Goal: Use online tool/utility: Utilize a website feature to perform a specific function

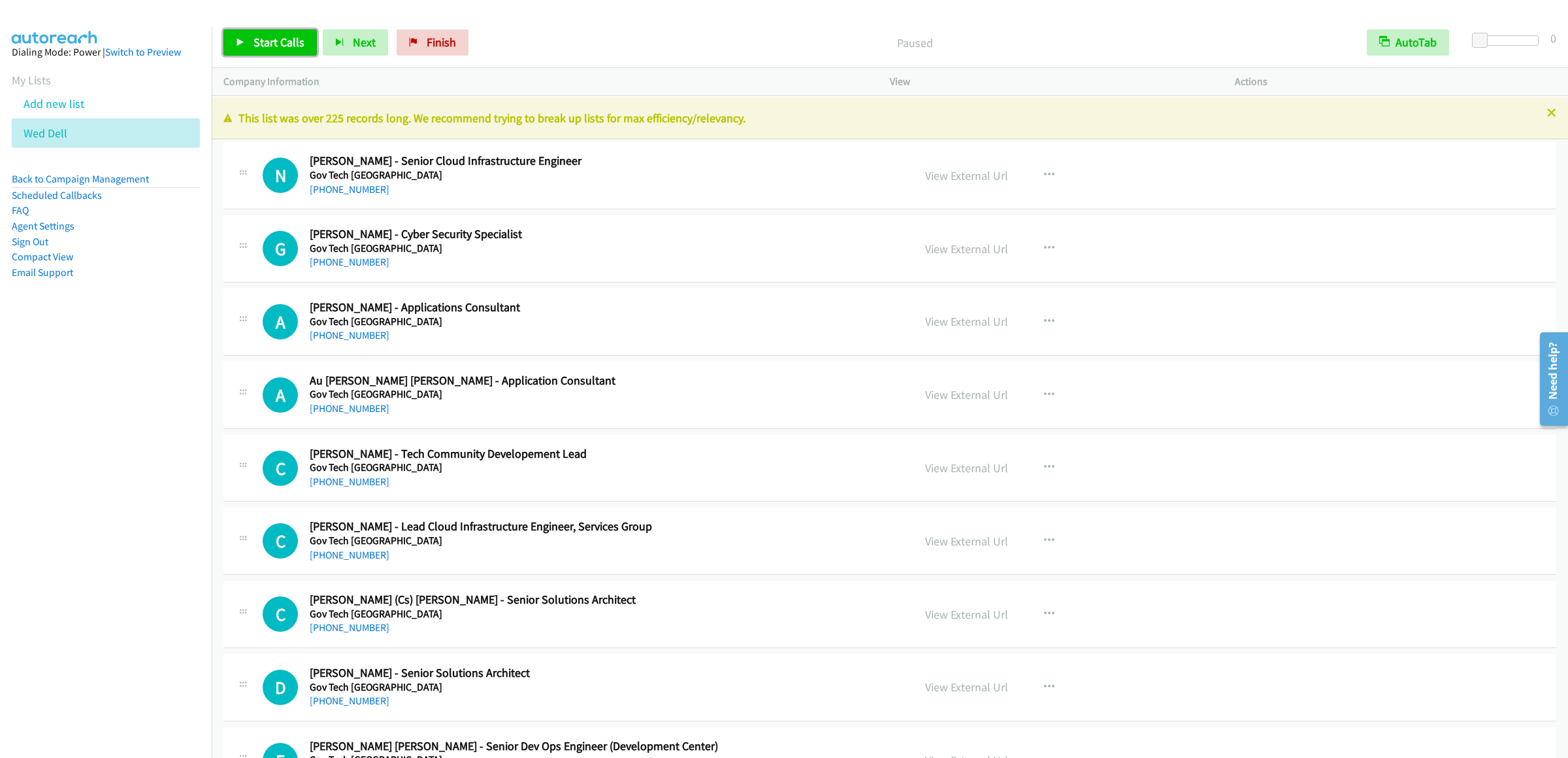
click at [278, 36] on span "Start Calls" at bounding box center [279, 42] width 51 height 15
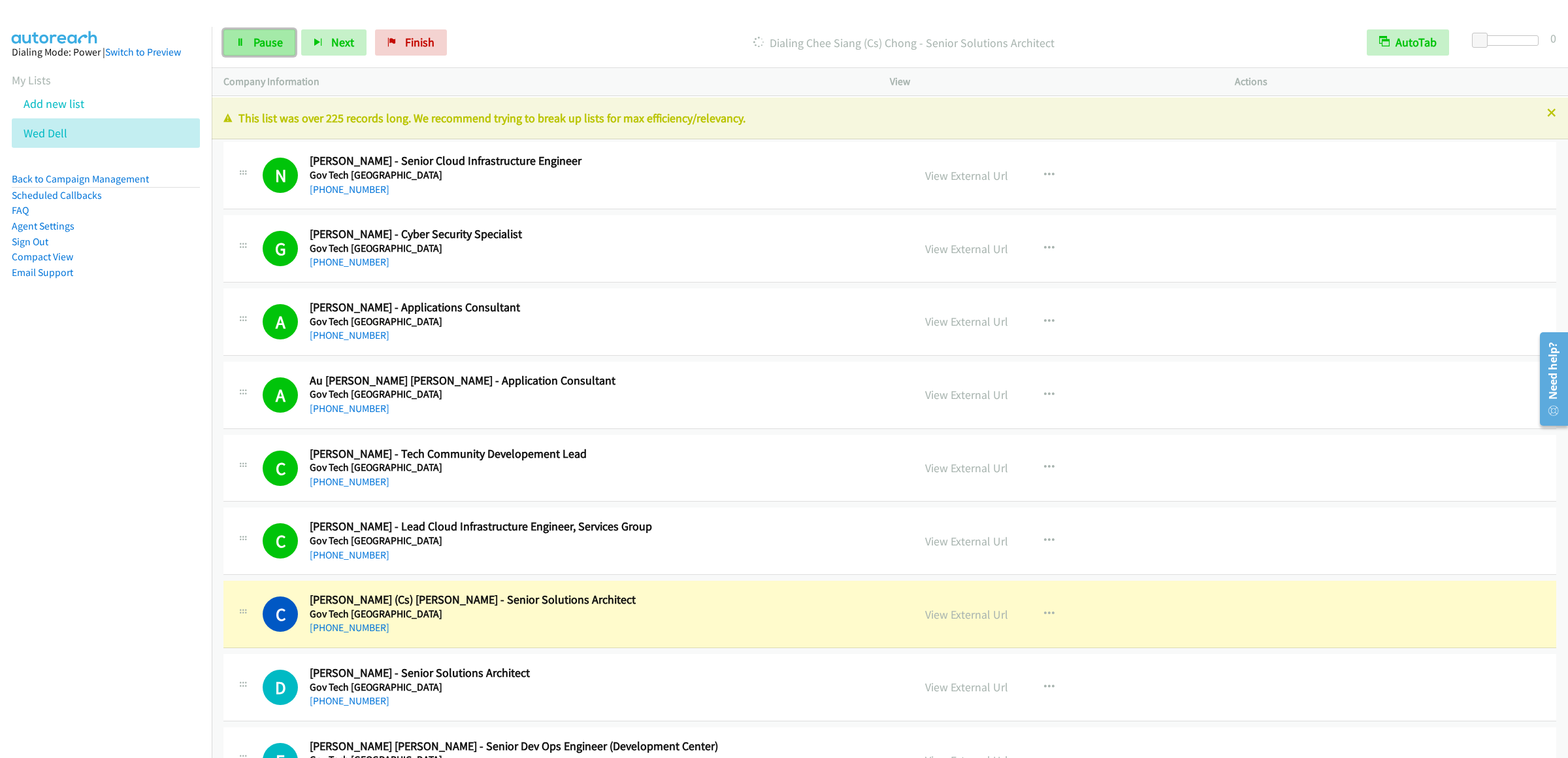
click at [251, 52] on link "Pause" at bounding box center [259, 42] width 72 height 26
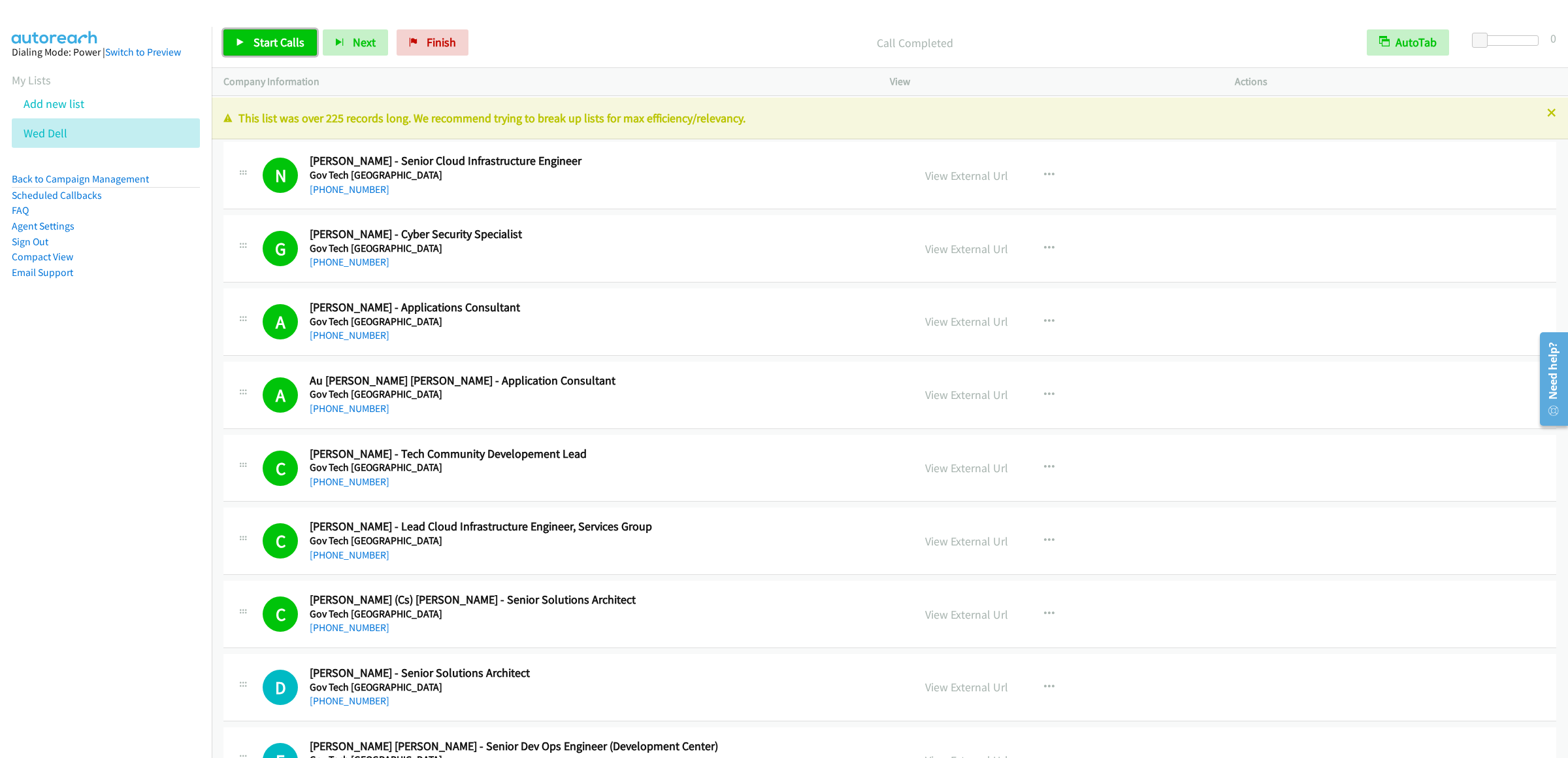
click at [290, 47] on span "Start Calls" at bounding box center [279, 42] width 51 height 15
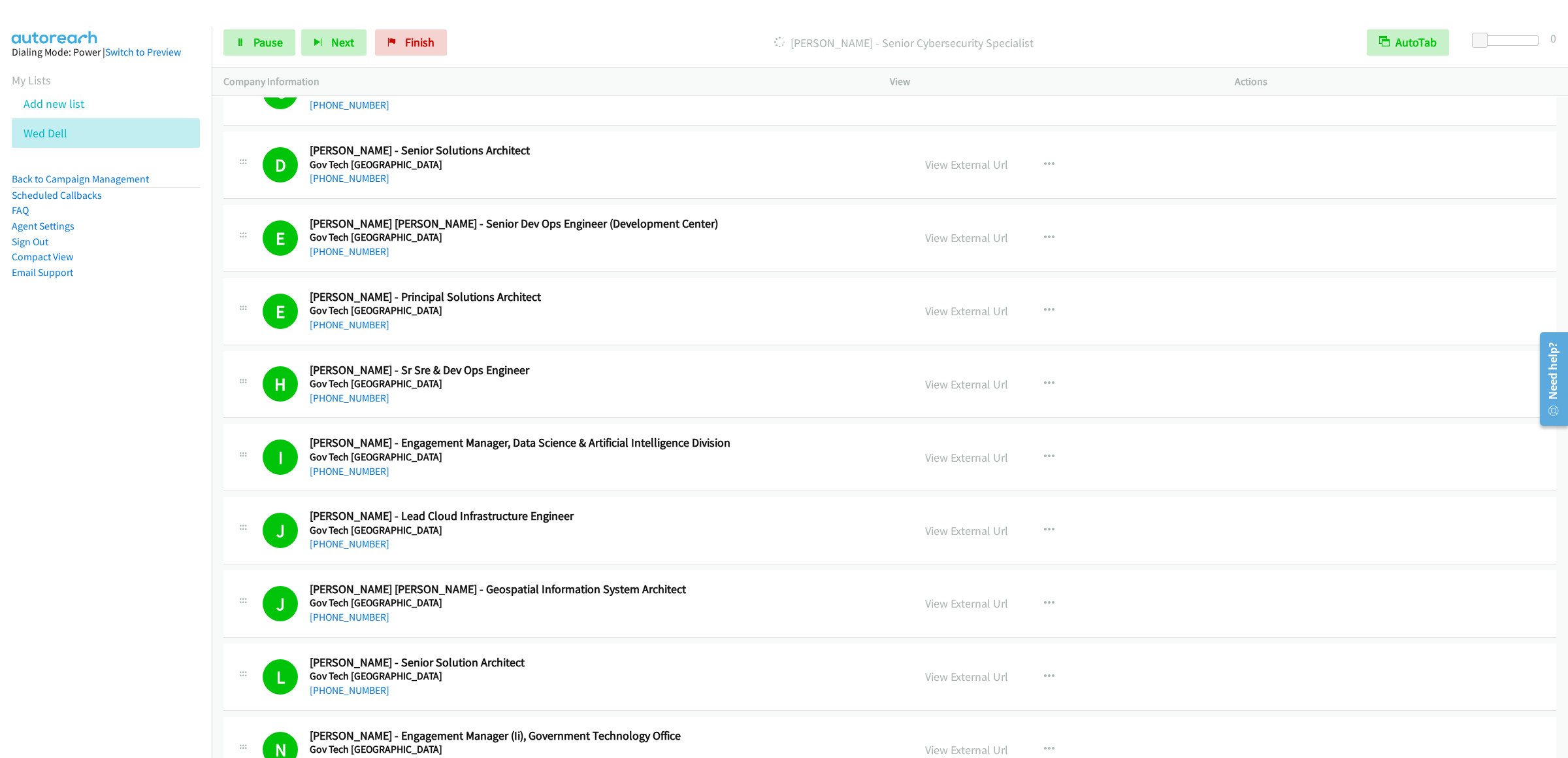
scroll to position [1047, 0]
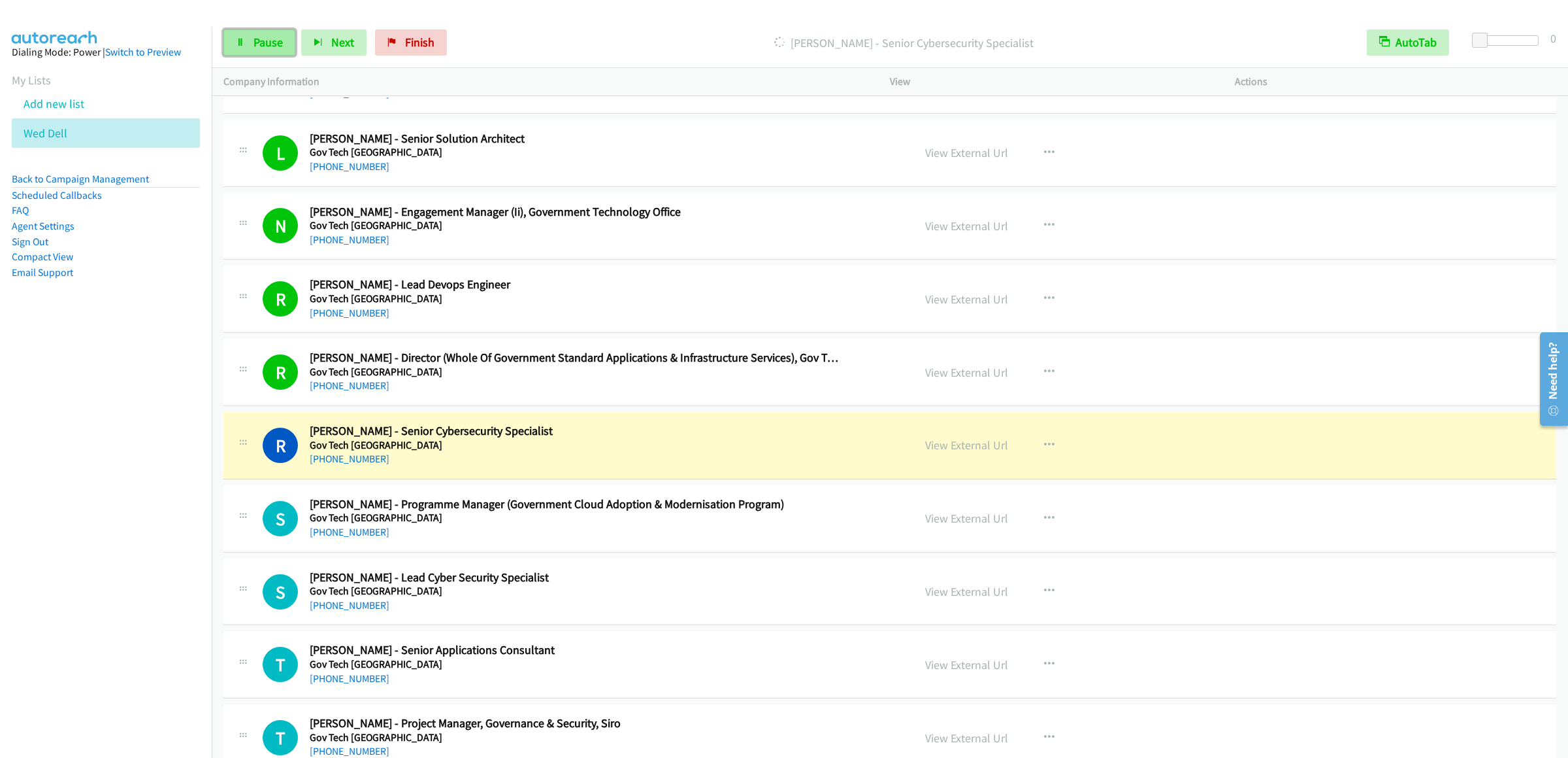
click at [232, 52] on link "Pause" at bounding box center [259, 42] width 72 height 26
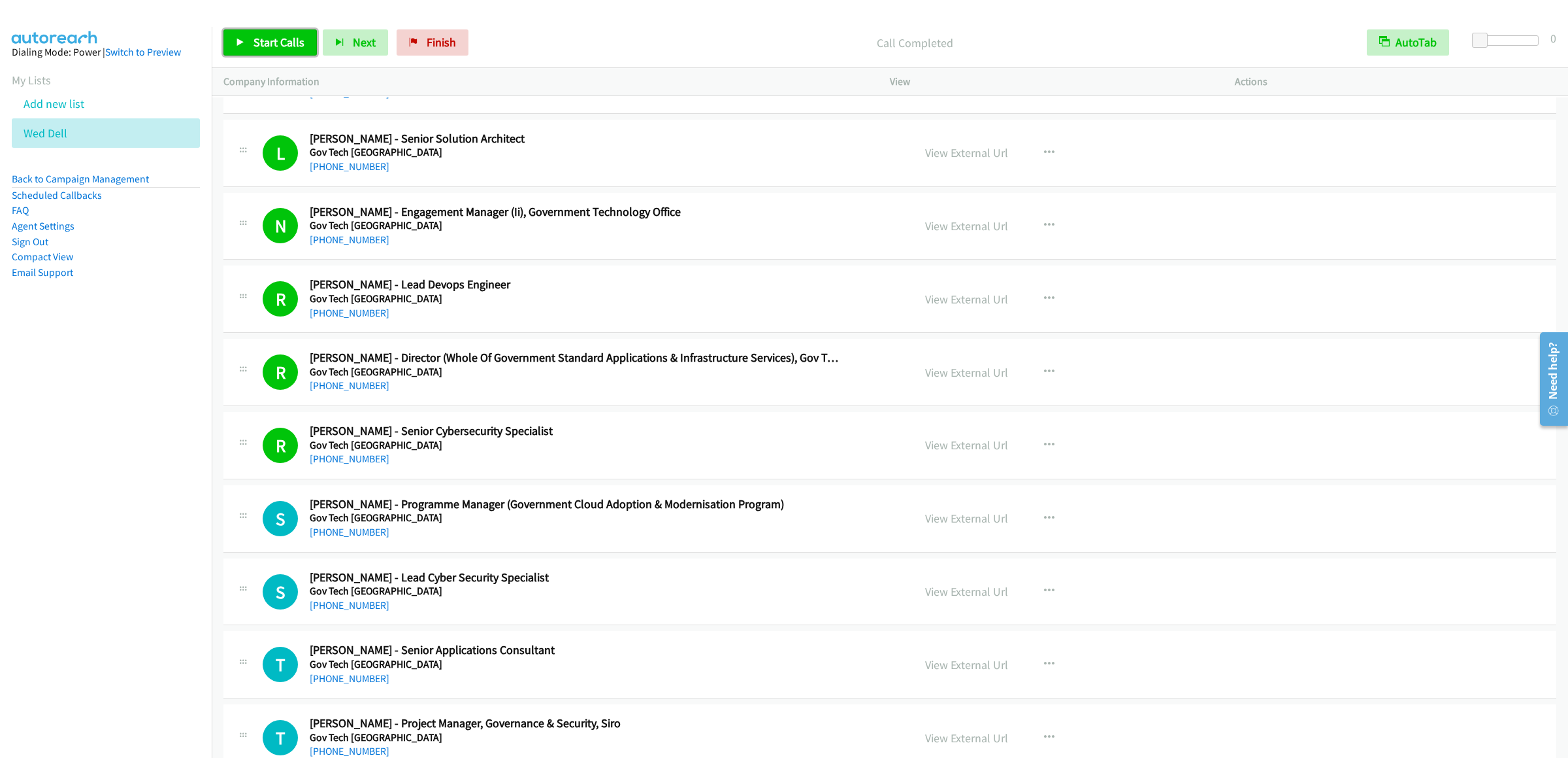
click at [288, 31] on link "Start Calls" at bounding box center [270, 42] width 93 height 26
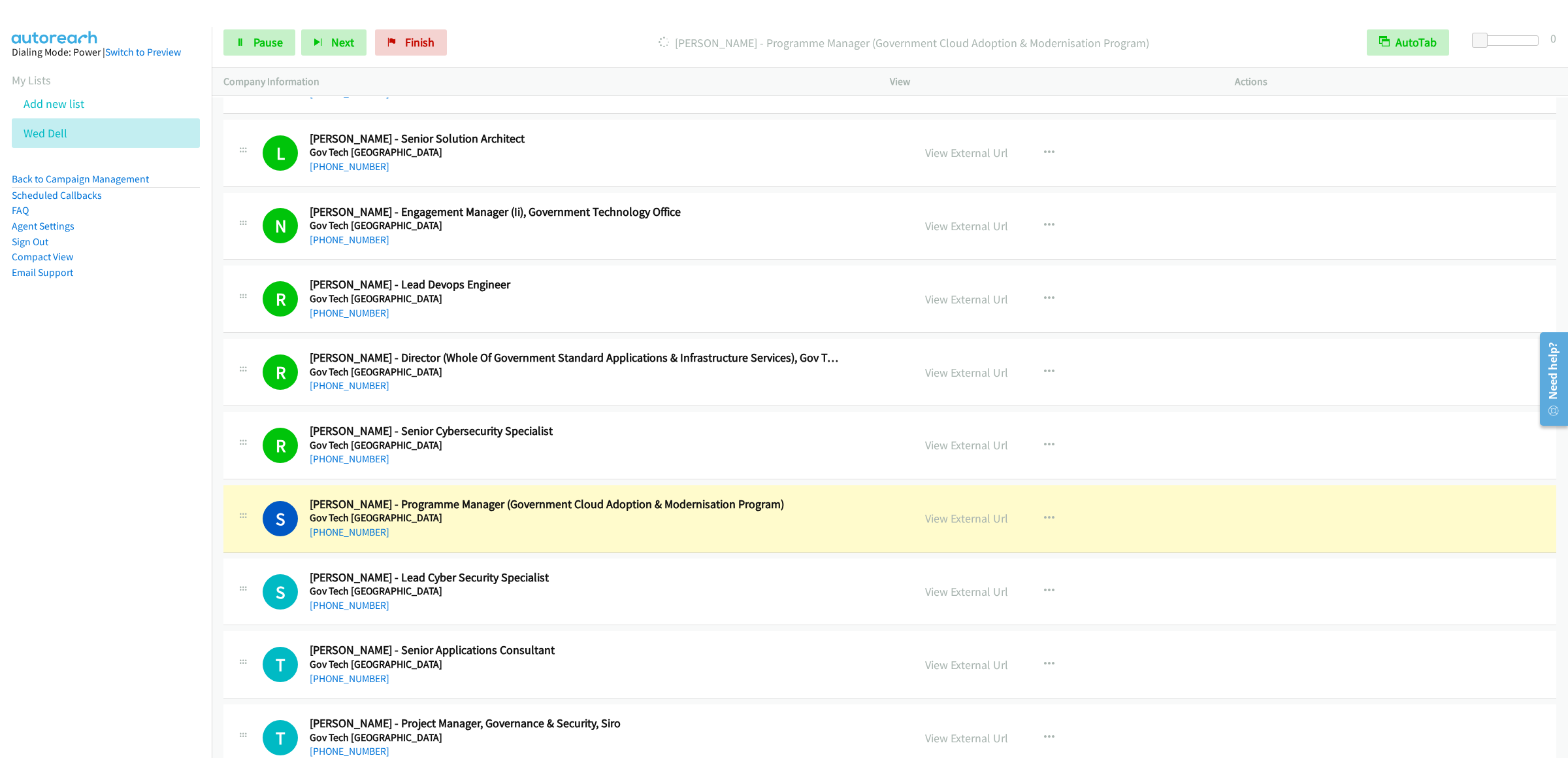
click at [267, 27] on div "Start Calls Pause Next Finish [PERSON_NAME] - Programme Manager (Government Clo…" at bounding box center [890, 42] width 1356 height 50
click at [266, 40] on span "Pause" at bounding box center [268, 42] width 29 height 15
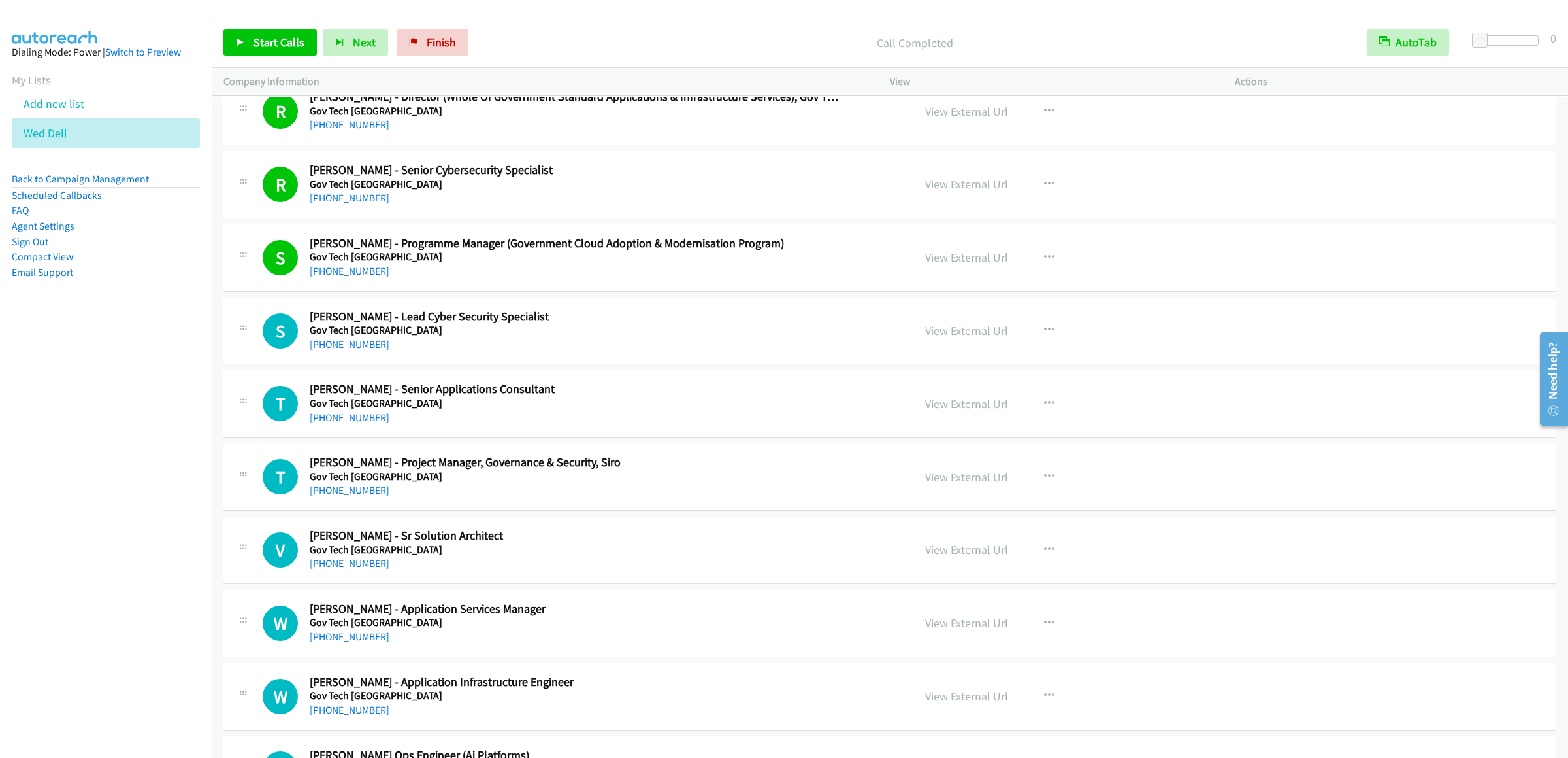
scroll to position [1438, 0]
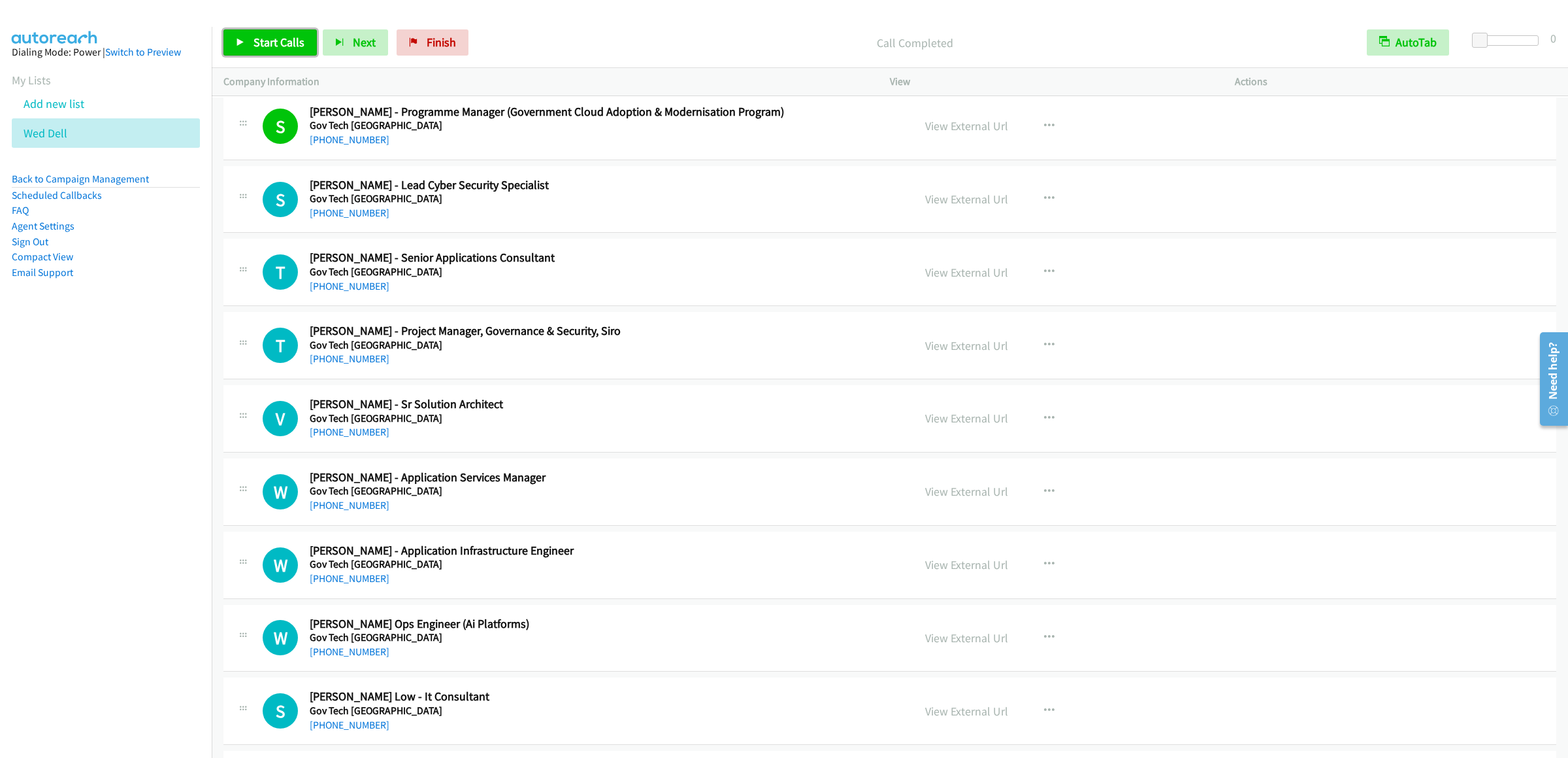
click at [281, 47] on span "Start Calls" at bounding box center [279, 42] width 51 height 15
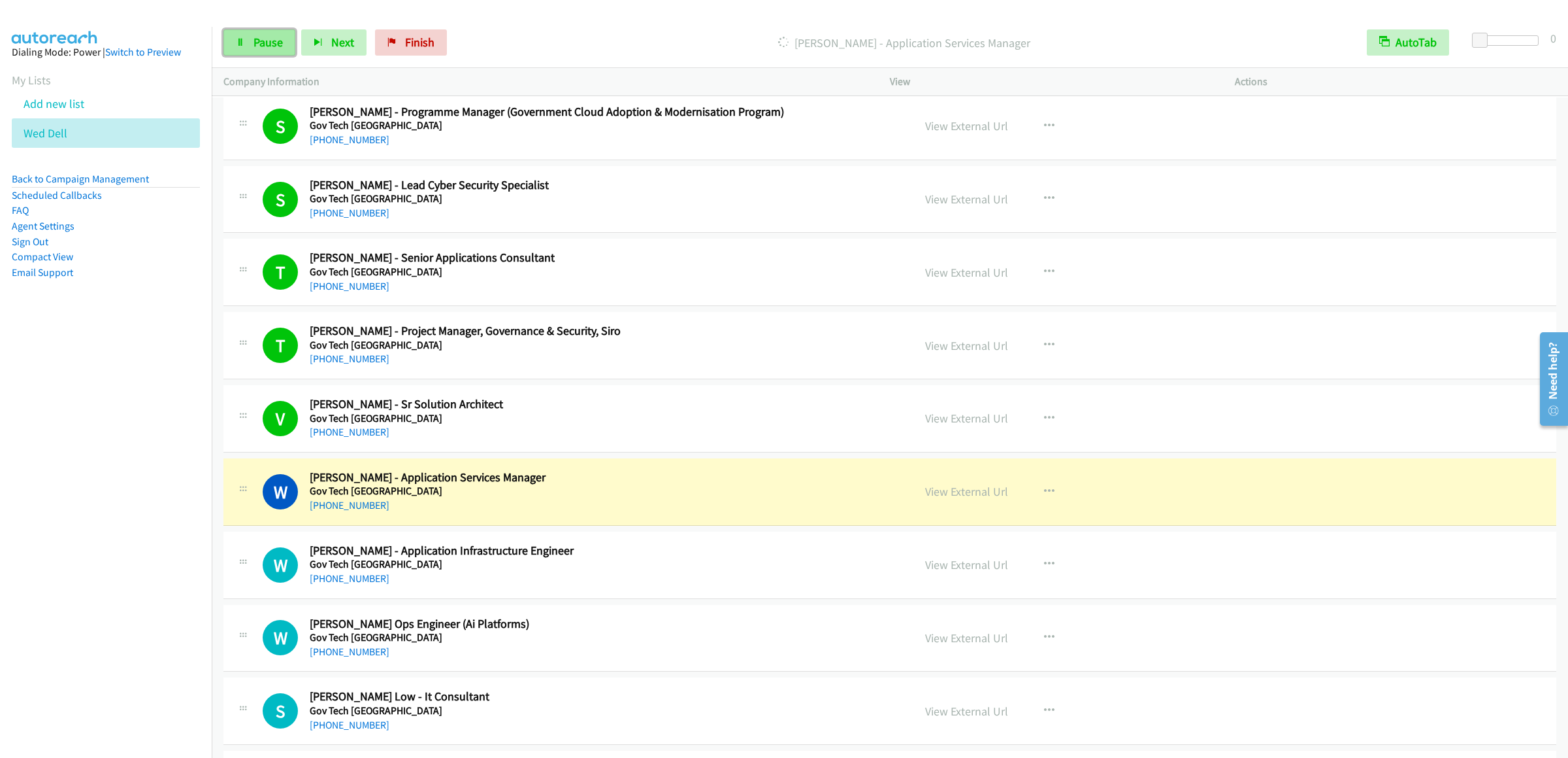
click at [275, 51] on link "Pause" at bounding box center [259, 42] width 72 height 26
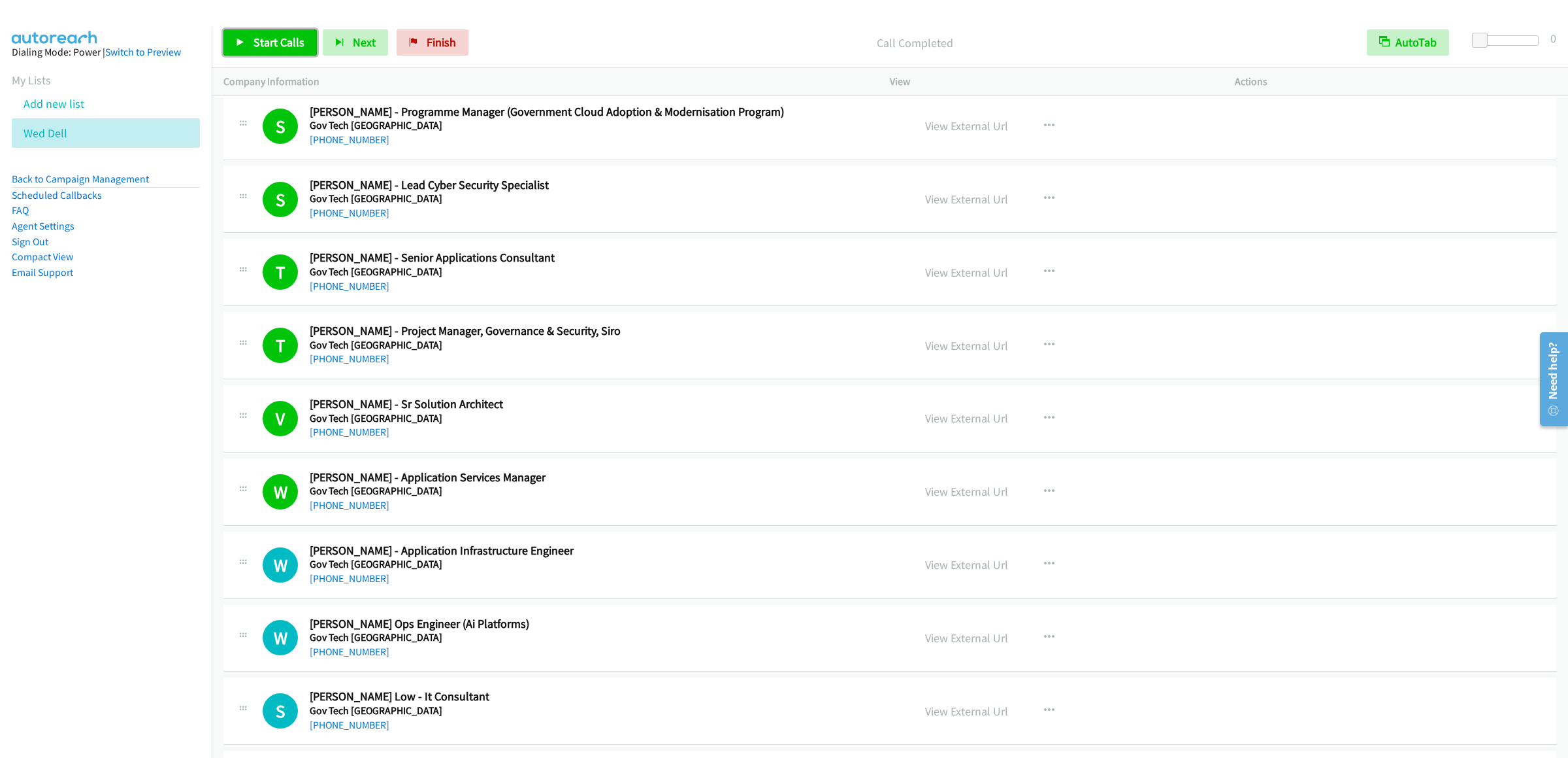
click at [254, 39] on span "Start Calls" at bounding box center [279, 42] width 51 height 15
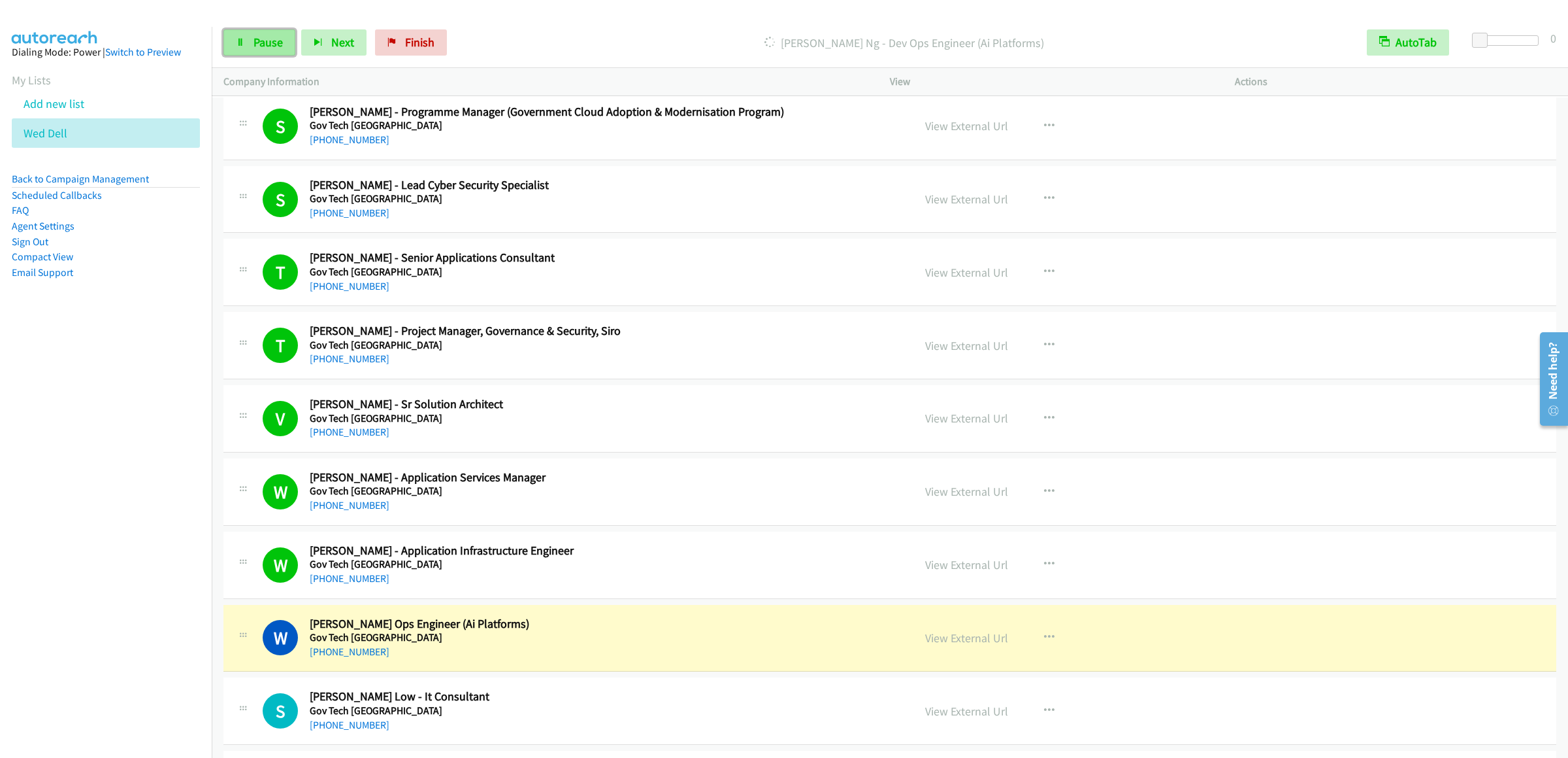
click at [247, 40] on link "Pause" at bounding box center [259, 42] width 72 height 26
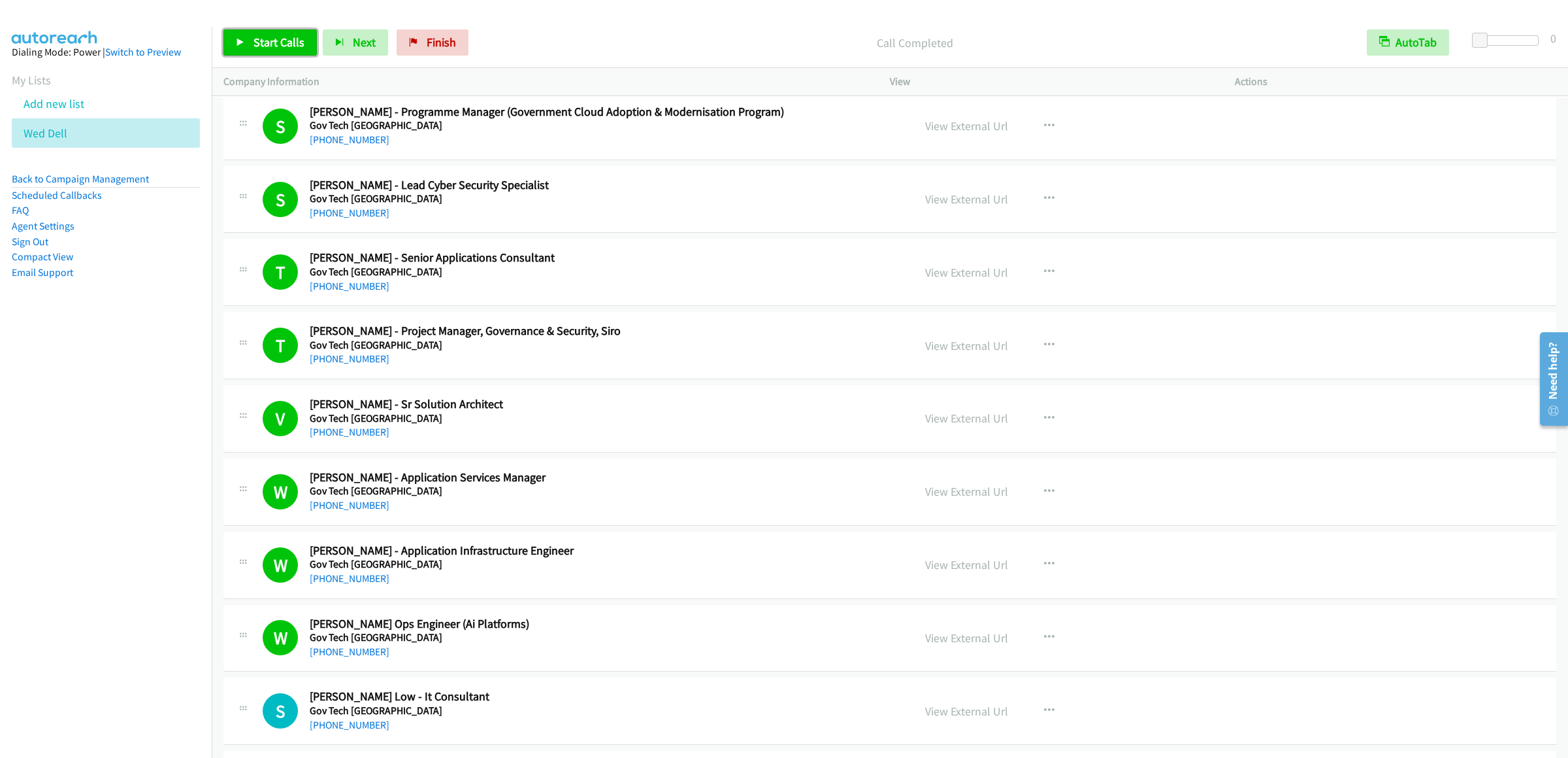
click at [259, 37] on span "Start Calls" at bounding box center [279, 42] width 51 height 15
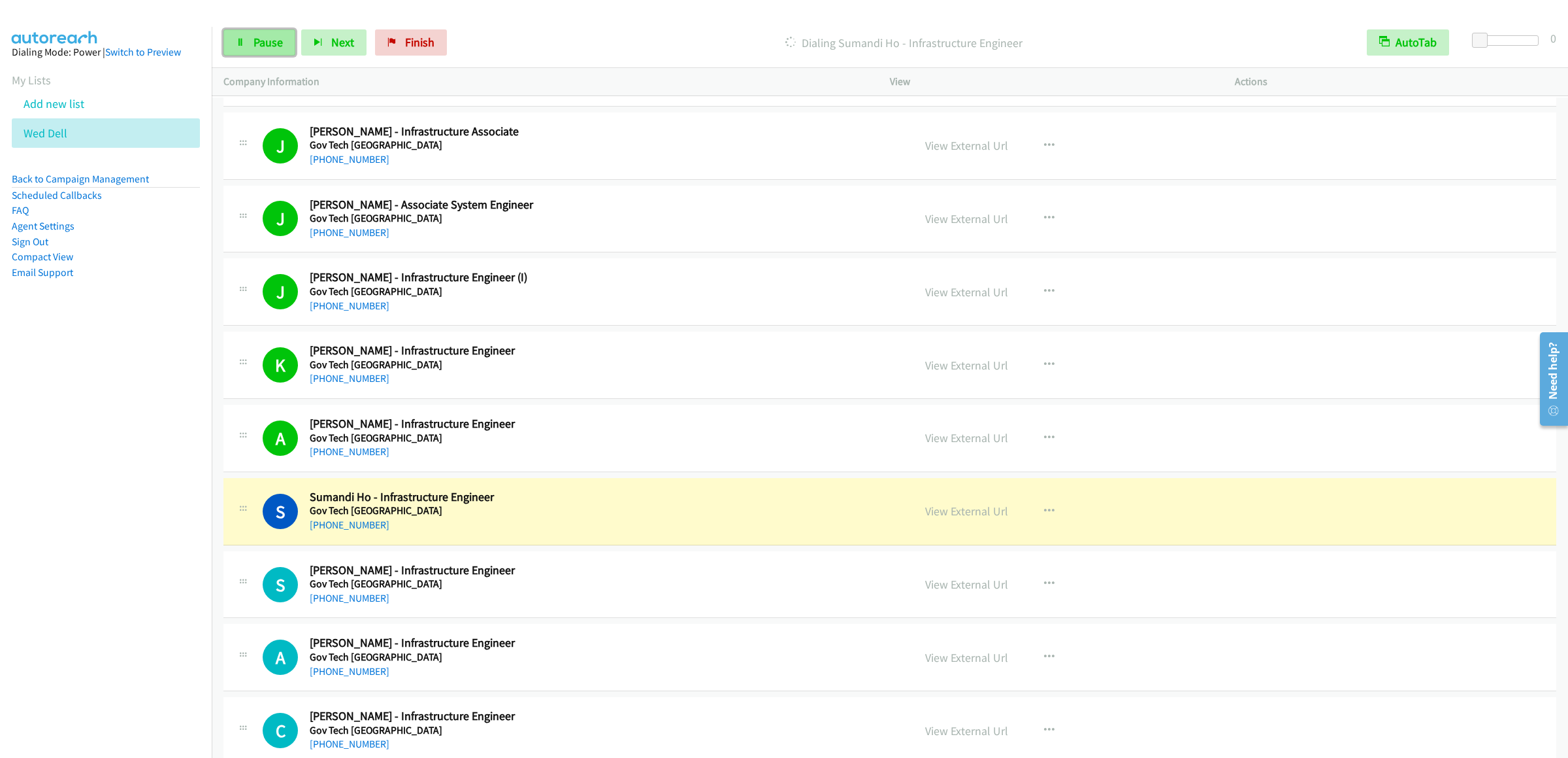
click at [267, 51] on link "Pause" at bounding box center [259, 42] width 72 height 26
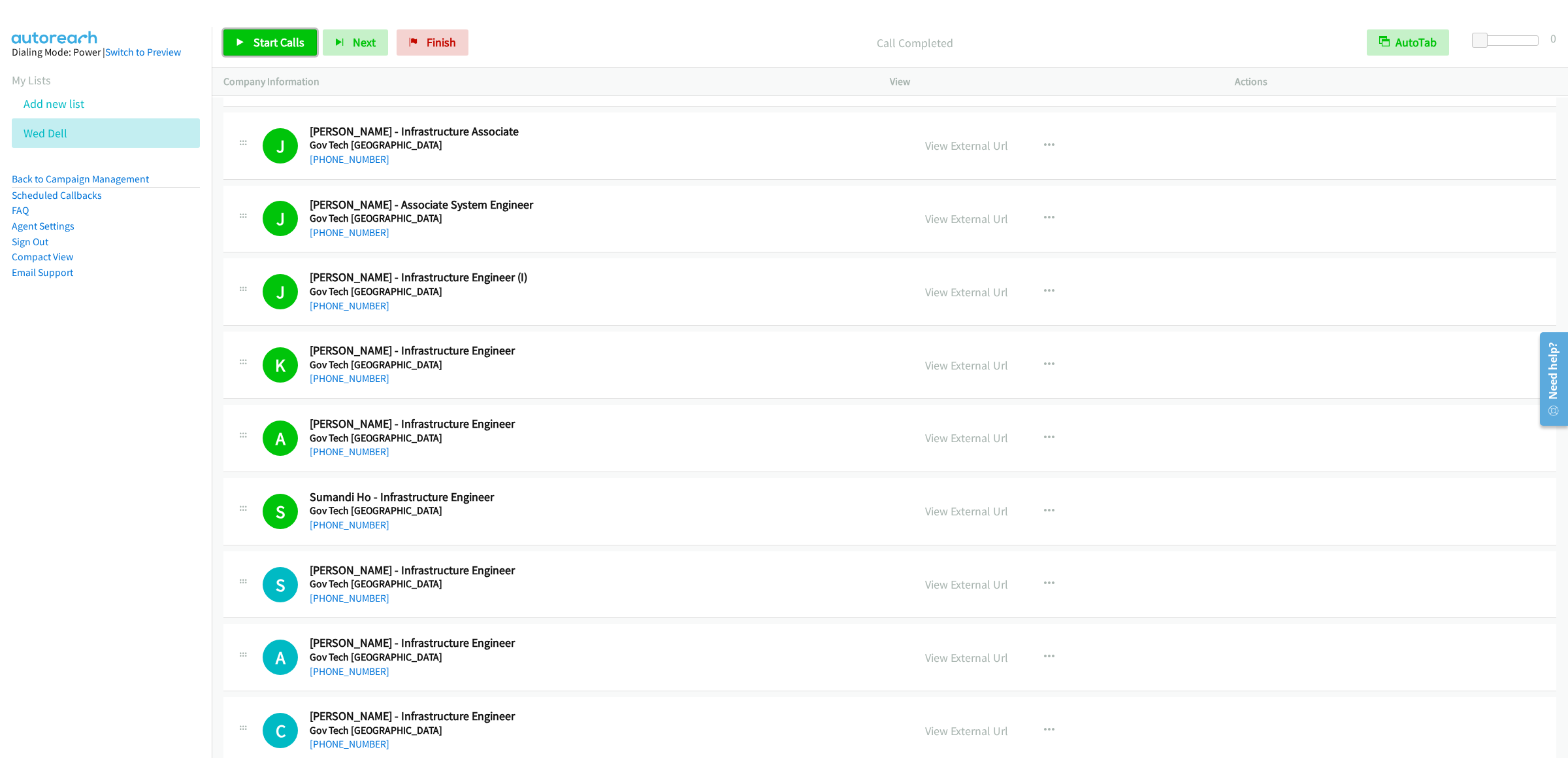
click at [278, 39] on span "Start Calls" at bounding box center [279, 42] width 51 height 15
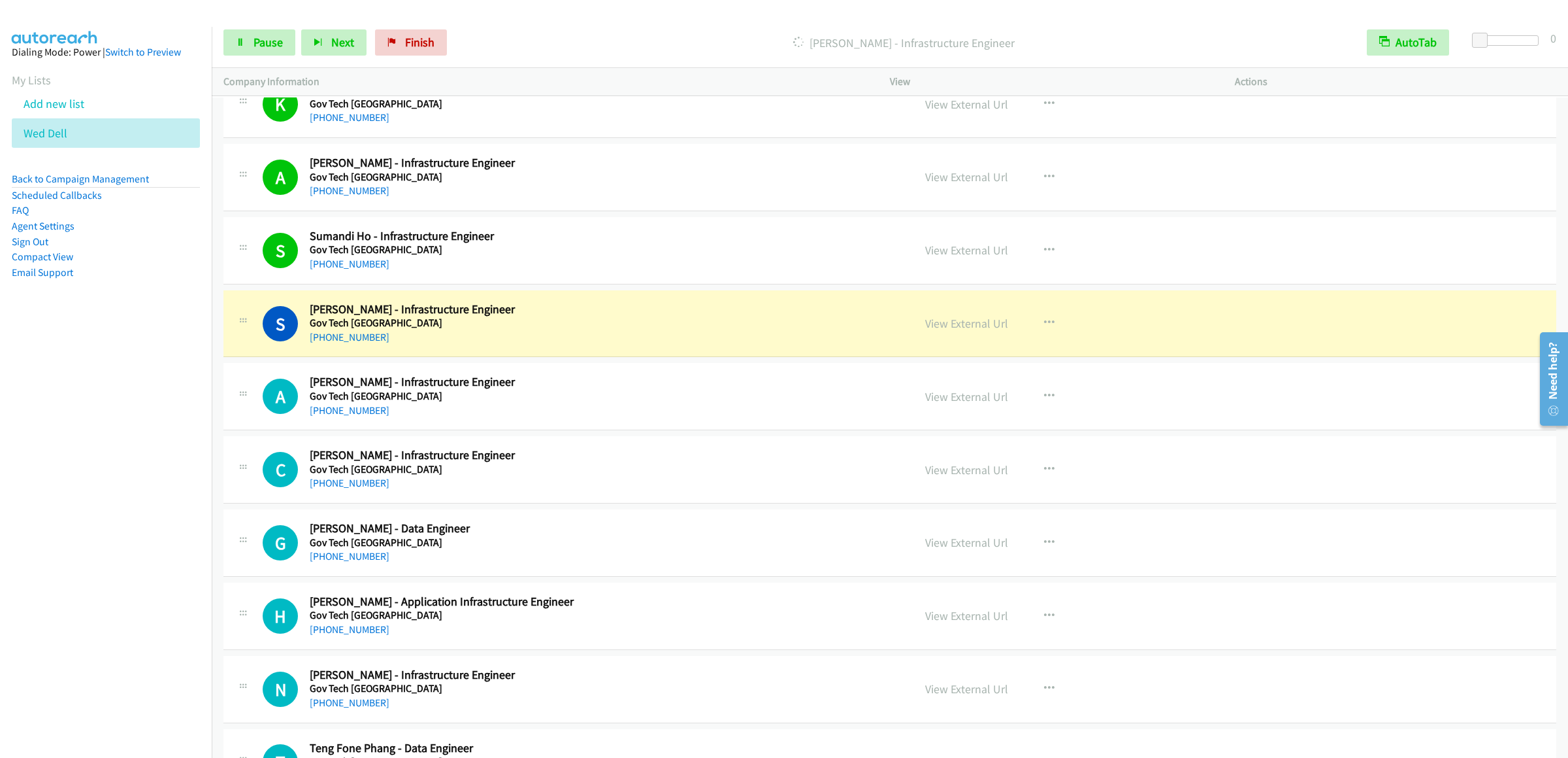
scroll to position [2616, 0]
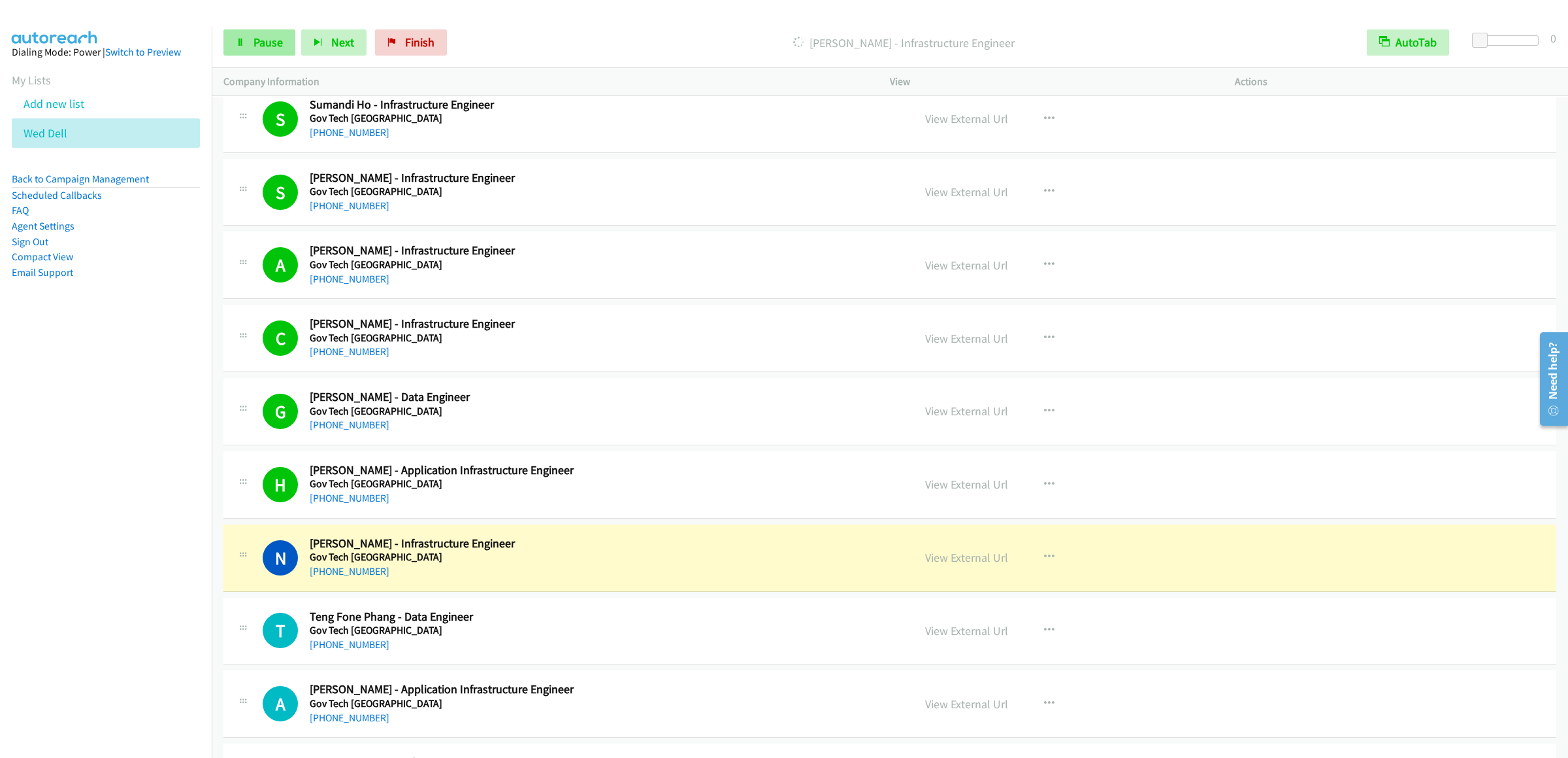
drag, startPoint x: 268, startPoint y: 19, endPoint x: 267, endPoint y: 37, distance: 18.0
click at [267, 22] on div "Start Calls Pause Next Finish [PERSON_NAME] - Infrastructure Engineer AutoTab A…" at bounding box center [890, 42] width 1356 height 50
click at [267, 37] on span "Pause" at bounding box center [268, 42] width 29 height 15
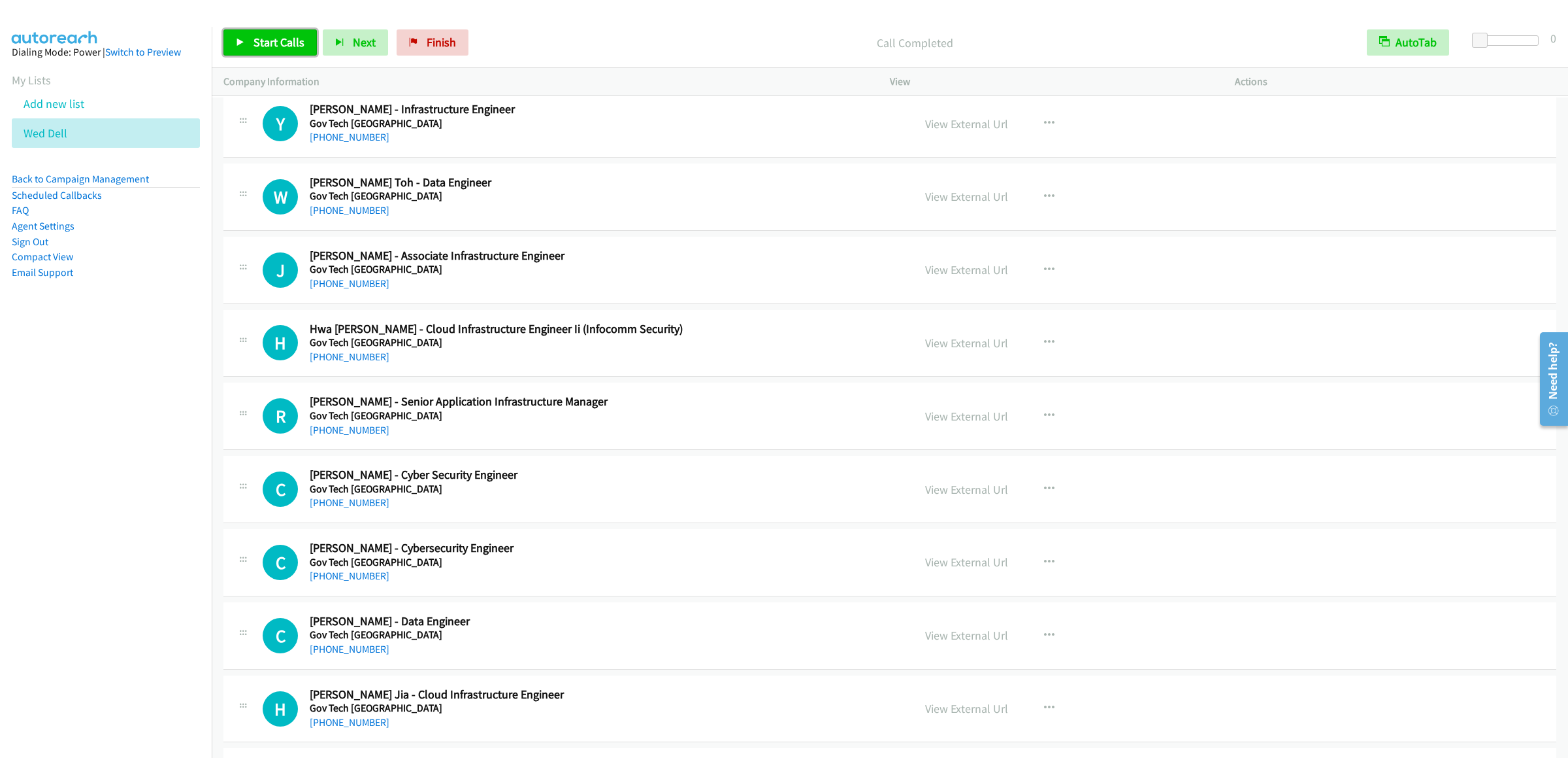
click at [255, 54] on link "Start Calls" at bounding box center [270, 42] width 93 height 26
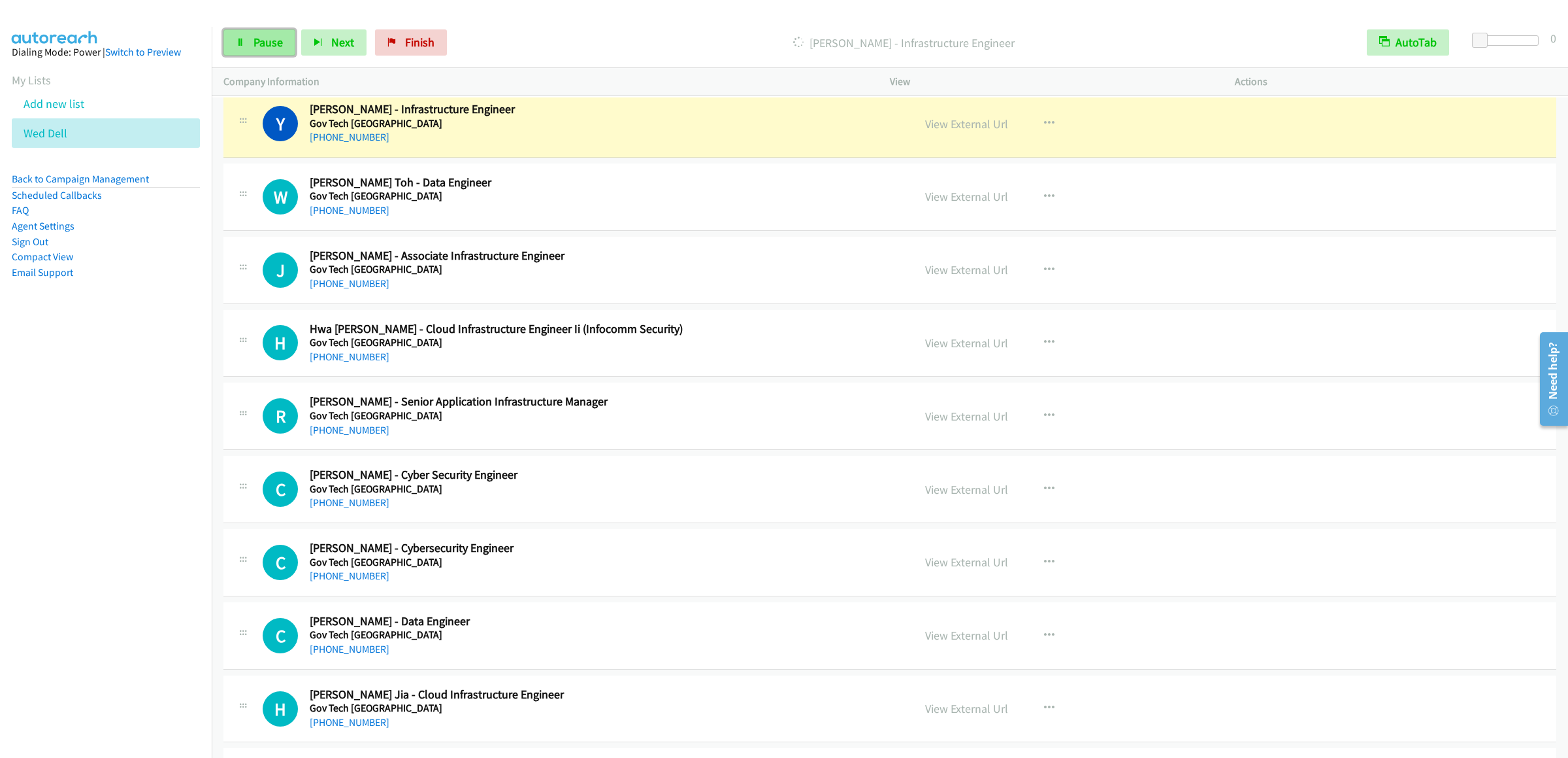
click at [269, 49] on span "Pause" at bounding box center [268, 42] width 29 height 15
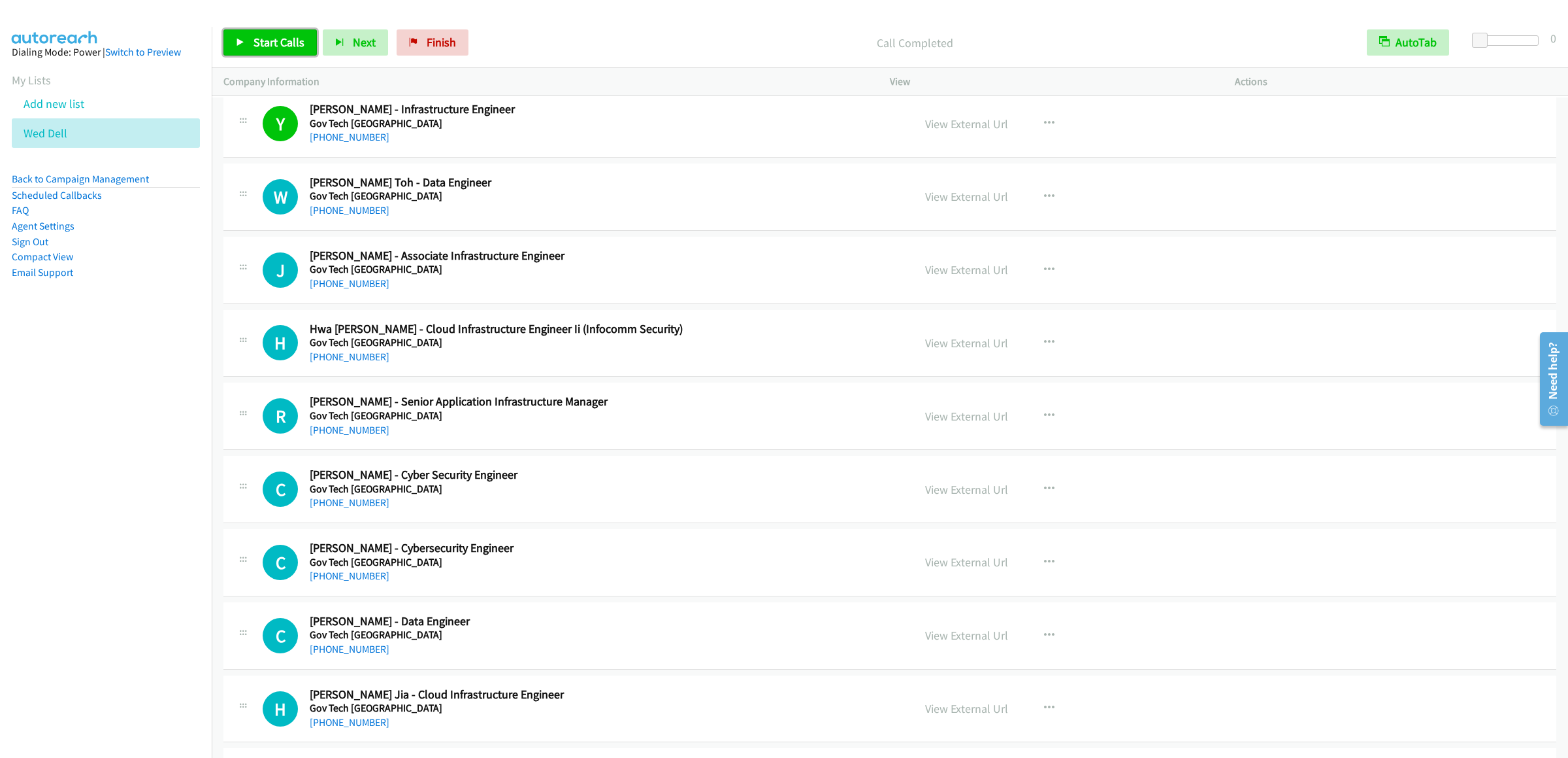
click at [298, 42] on span "Start Calls" at bounding box center [279, 42] width 51 height 15
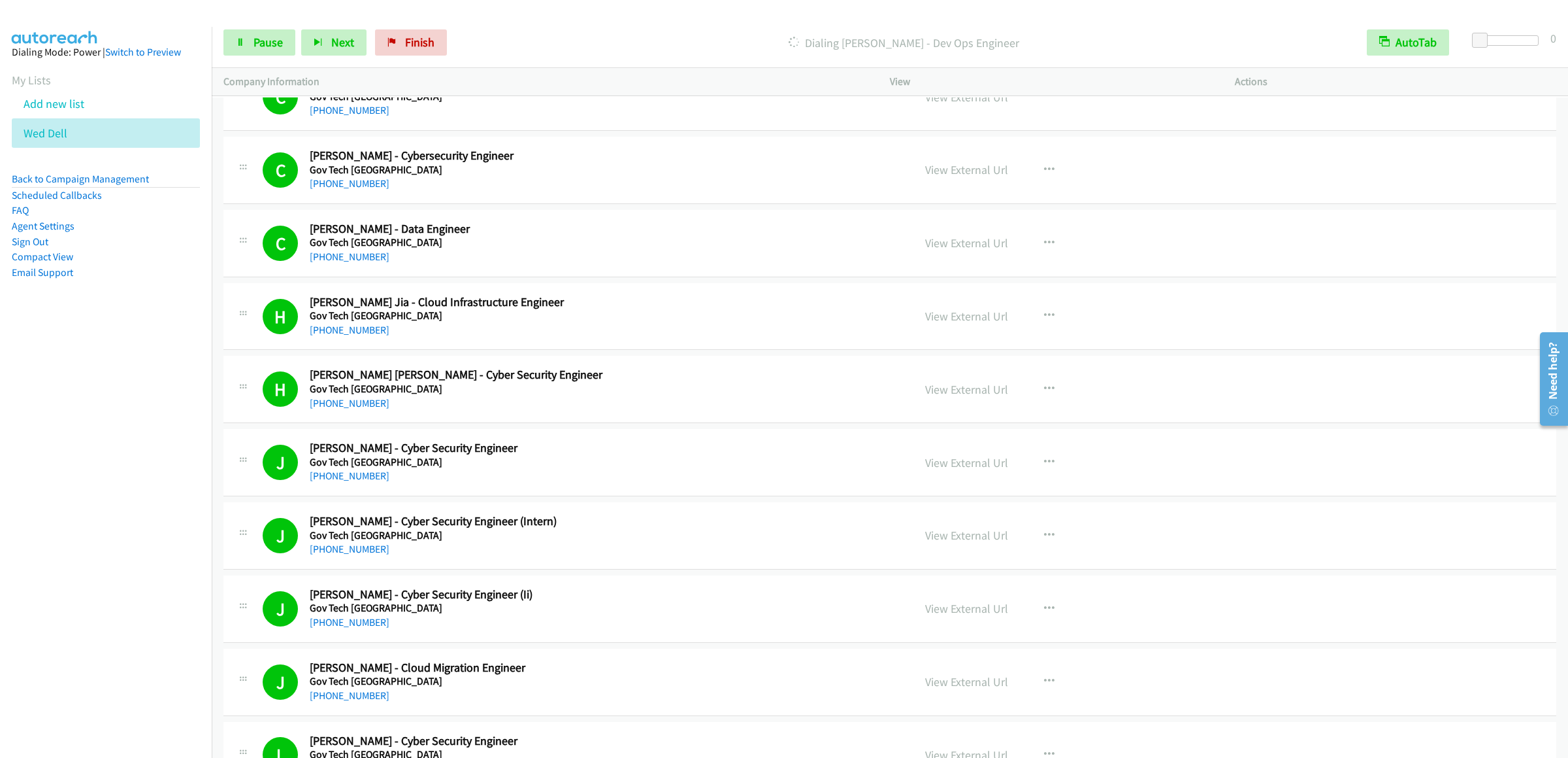
scroll to position [4185, 0]
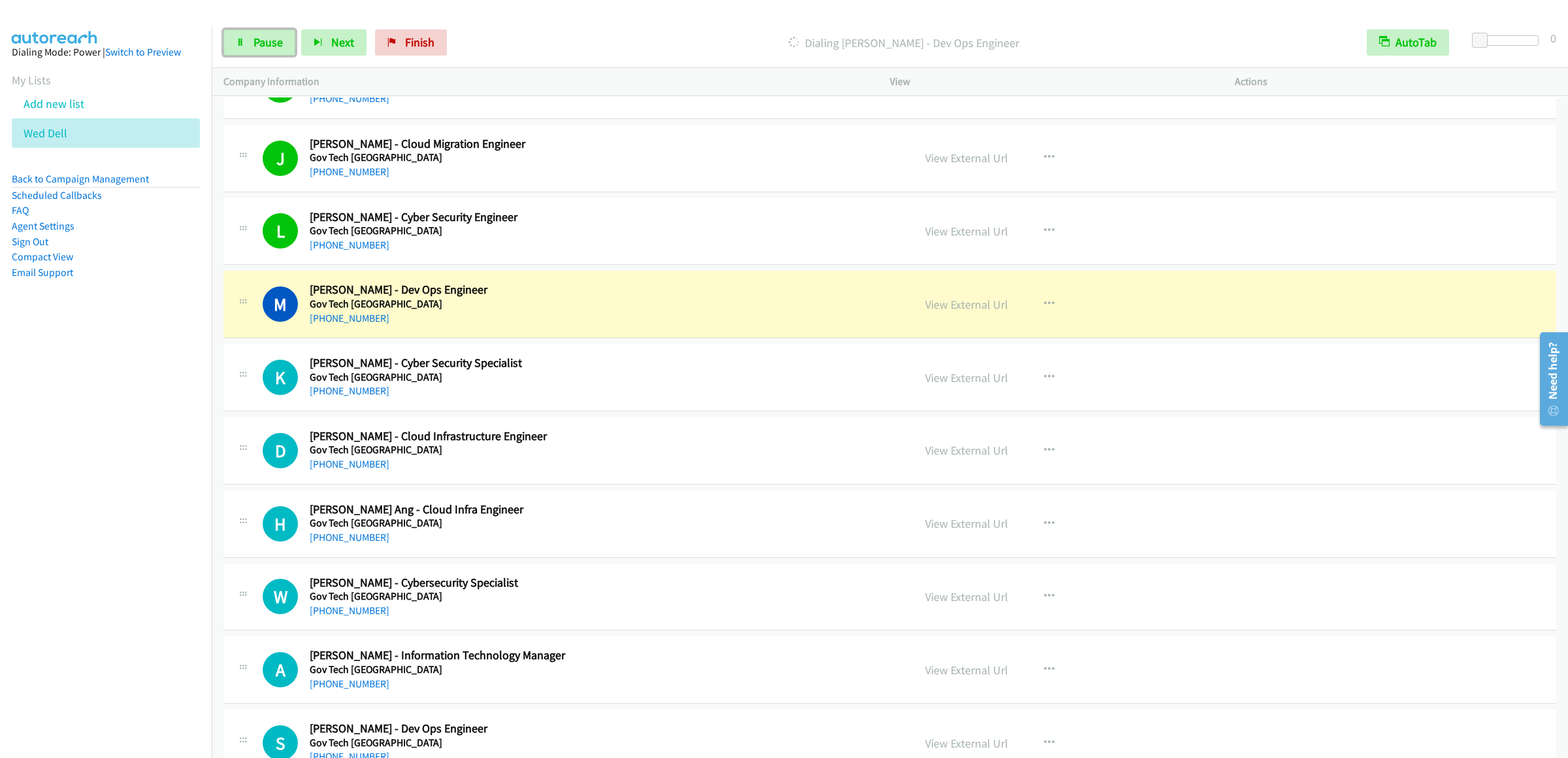
drag, startPoint x: 246, startPoint y: 31, endPoint x: 473, endPoint y: 1, distance: 229.0
click at [246, 31] on link "Pause" at bounding box center [259, 42] width 72 height 26
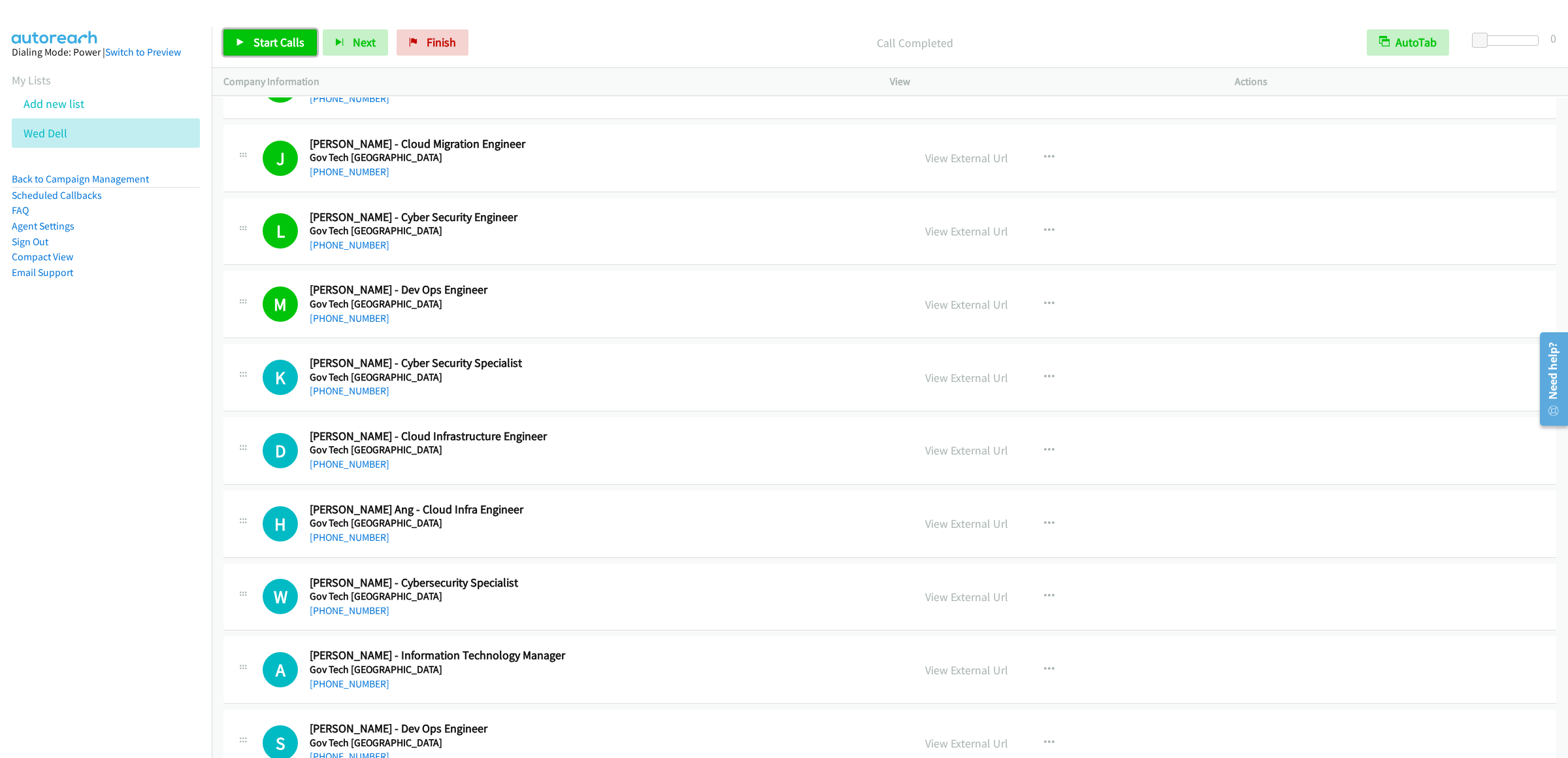
click at [261, 41] on span "Start Calls" at bounding box center [279, 42] width 51 height 15
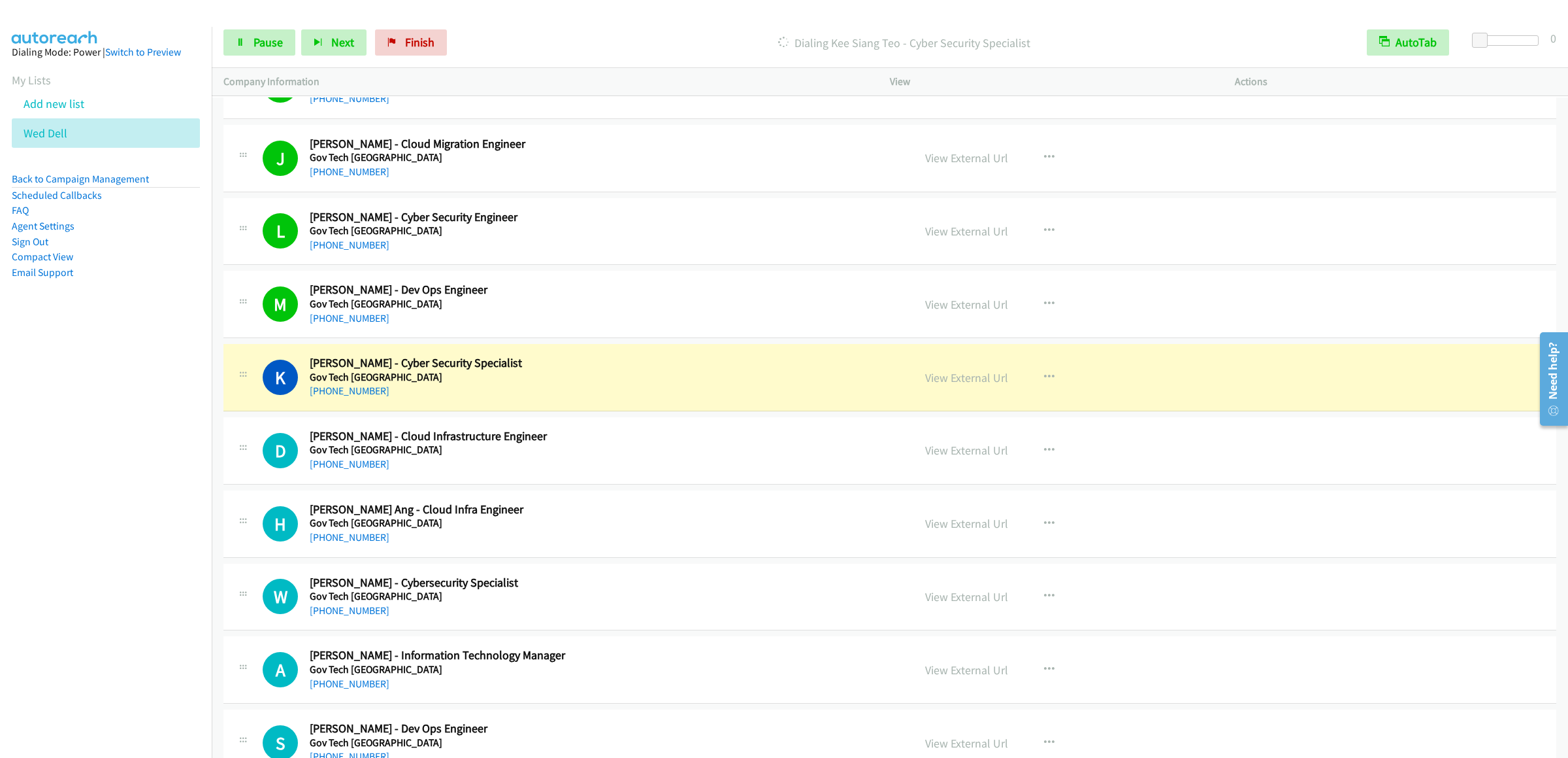
scroll to position [4315, 0]
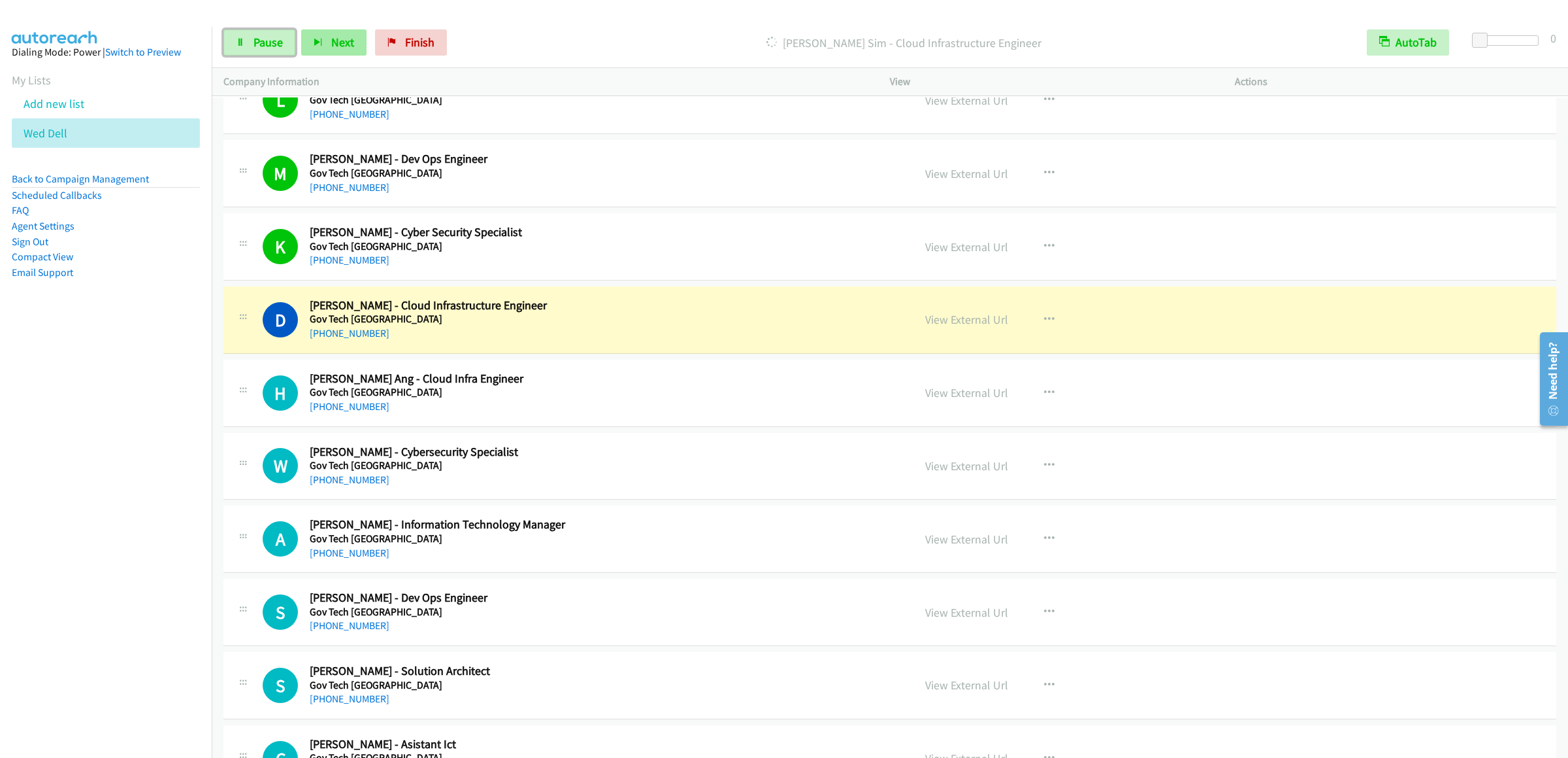
click at [269, 52] on link "Pause" at bounding box center [259, 42] width 72 height 26
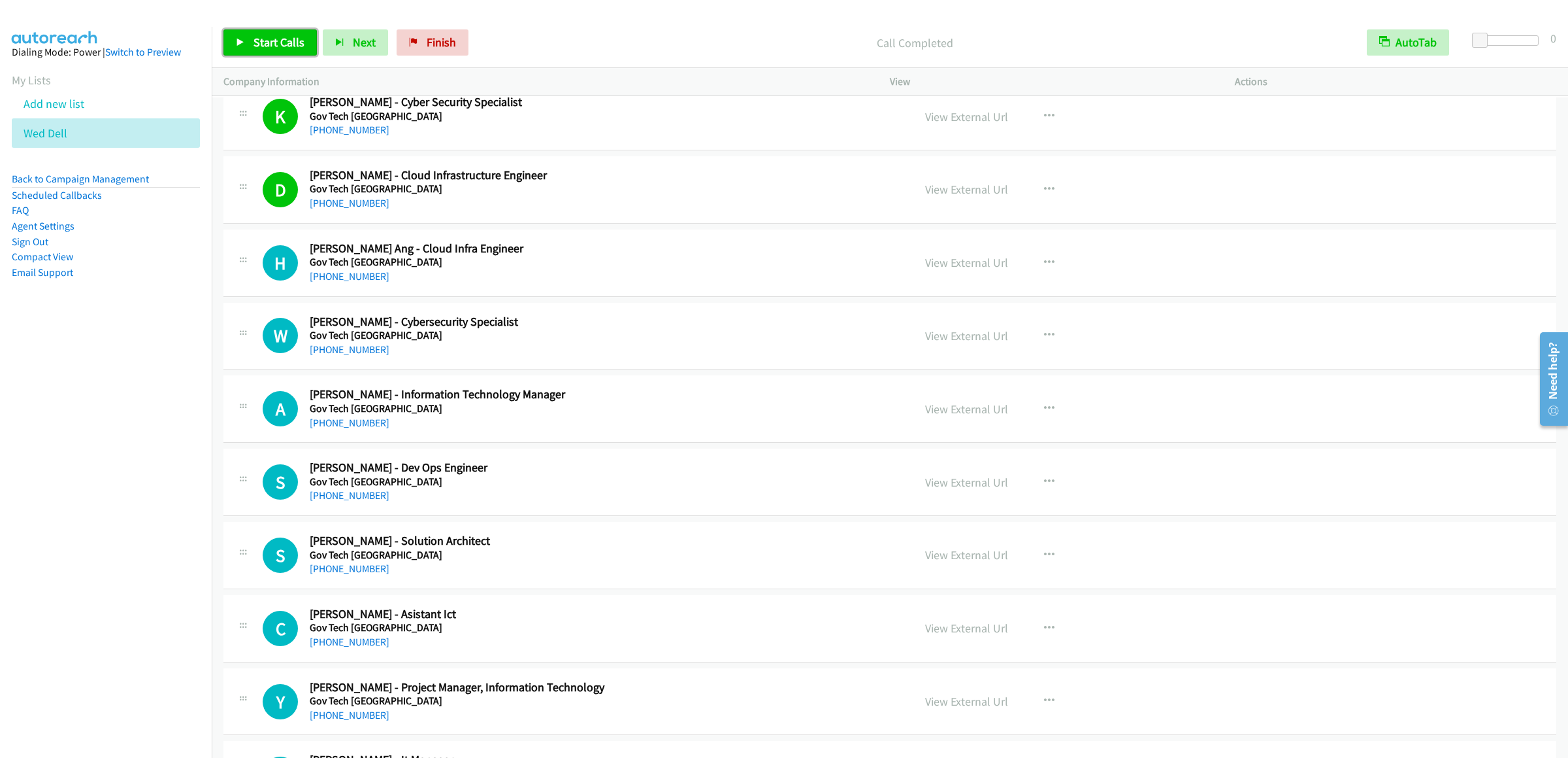
click at [275, 34] on link "Start Calls" at bounding box center [270, 42] width 93 height 26
drag, startPoint x: 231, startPoint y: 36, endPoint x: 696, endPoint y: 174, distance: 485.0
click at [231, 36] on link "Pause" at bounding box center [259, 42] width 72 height 26
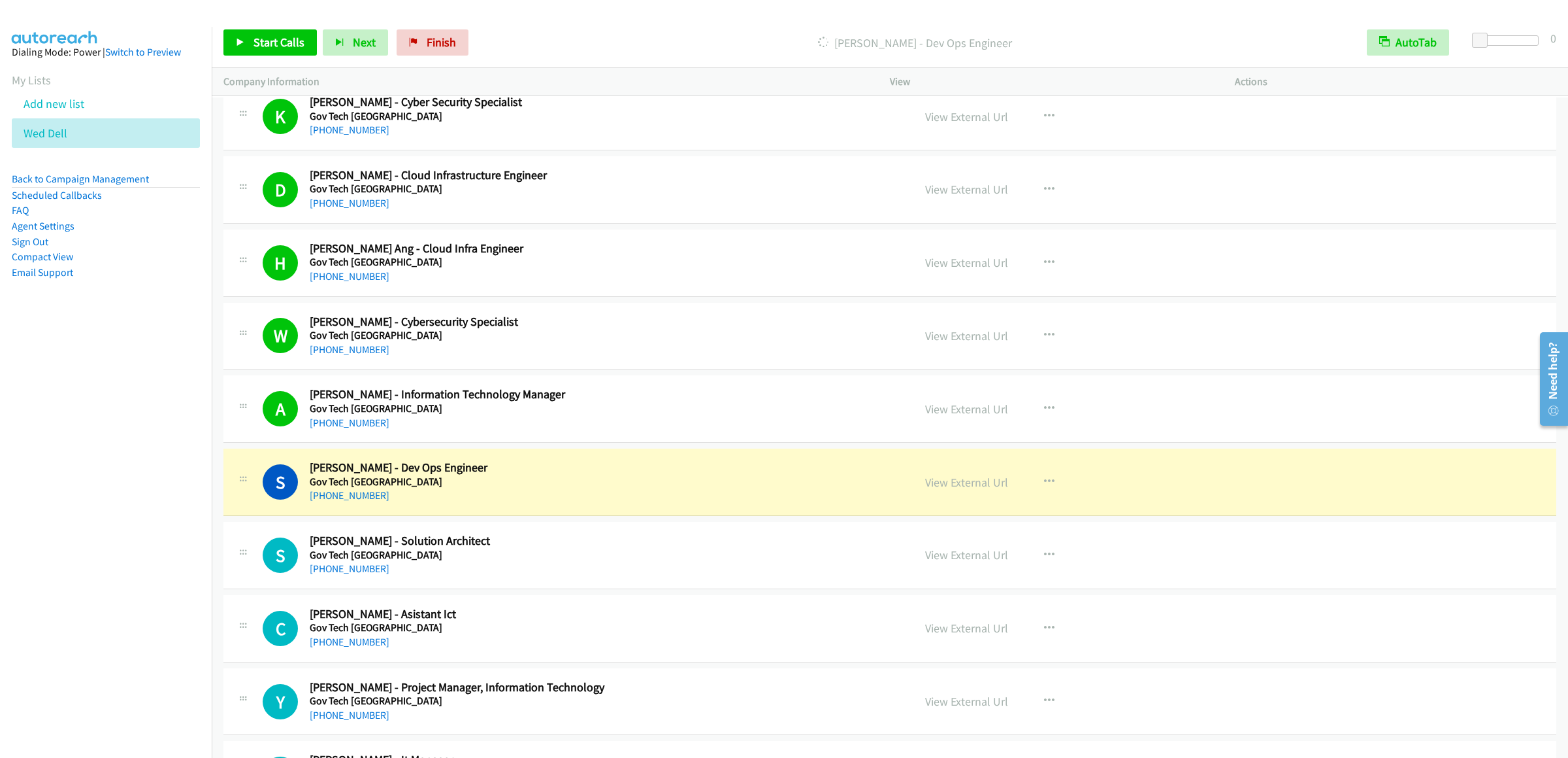
scroll to position [4708, 0]
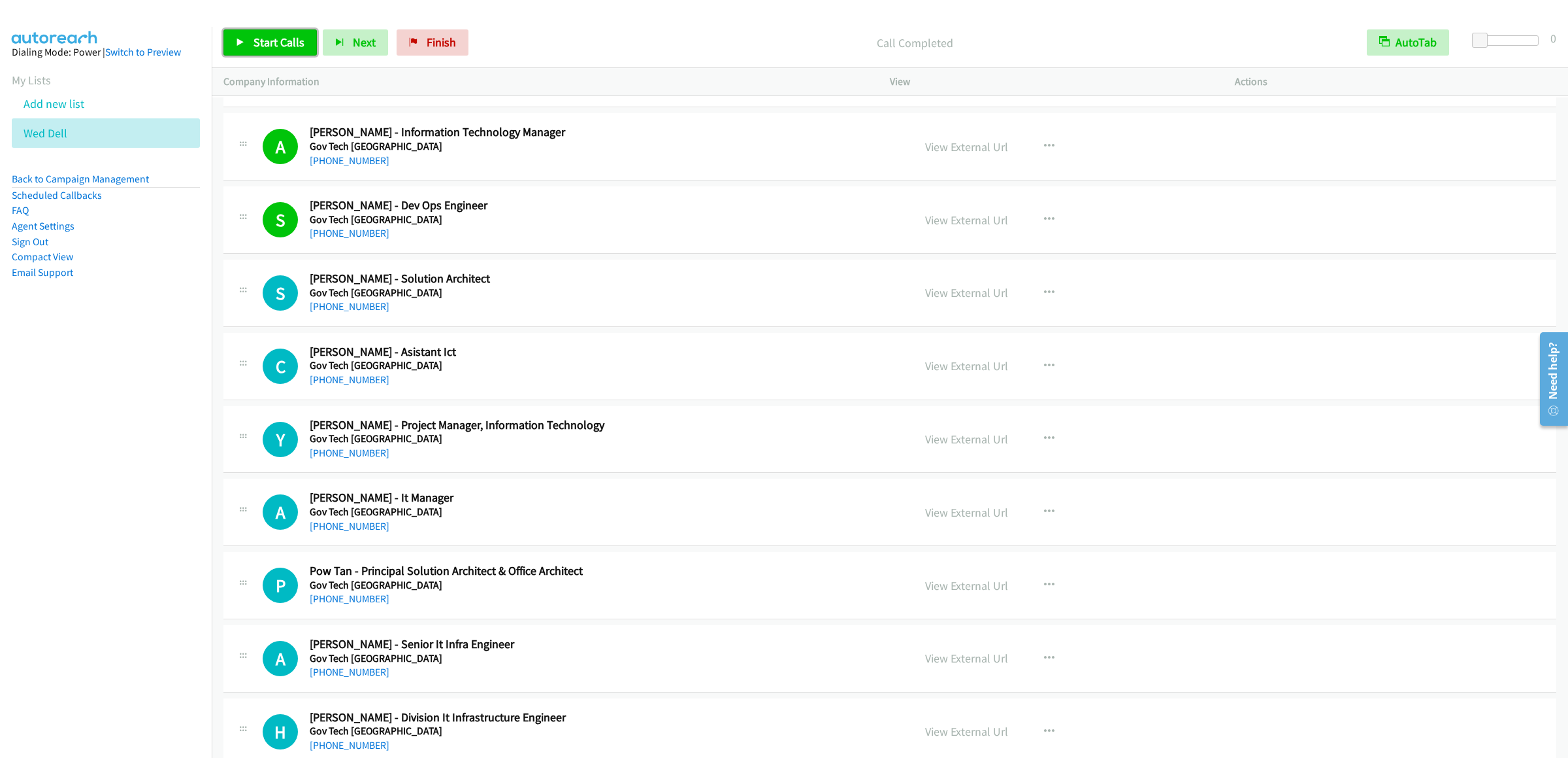
click at [243, 45] on icon at bounding box center [240, 43] width 9 height 9
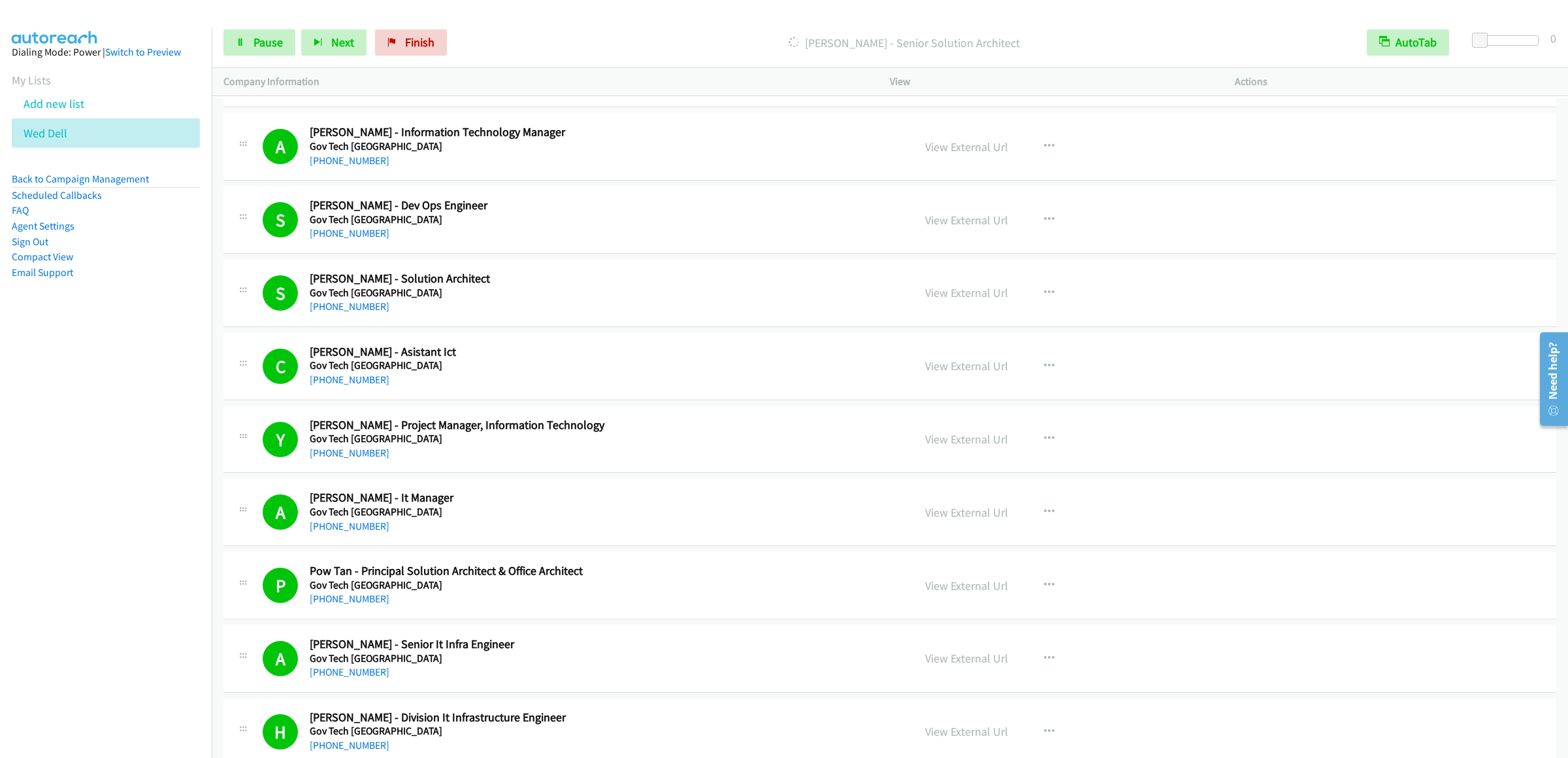
click at [273, 59] on div "Start Calls Pause Next Finish [PERSON_NAME] - Senior Solution Architect AutoTab…" at bounding box center [890, 42] width 1356 height 50
click at [279, 54] on link "Pause" at bounding box center [259, 42] width 72 height 26
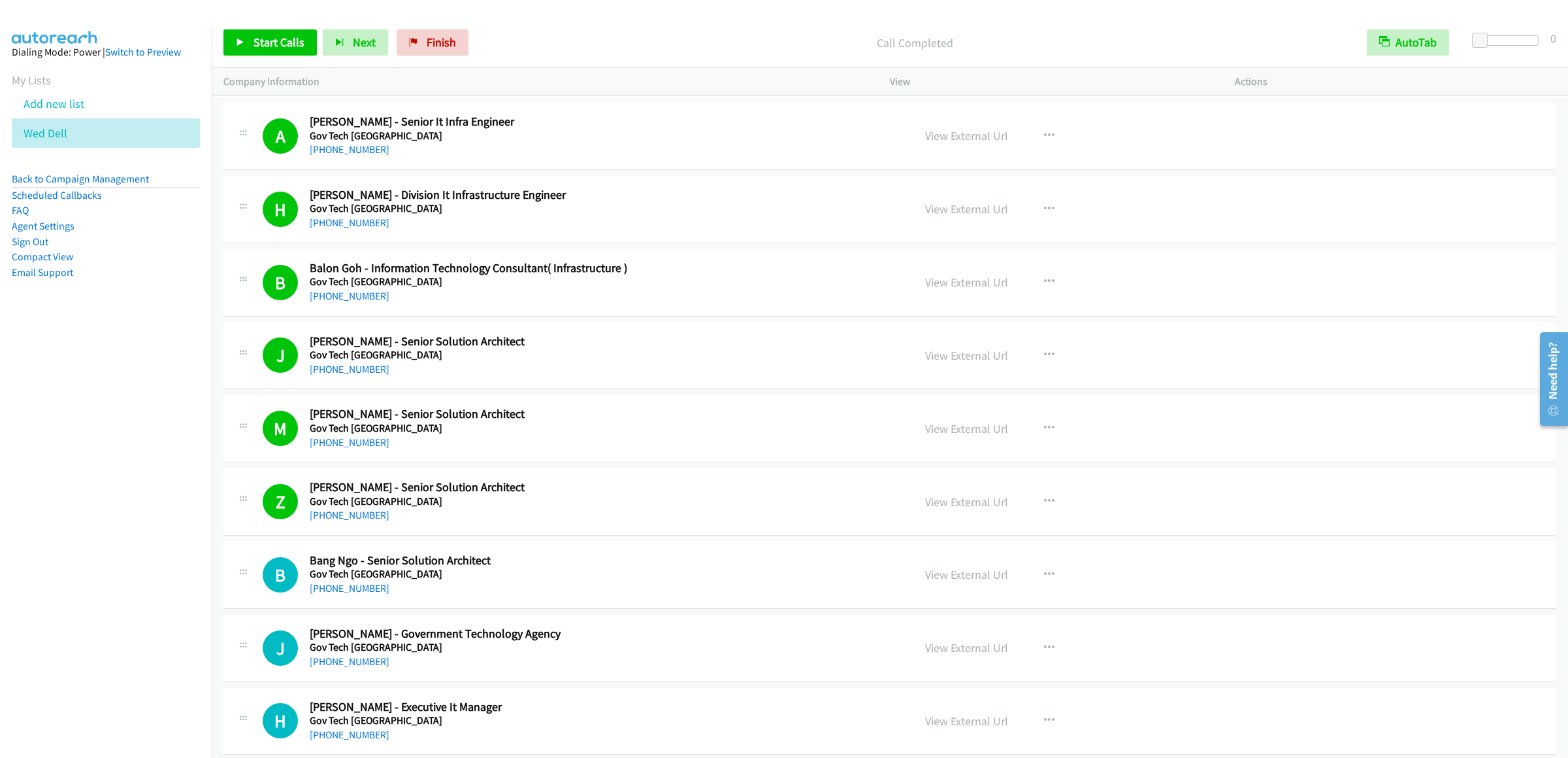
scroll to position [5492, 0]
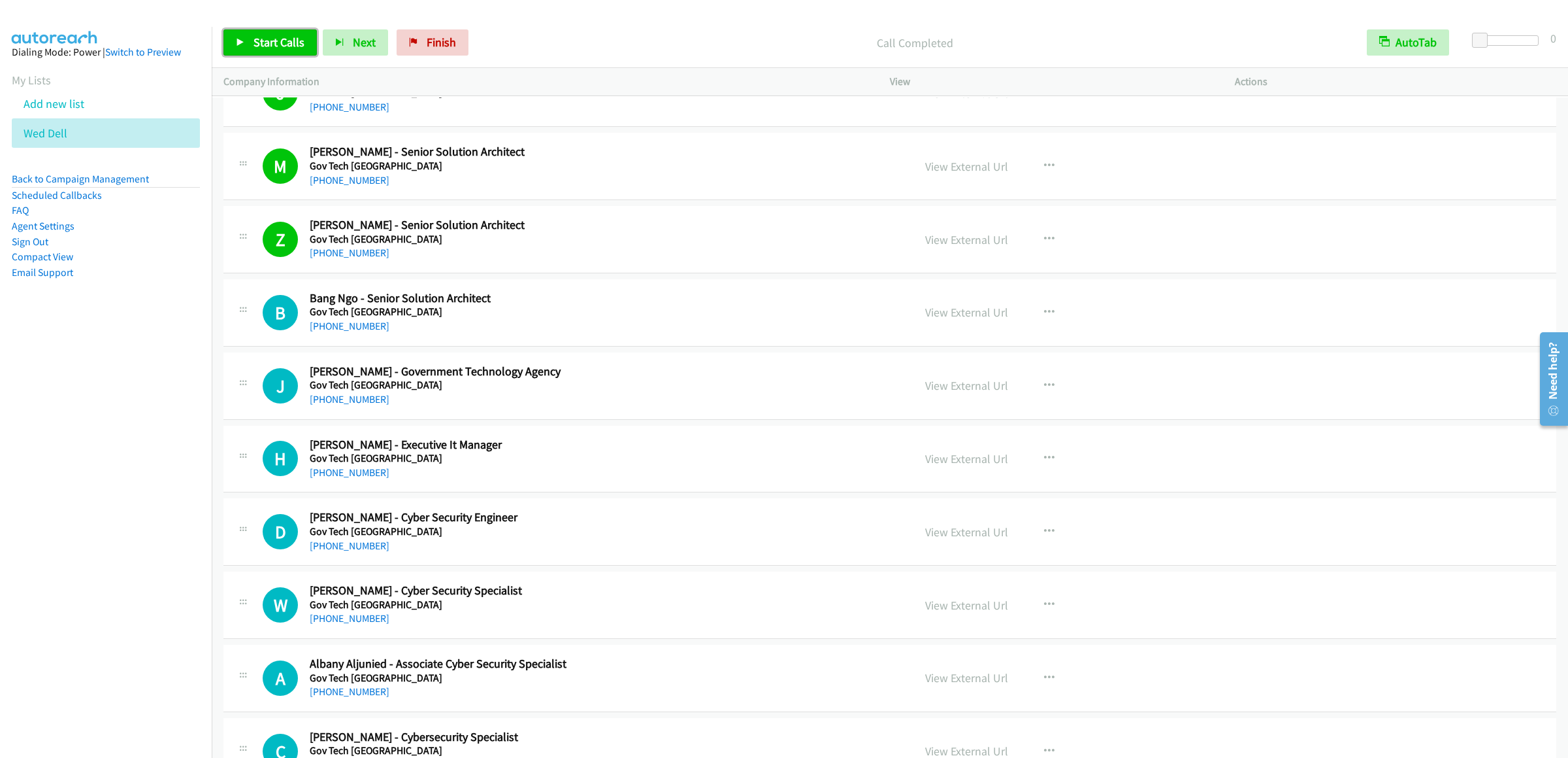
click at [256, 30] on link "Start Calls" at bounding box center [270, 42] width 93 height 26
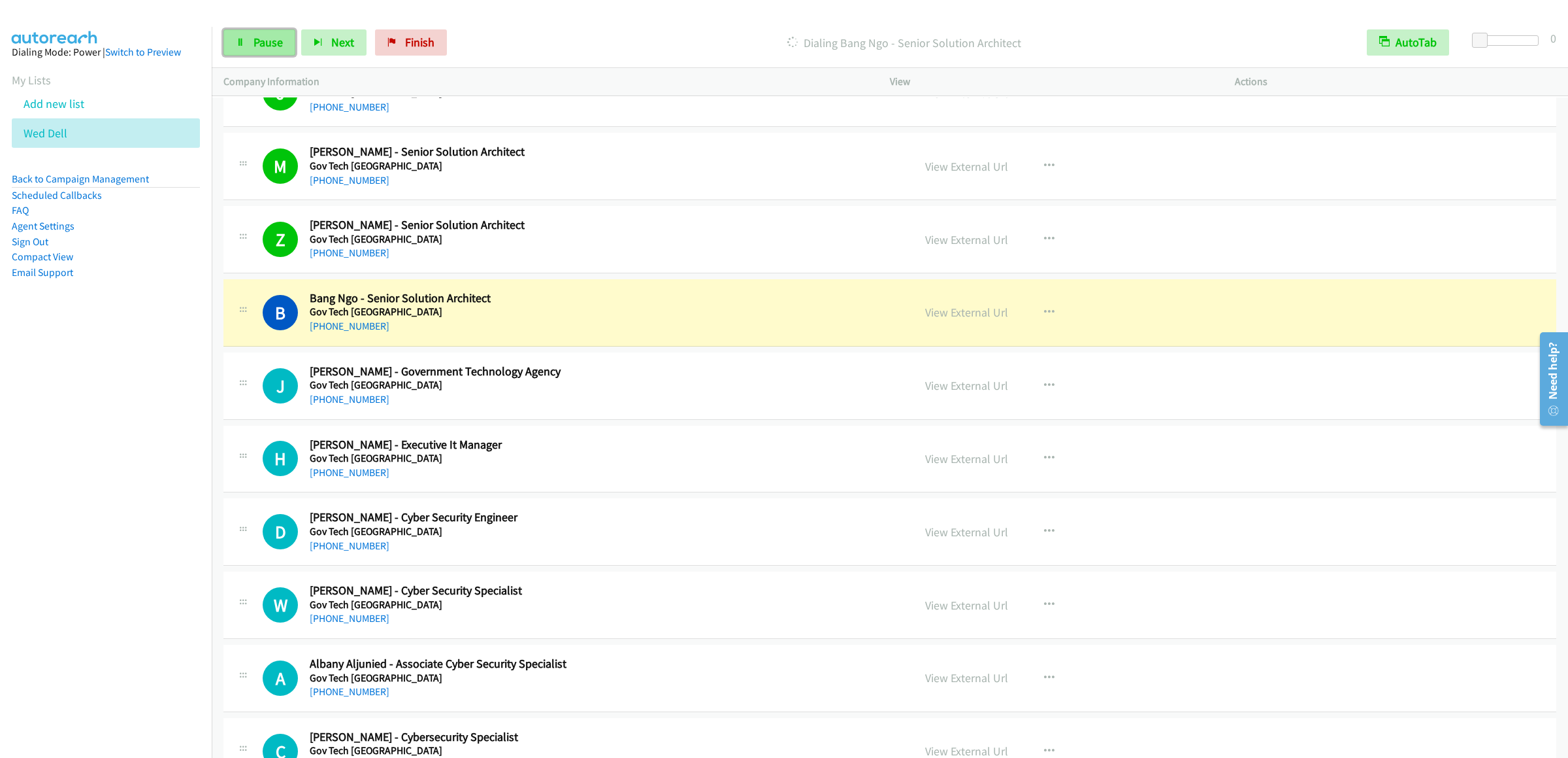
click at [241, 49] on link "Pause" at bounding box center [259, 42] width 72 height 26
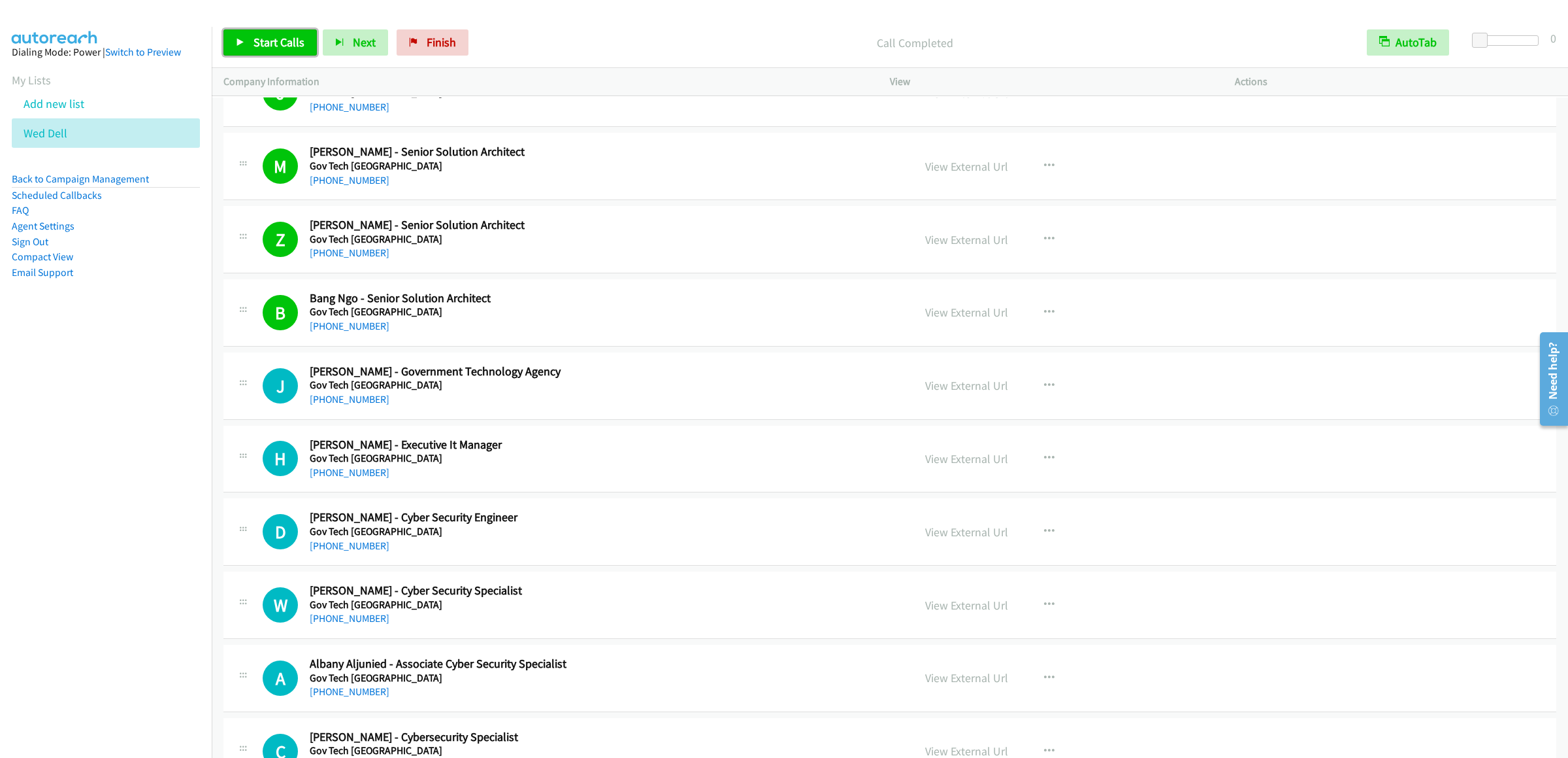
click at [308, 43] on link "Start Calls" at bounding box center [270, 42] width 93 height 26
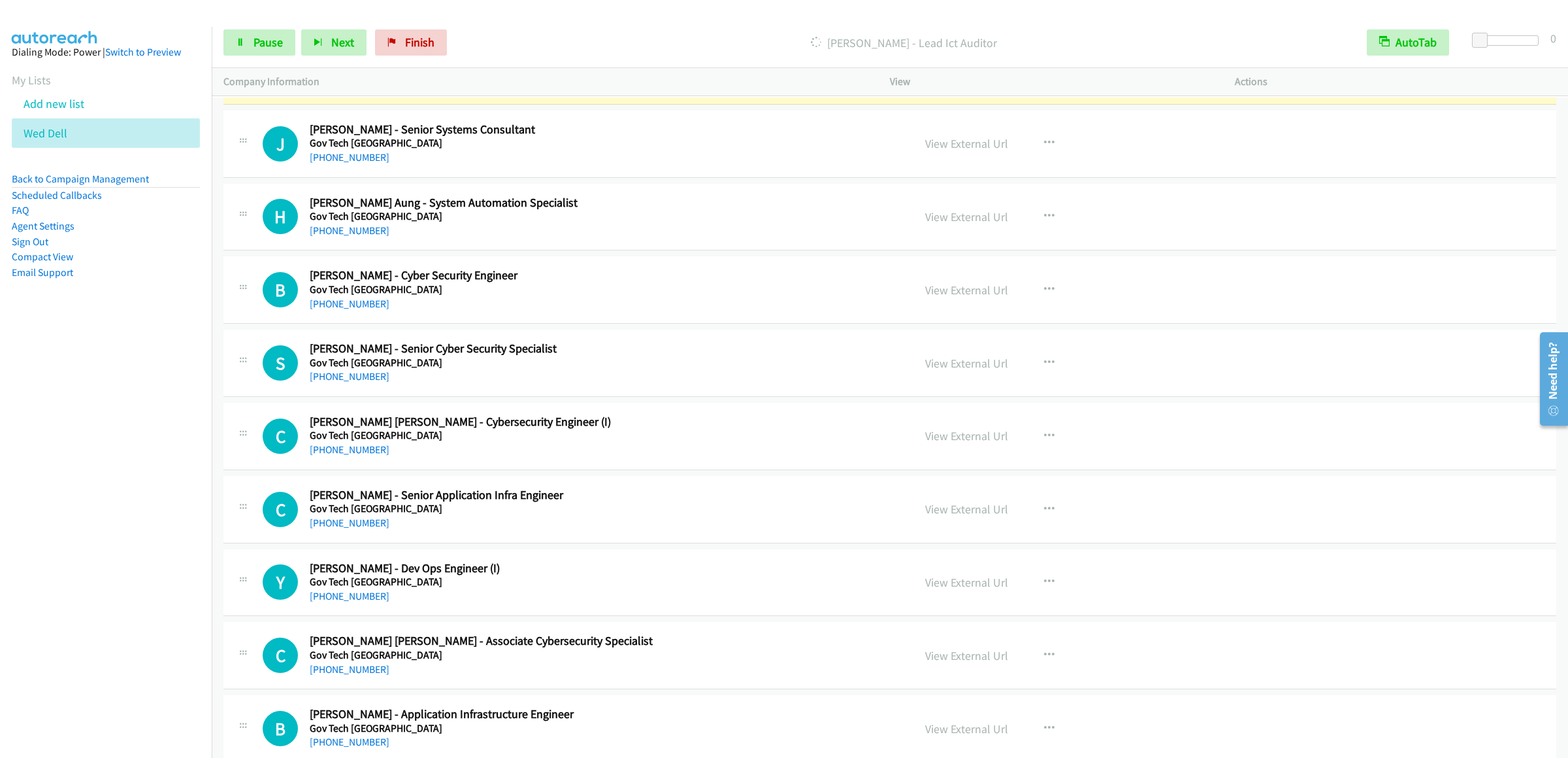
scroll to position [6407, 0]
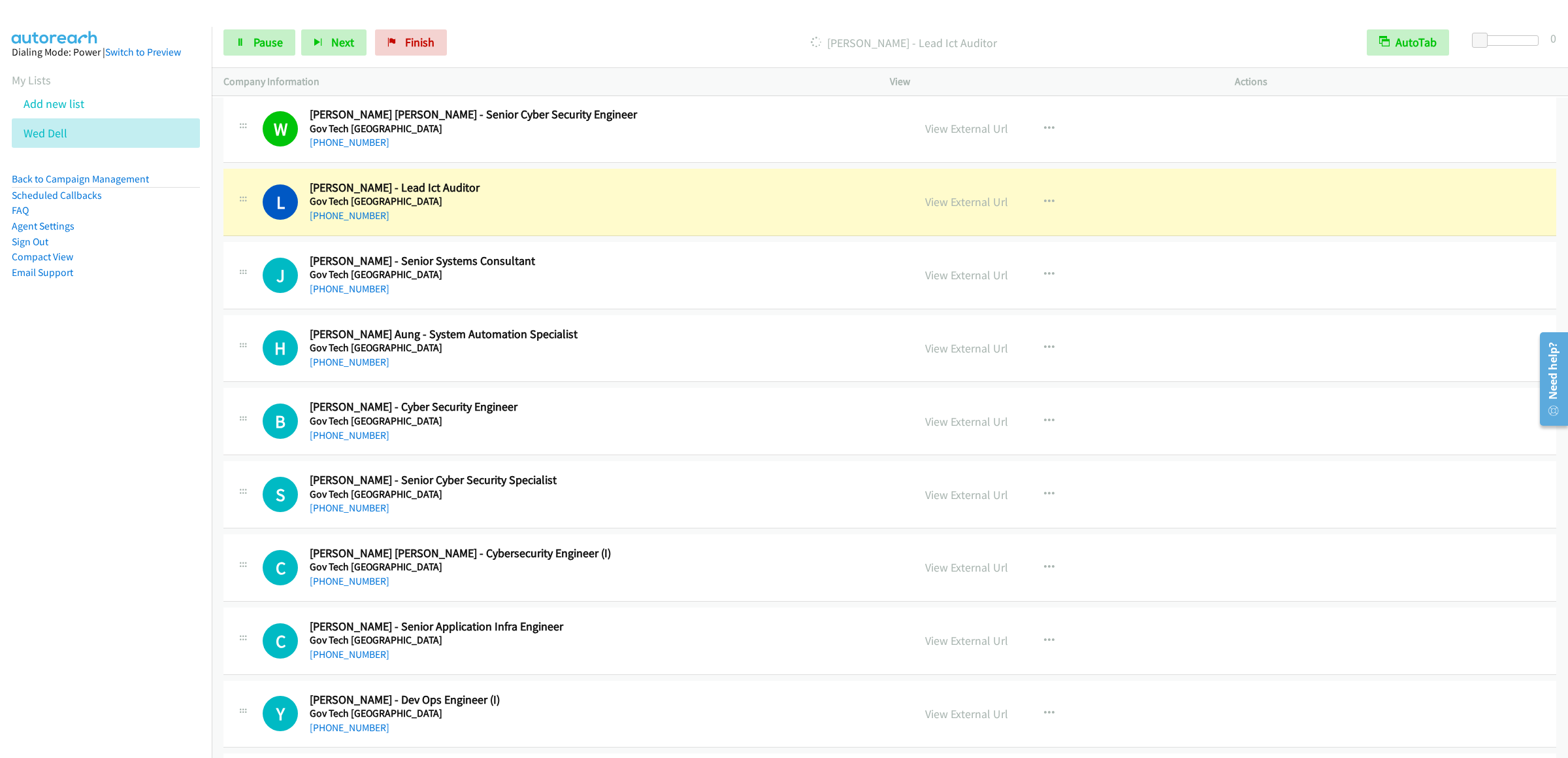
click at [214, 58] on div "Start Calls Pause Next Finish [PERSON_NAME] - Lead Ict Auditor AutoTab AutoTab 0" at bounding box center [890, 42] width 1356 height 50
click at [249, 47] on link "Pause" at bounding box center [259, 42] width 72 height 26
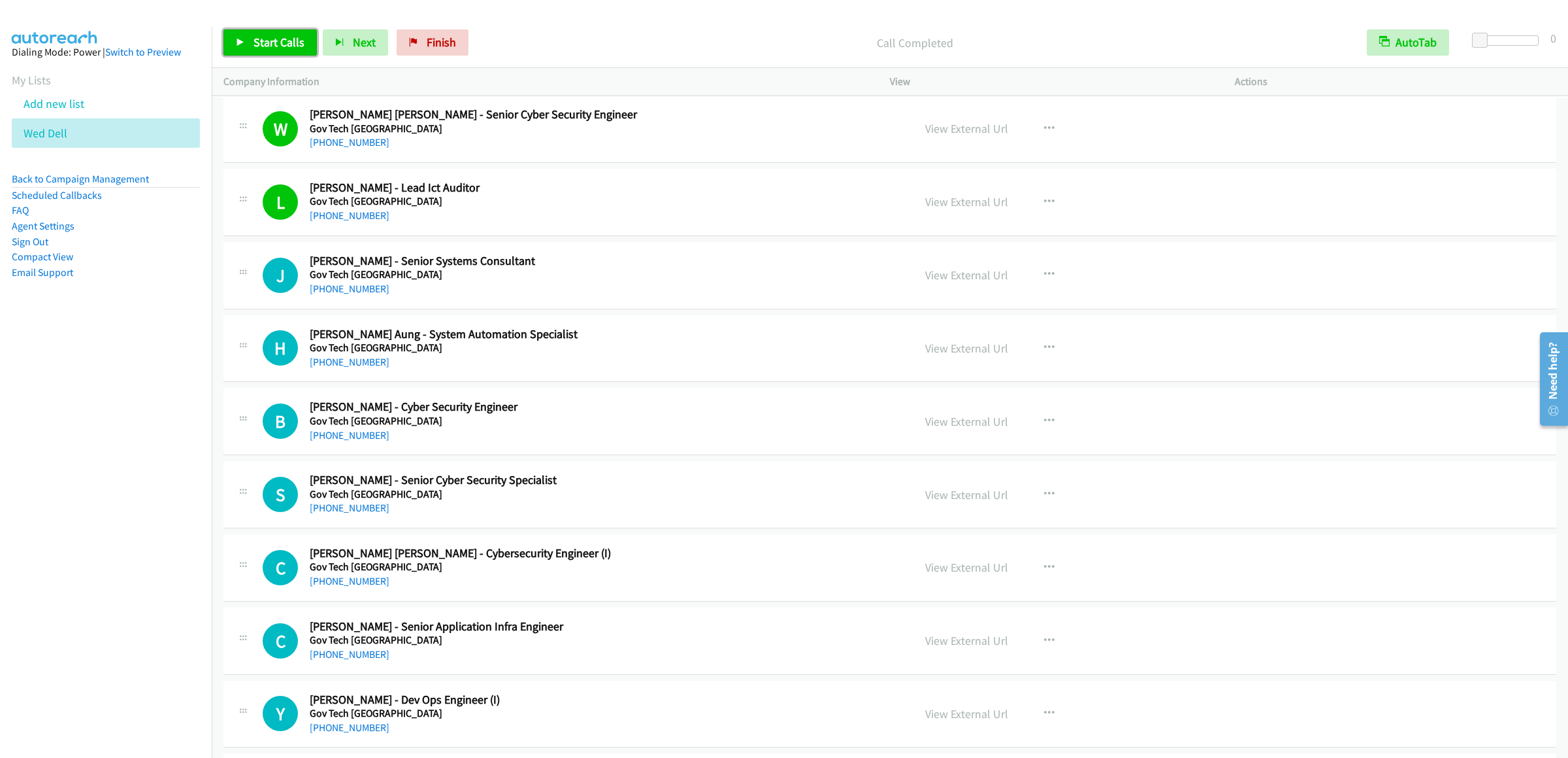
click at [266, 44] on span "Start Calls" at bounding box center [279, 42] width 51 height 15
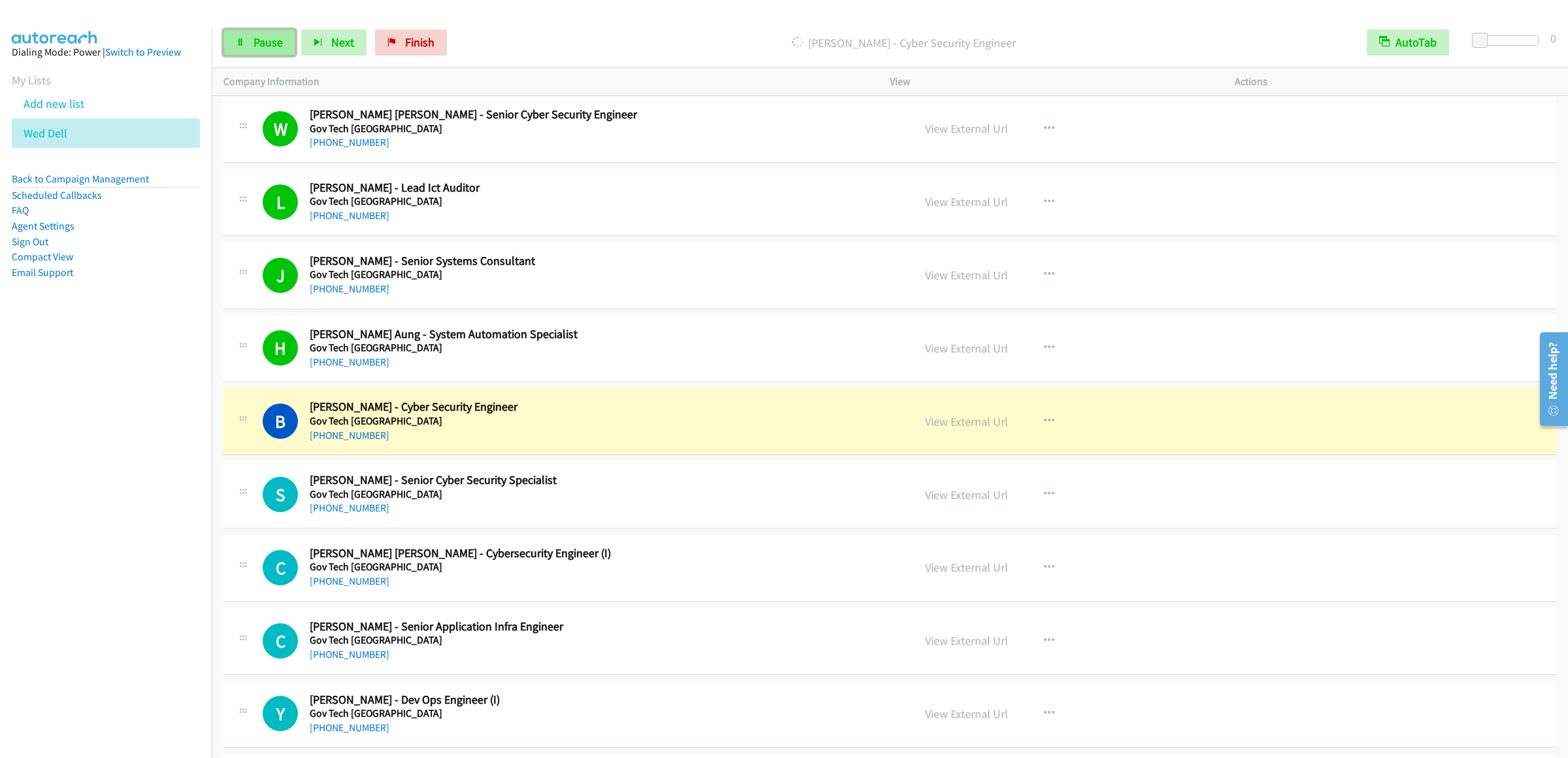
click at [249, 53] on link "Pause" at bounding box center [259, 42] width 72 height 26
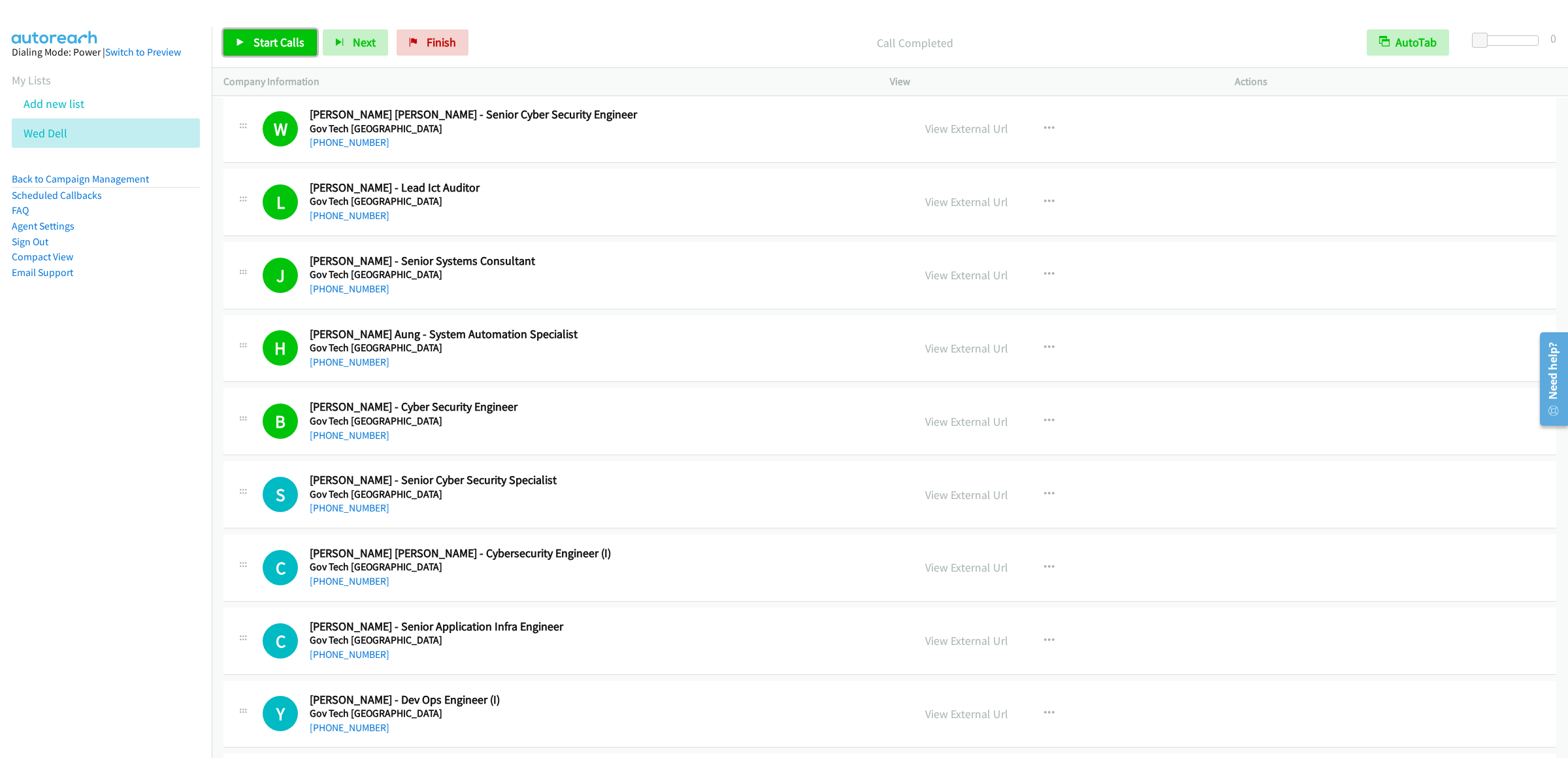
click at [254, 40] on span "Start Calls" at bounding box center [279, 42] width 51 height 15
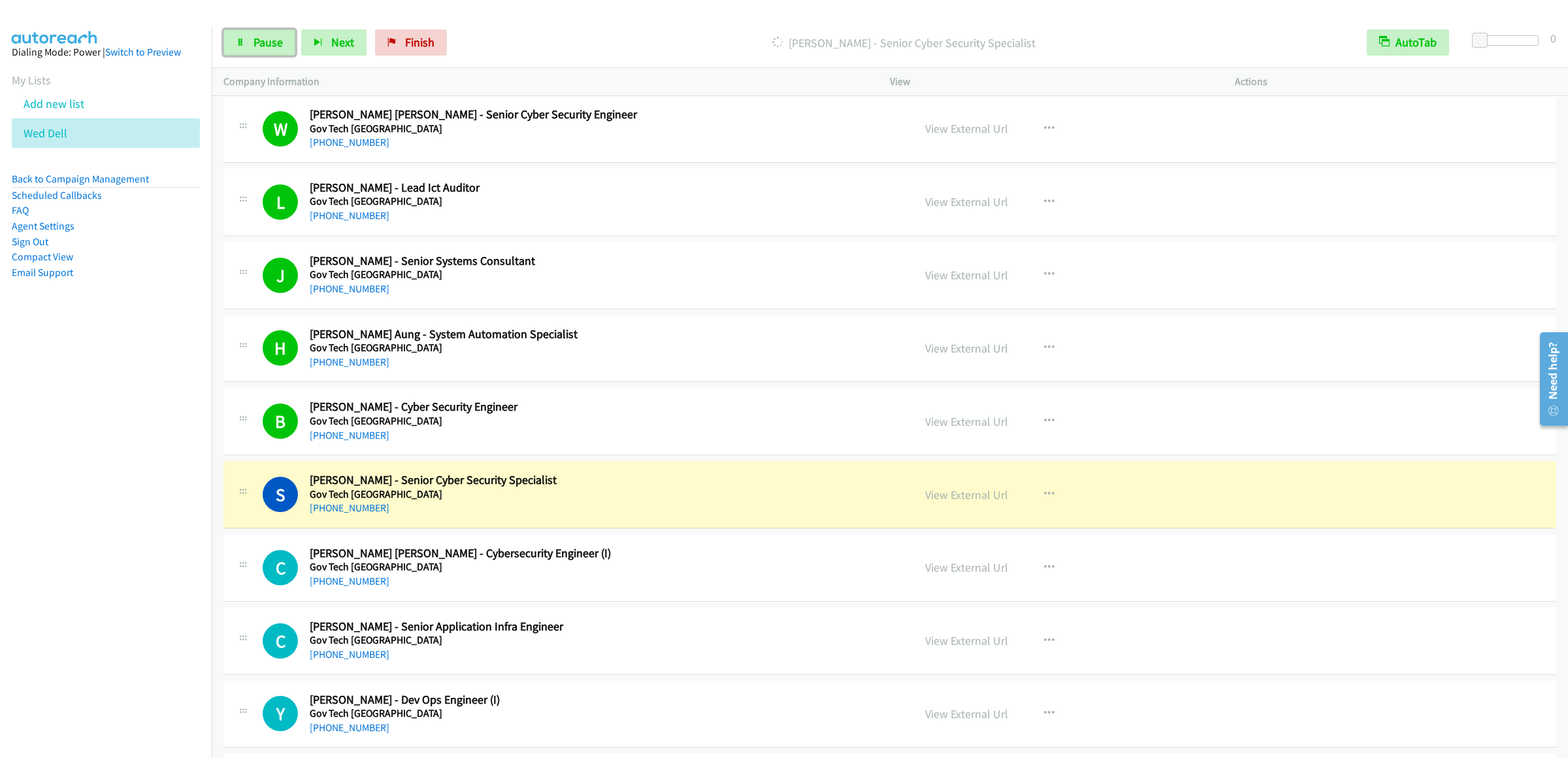
click at [259, 37] on span "Pause" at bounding box center [268, 42] width 29 height 15
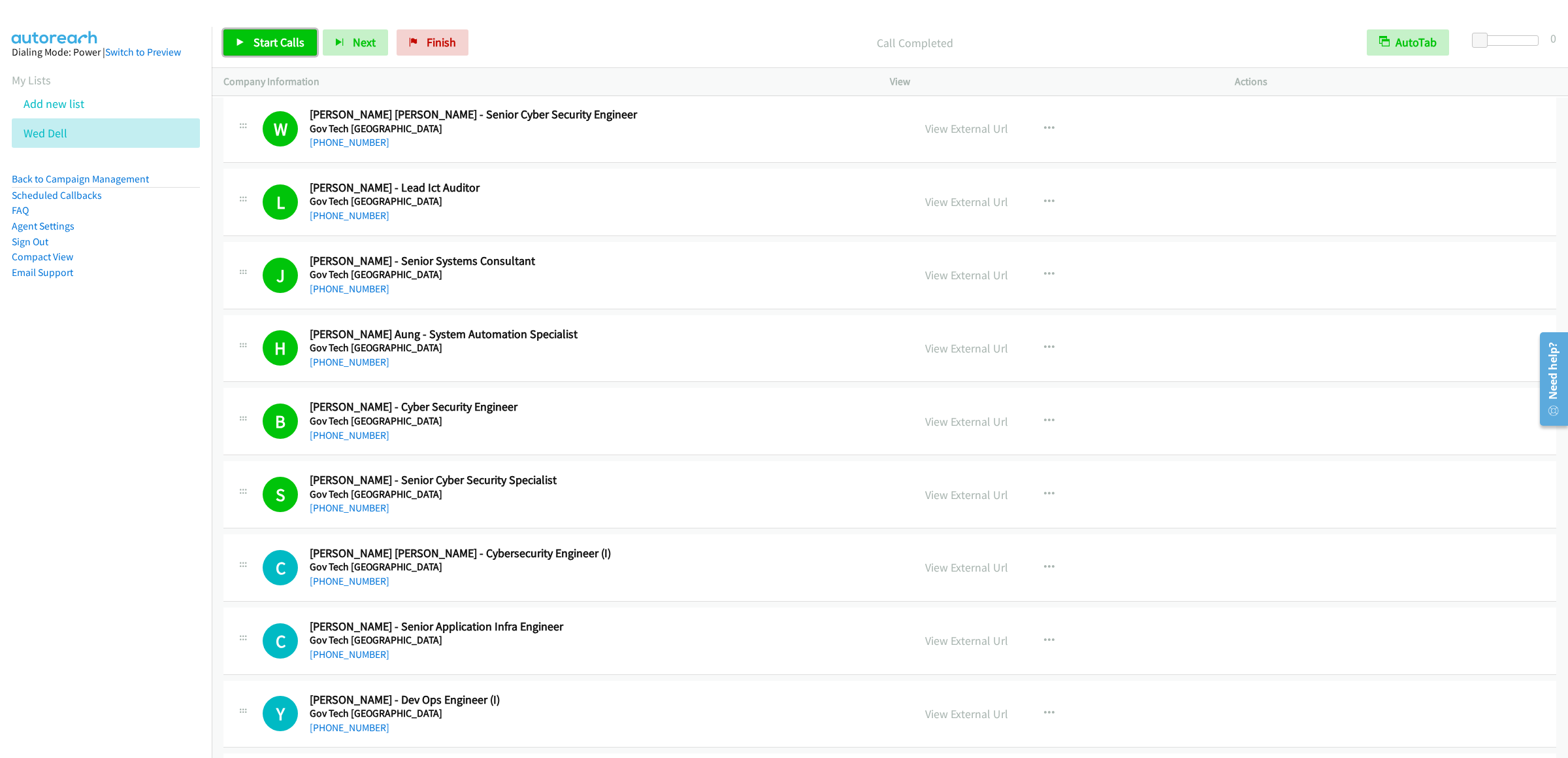
click at [277, 54] on link "Start Calls" at bounding box center [270, 42] width 93 height 26
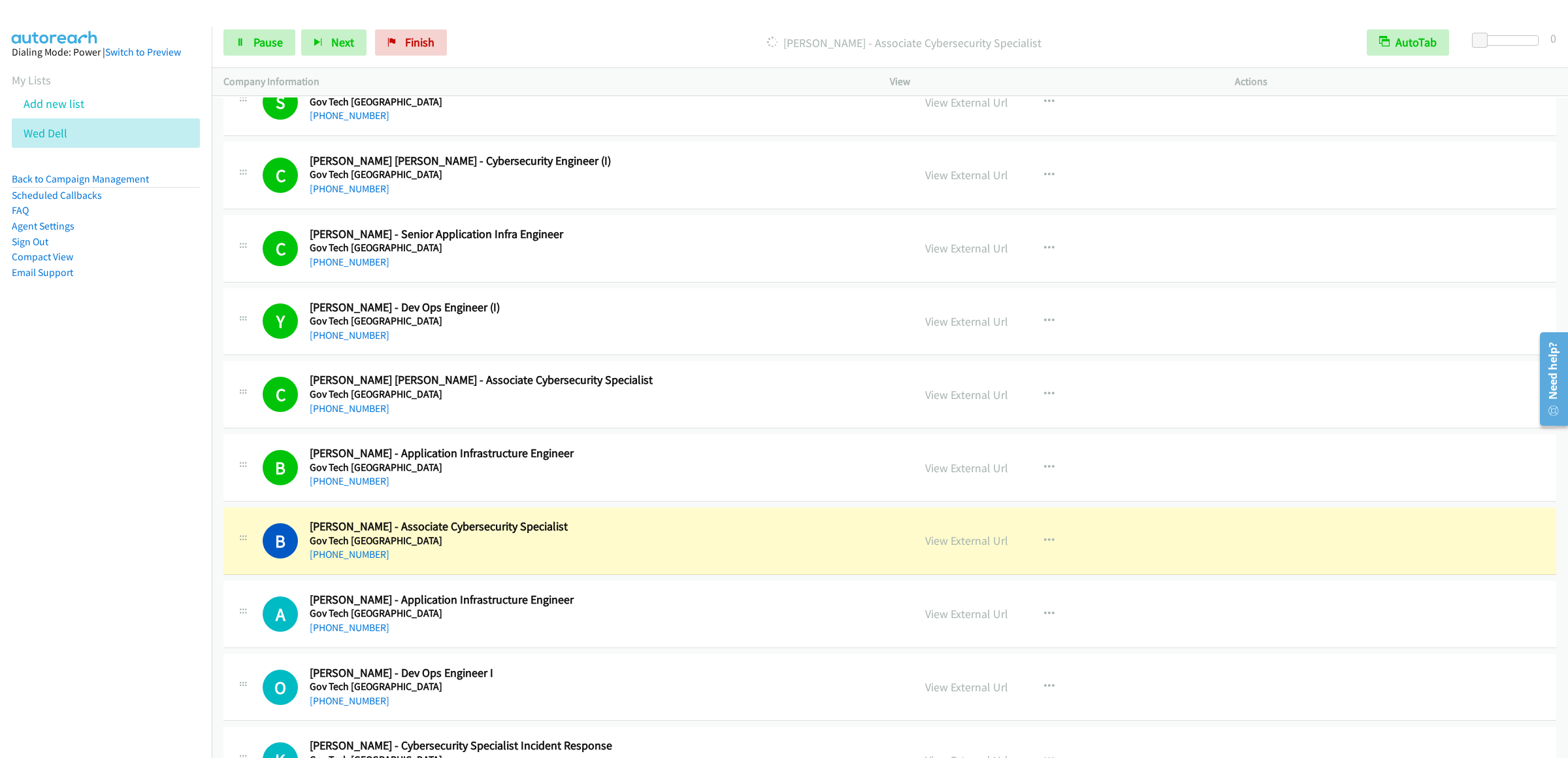
scroll to position [7061, 0]
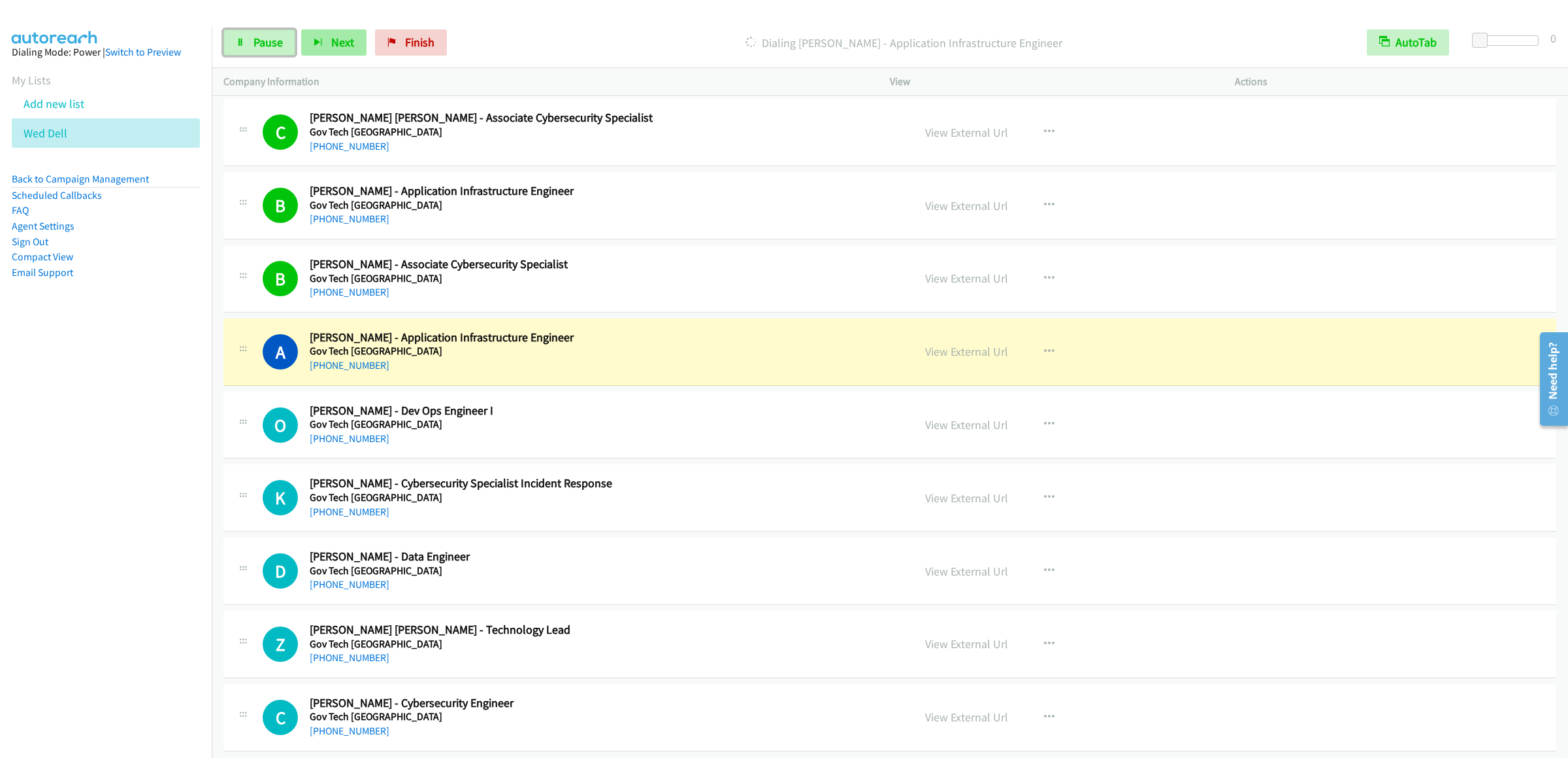
click at [252, 49] on link "Pause" at bounding box center [259, 42] width 72 height 26
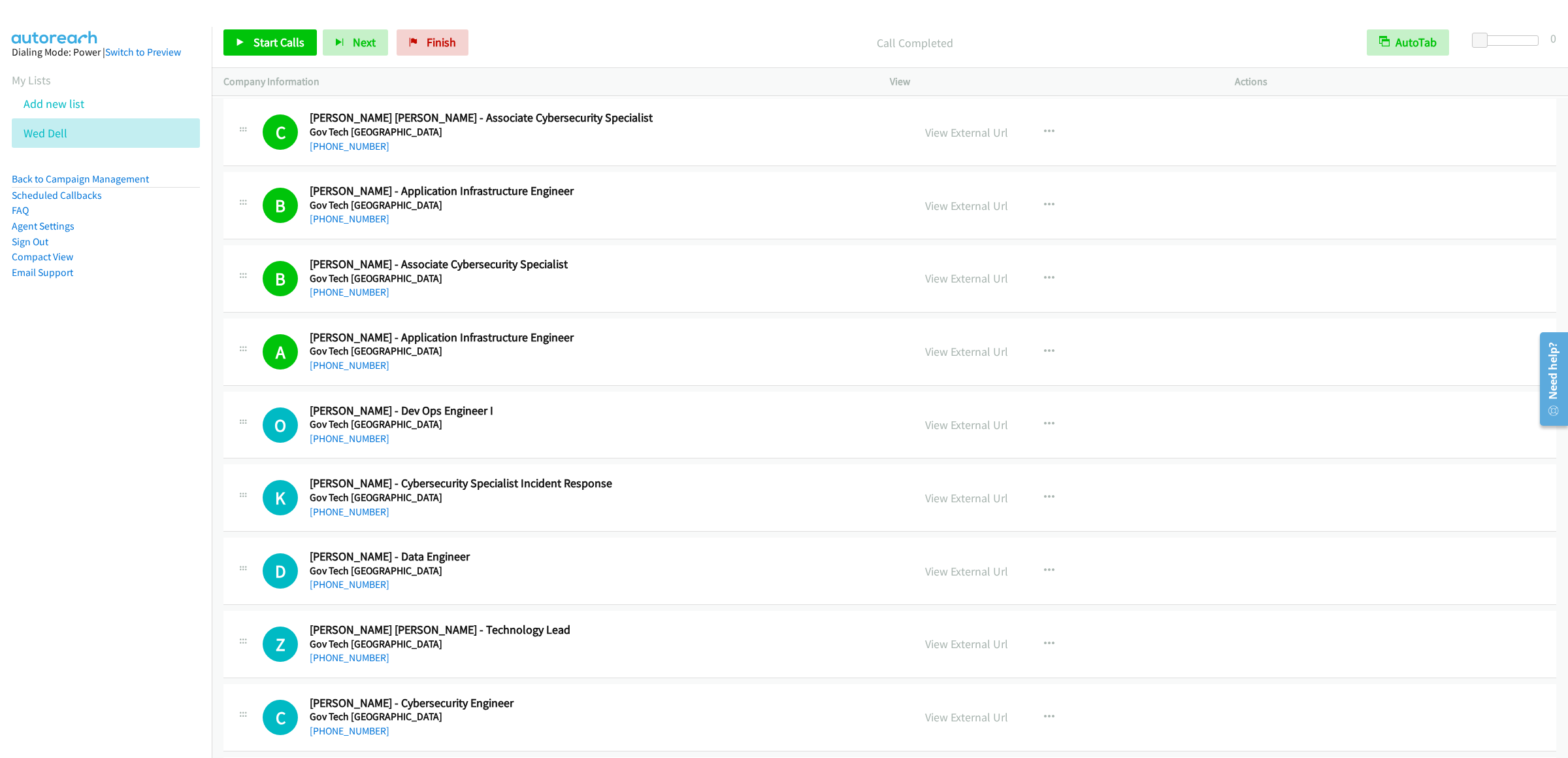
scroll to position [7323, 0]
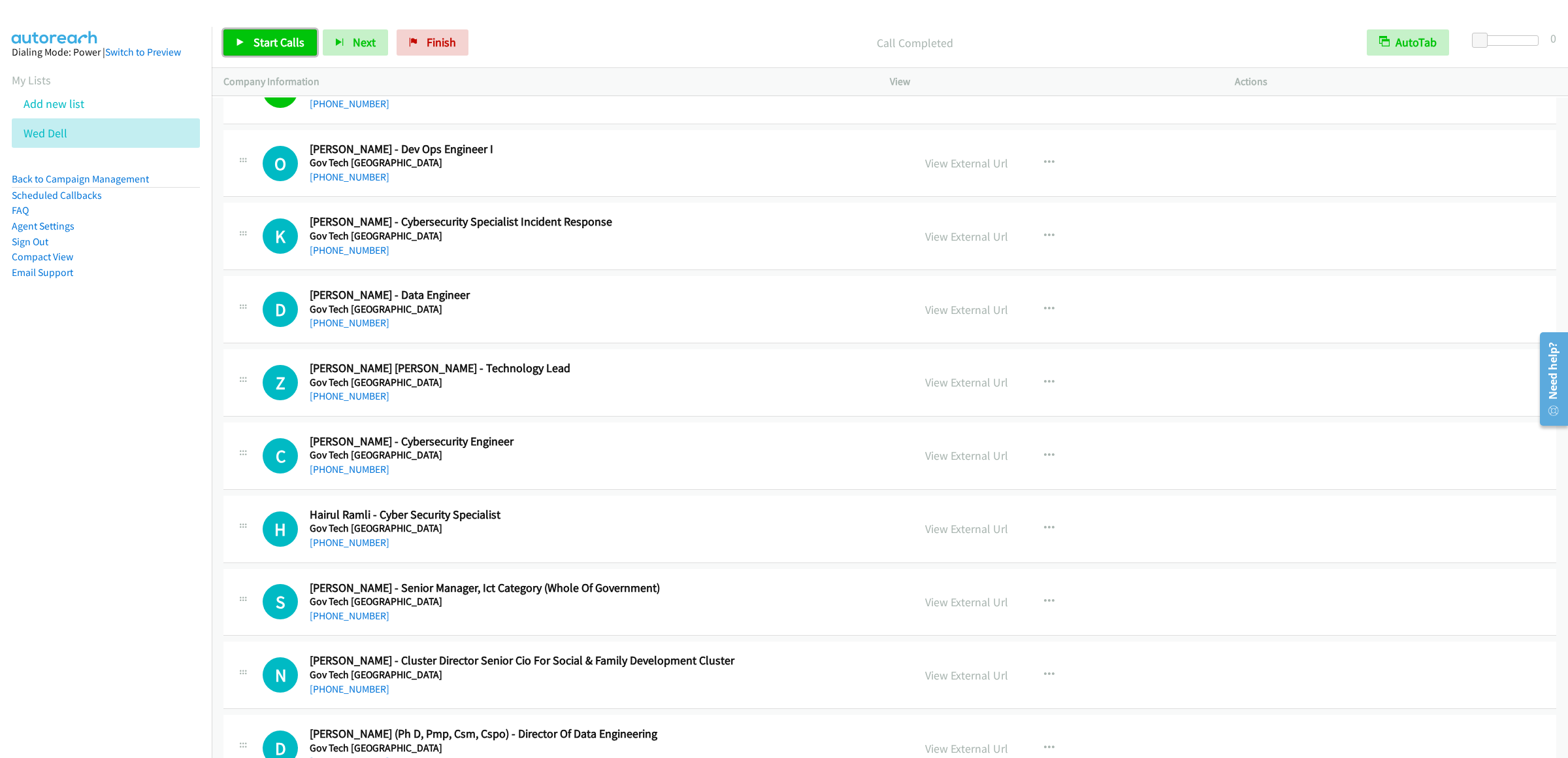
click at [267, 31] on link "Start Calls" at bounding box center [270, 42] width 93 height 26
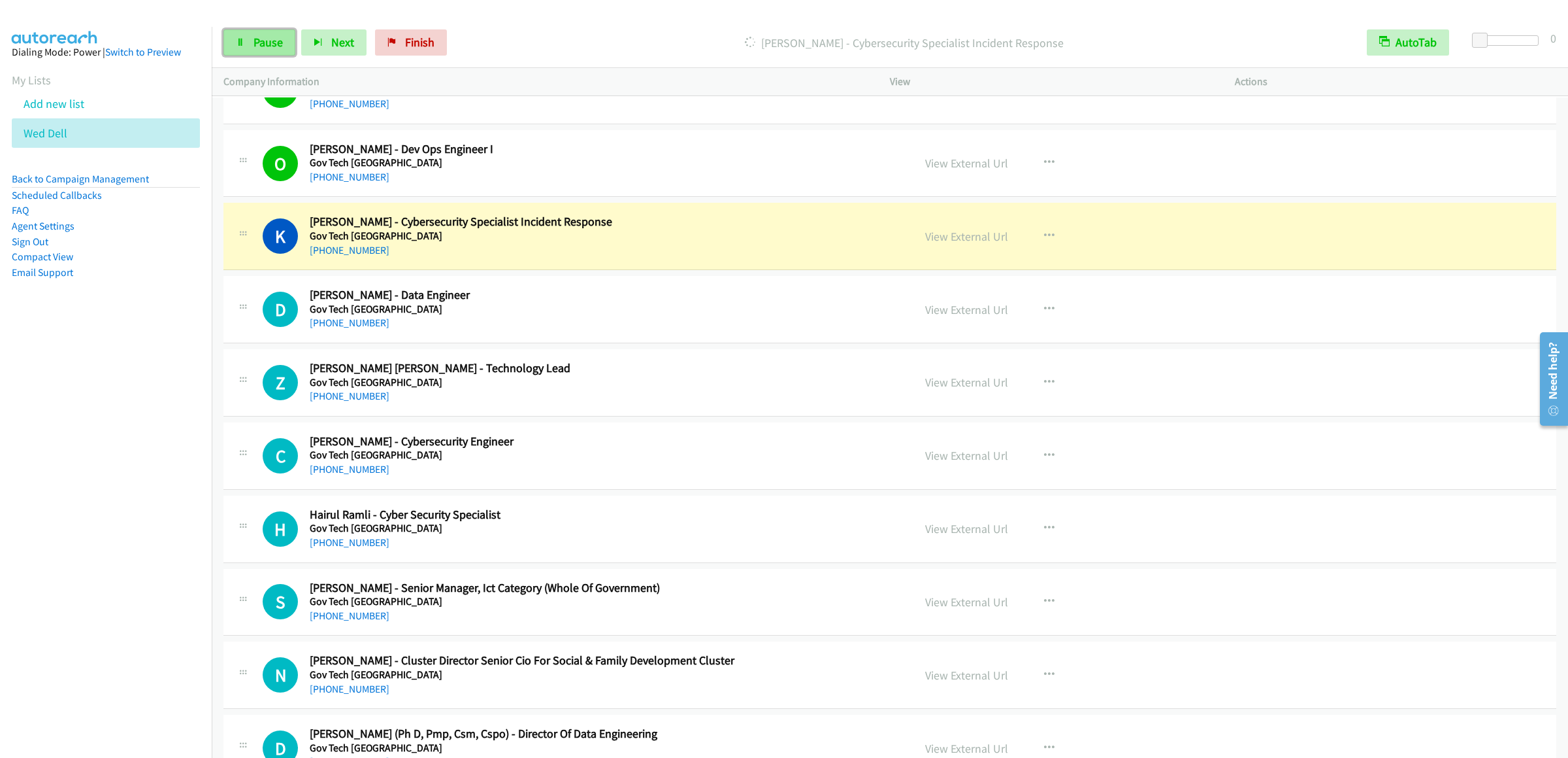
click at [252, 47] on link "Pause" at bounding box center [259, 42] width 72 height 26
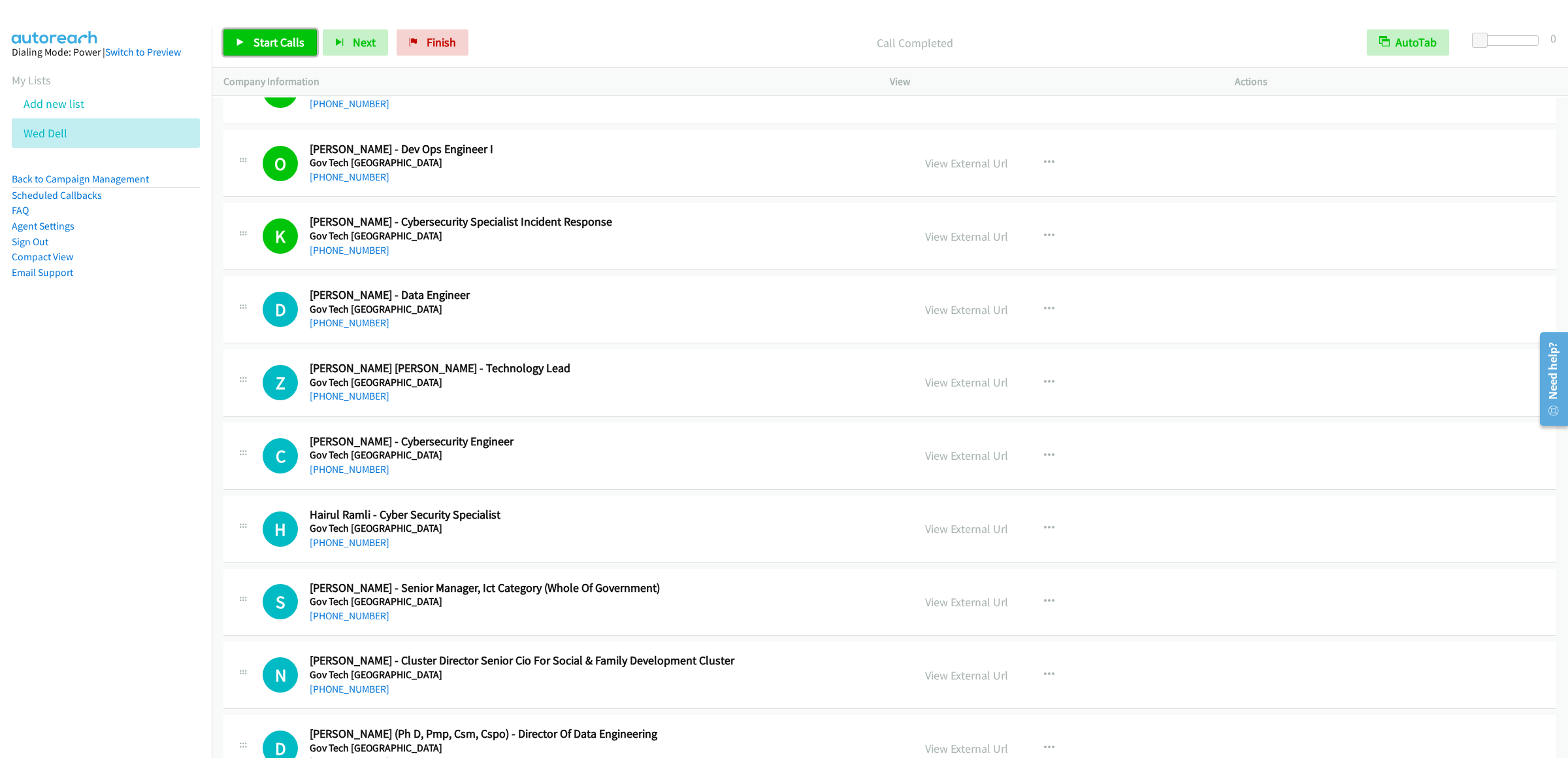
click at [261, 32] on link "Start Calls" at bounding box center [270, 42] width 93 height 26
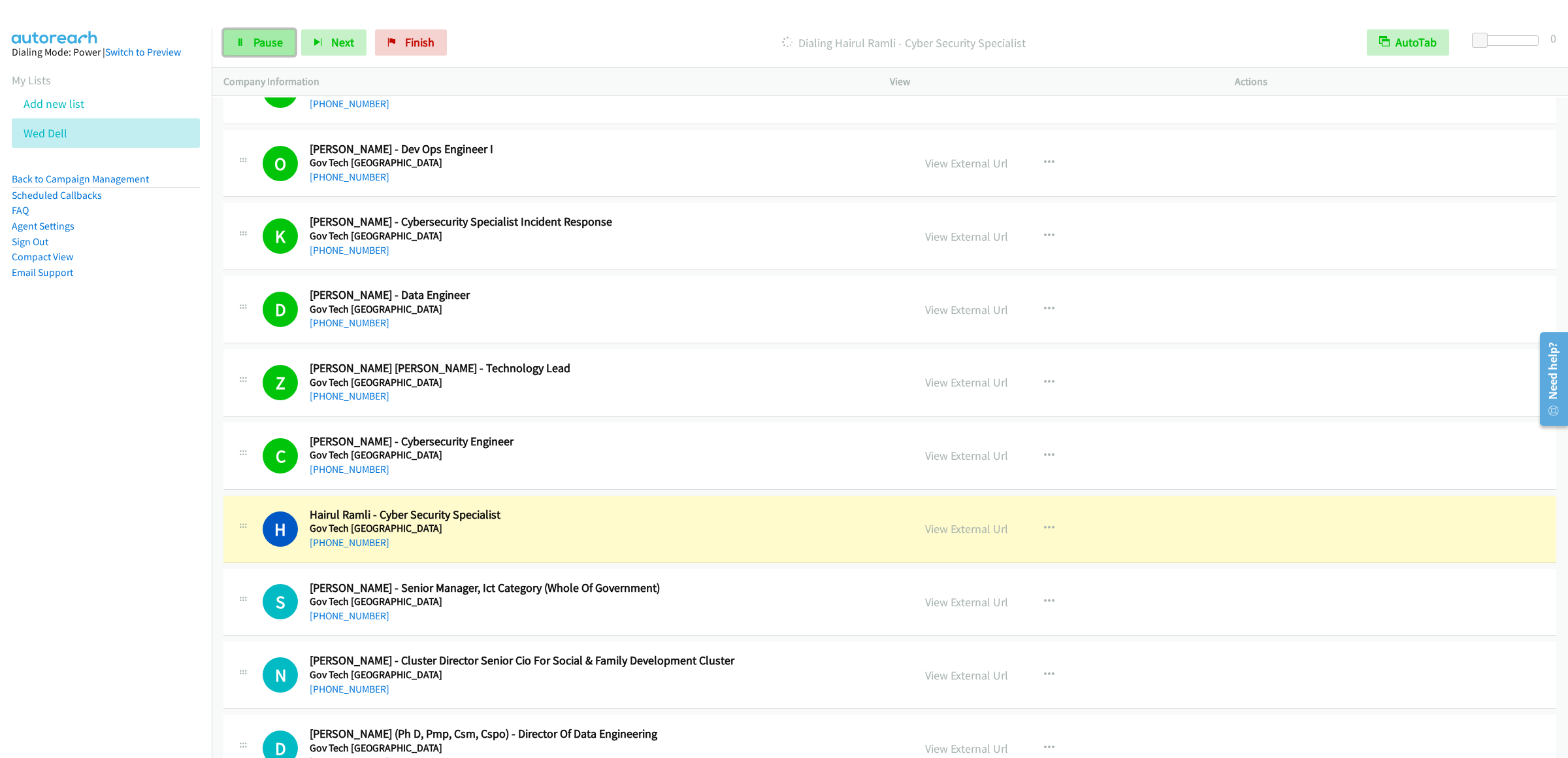
click at [229, 45] on link "Pause" at bounding box center [259, 42] width 72 height 26
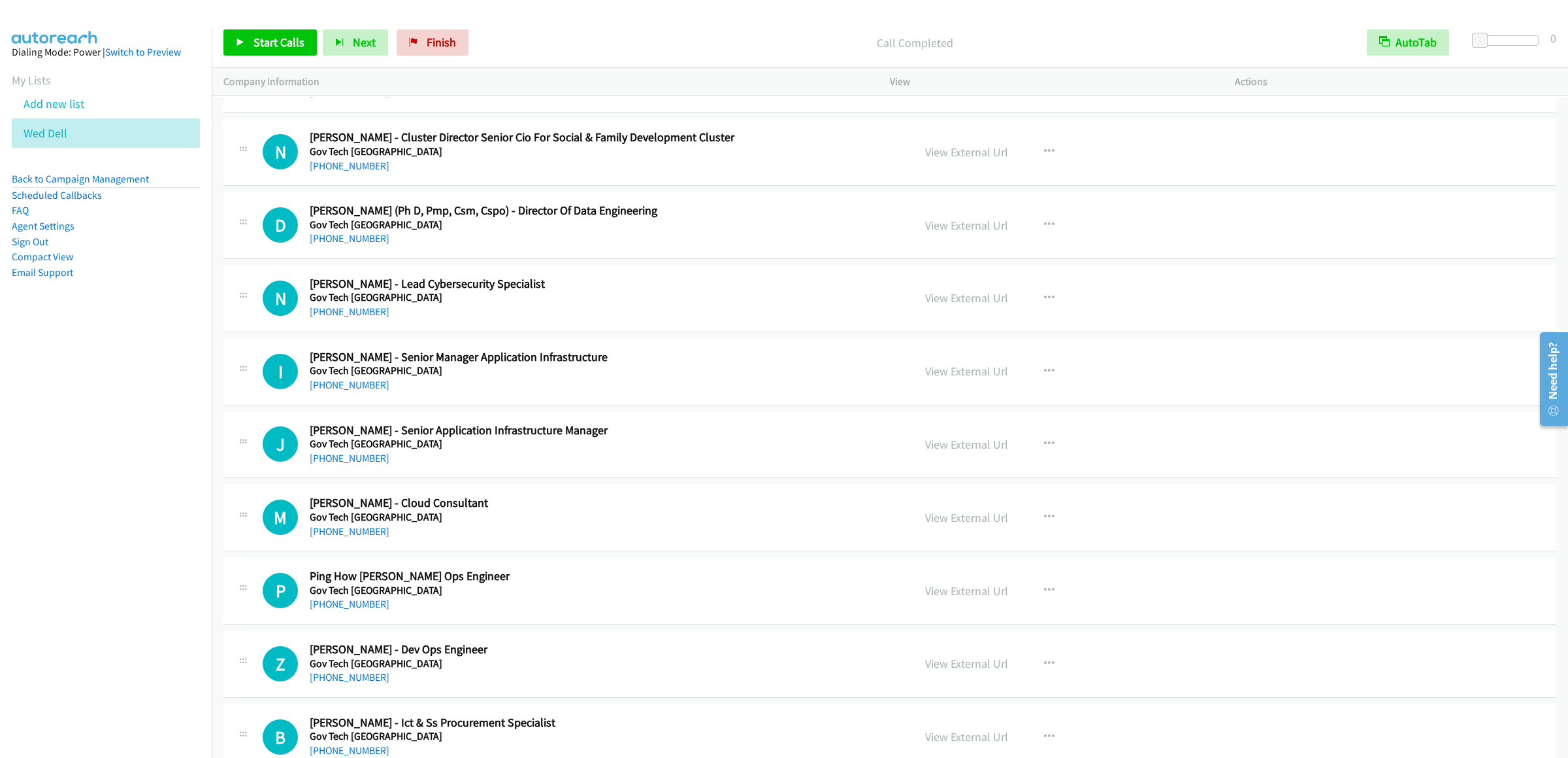
scroll to position [7715, 0]
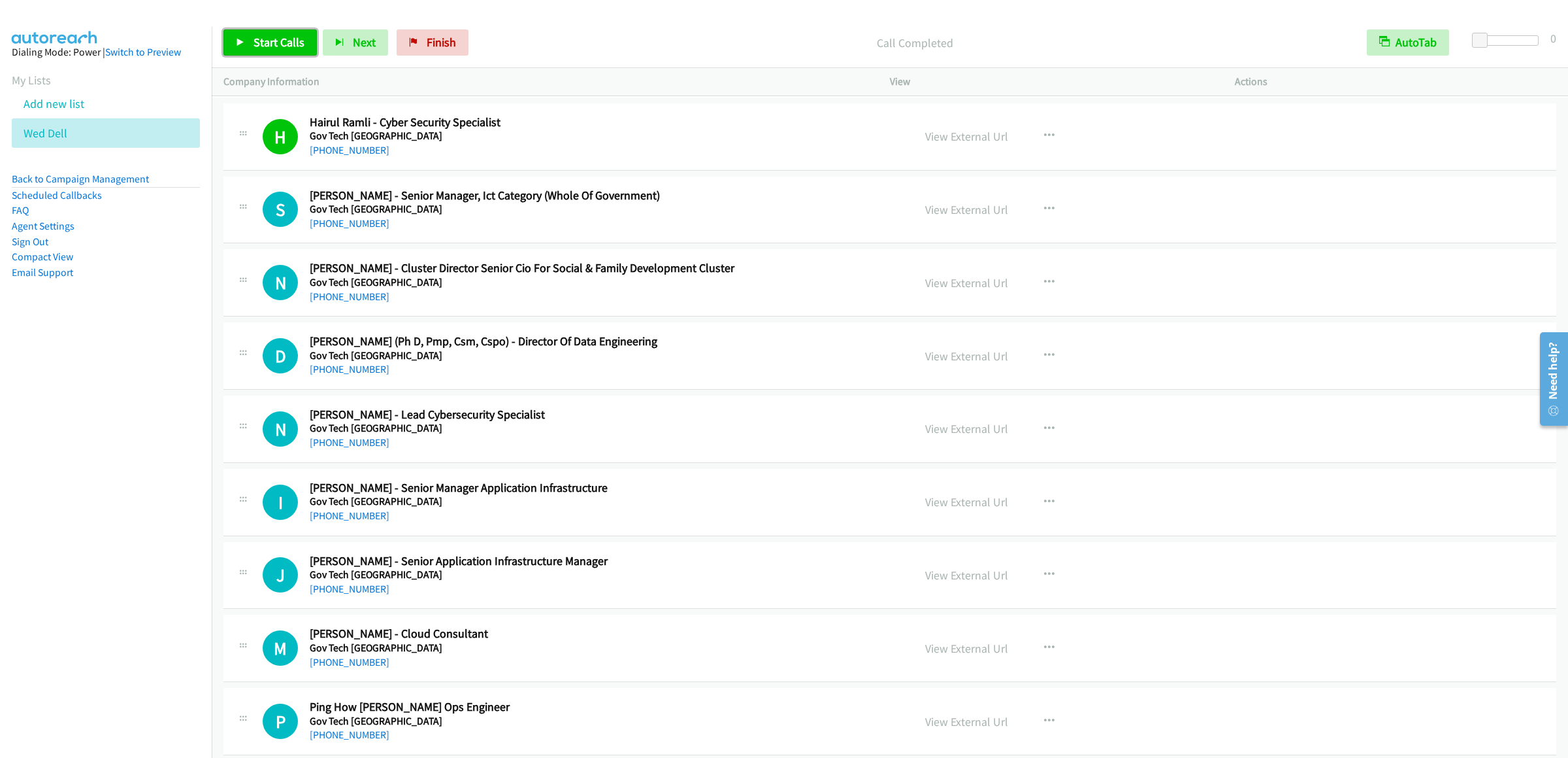
click at [261, 37] on span "Start Calls" at bounding box center [279, 42] width 51 height 15
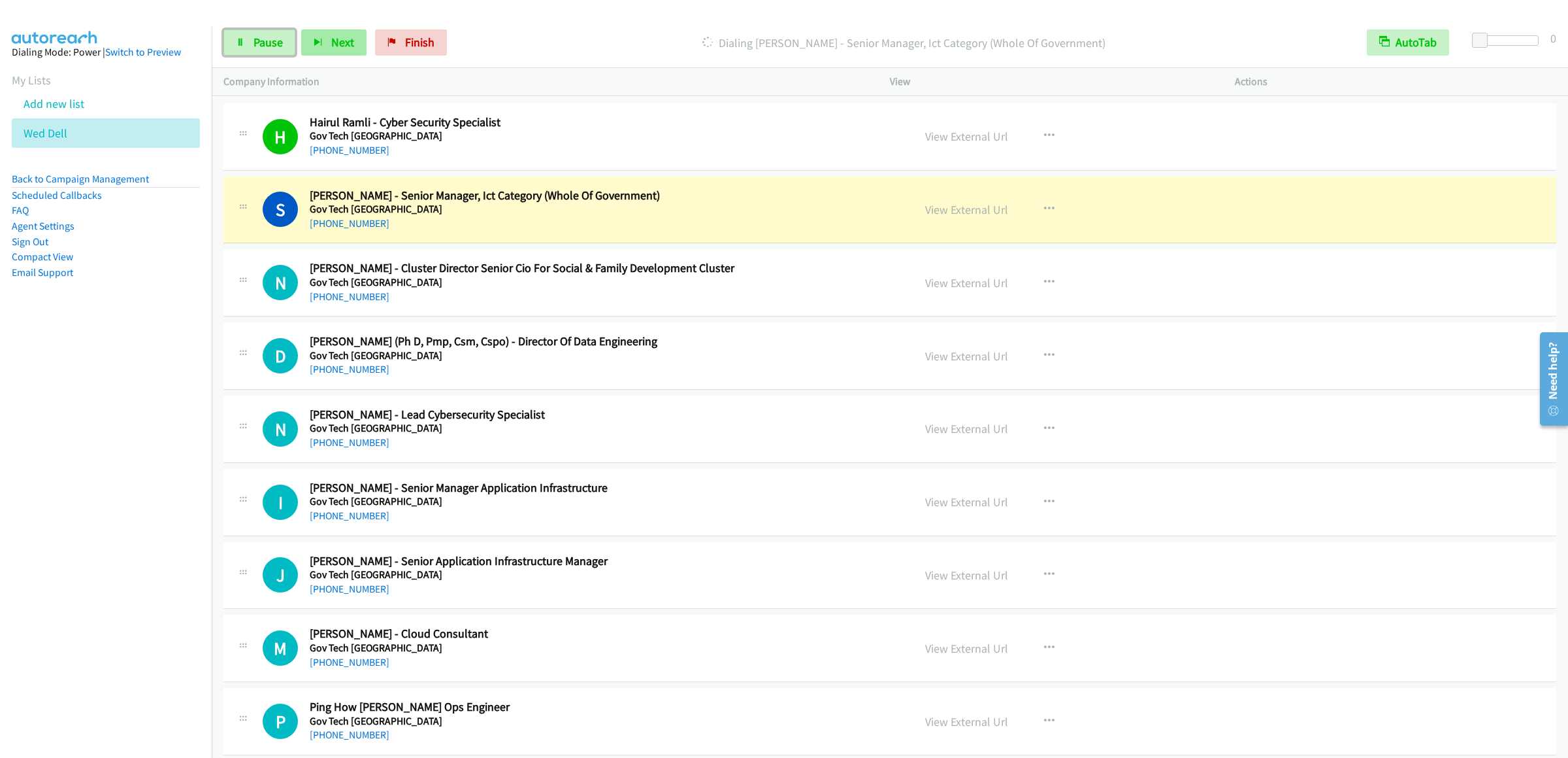
click at [290, 40] on link "Pause" at bounding box center [259, 42] width 72 height 26
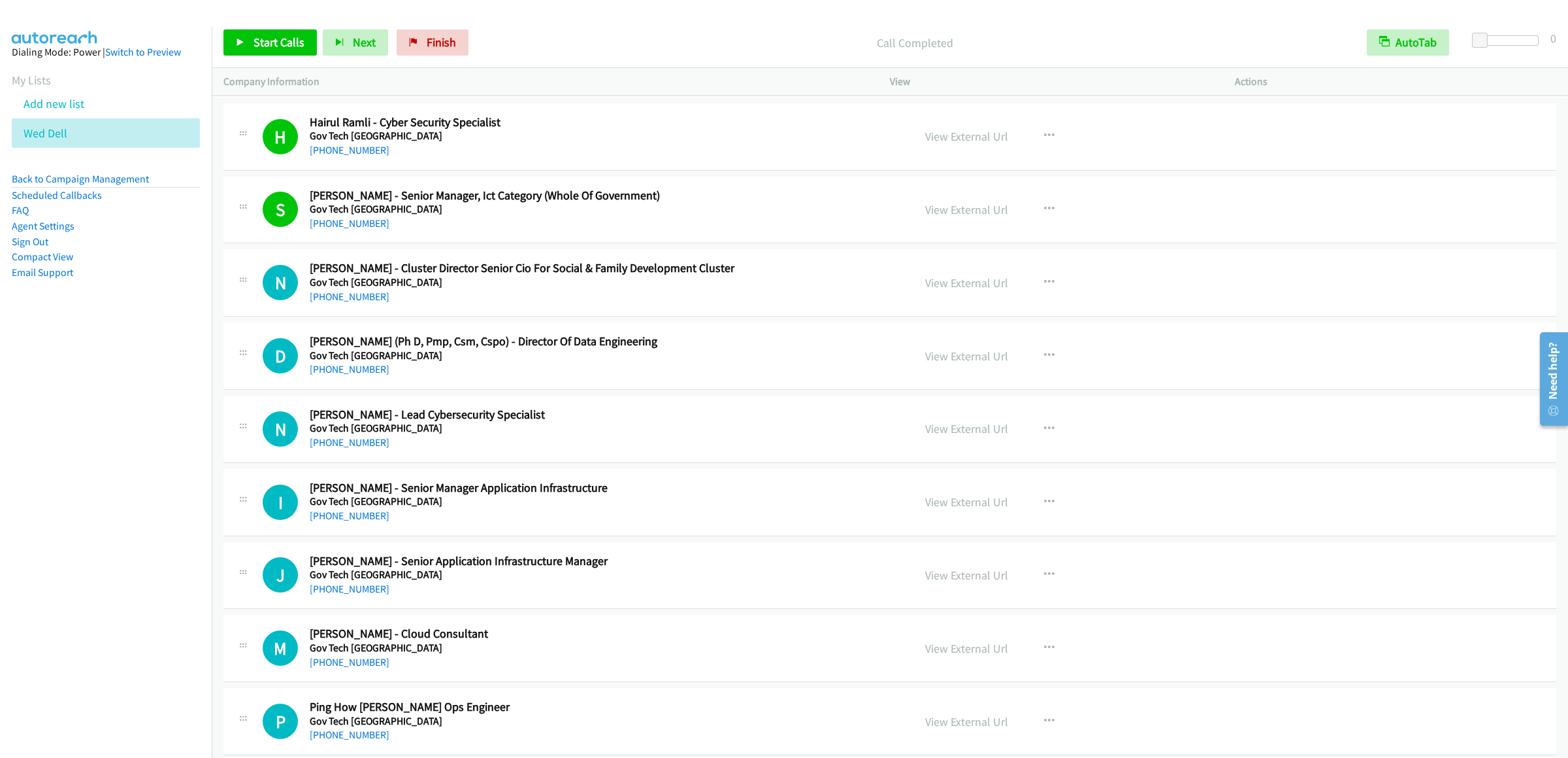
click at [220, 24] on div "Start Calls Pause Next Finish Call Completed AutoTab AutoTab 0" at bounding box center [890, 42] width 1356 height 50
click at [234, 36] on link "Start Calls" at bounding box center [270, 42] width 93 height 26
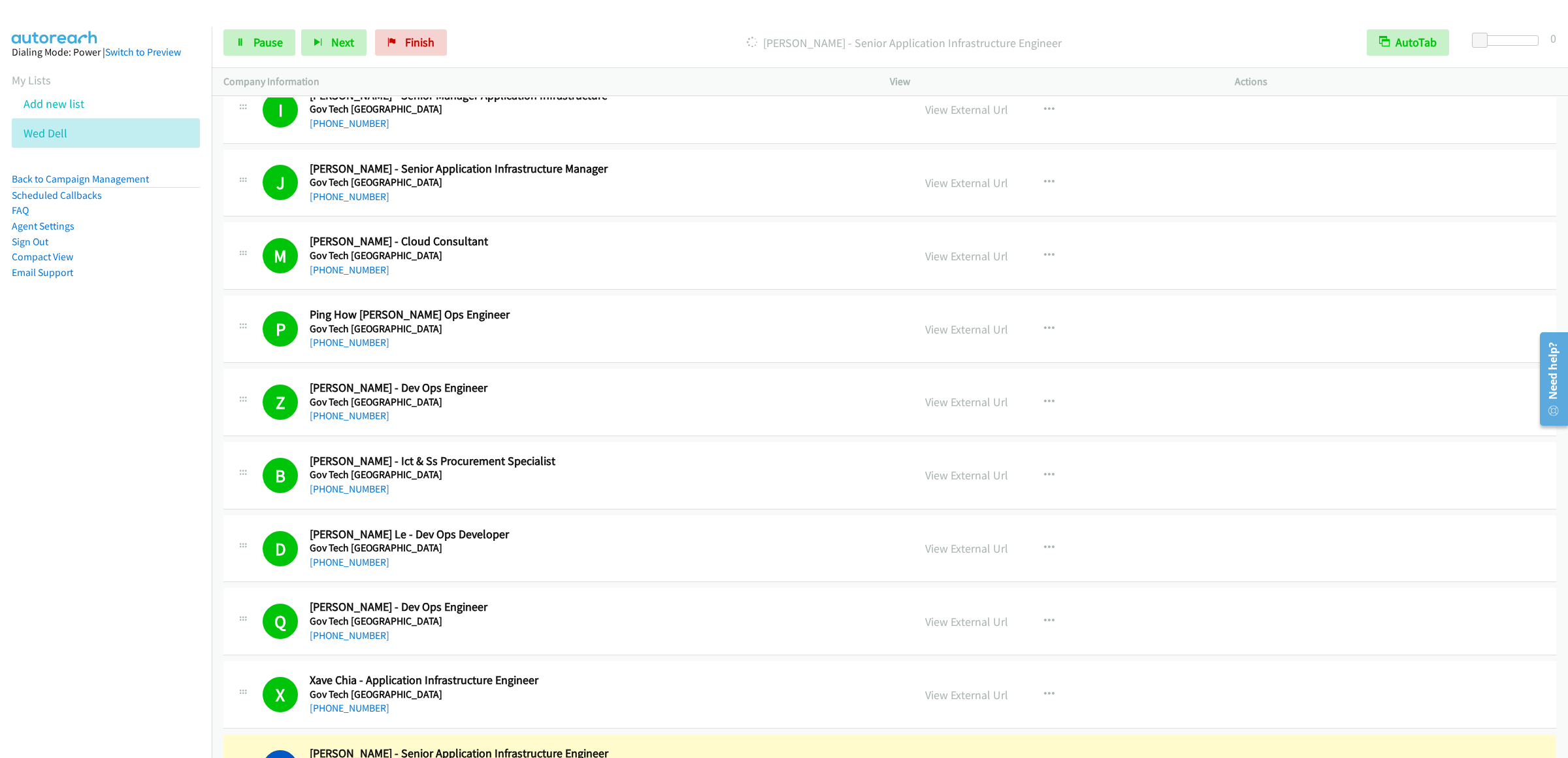
scroll to position [8631, 0]
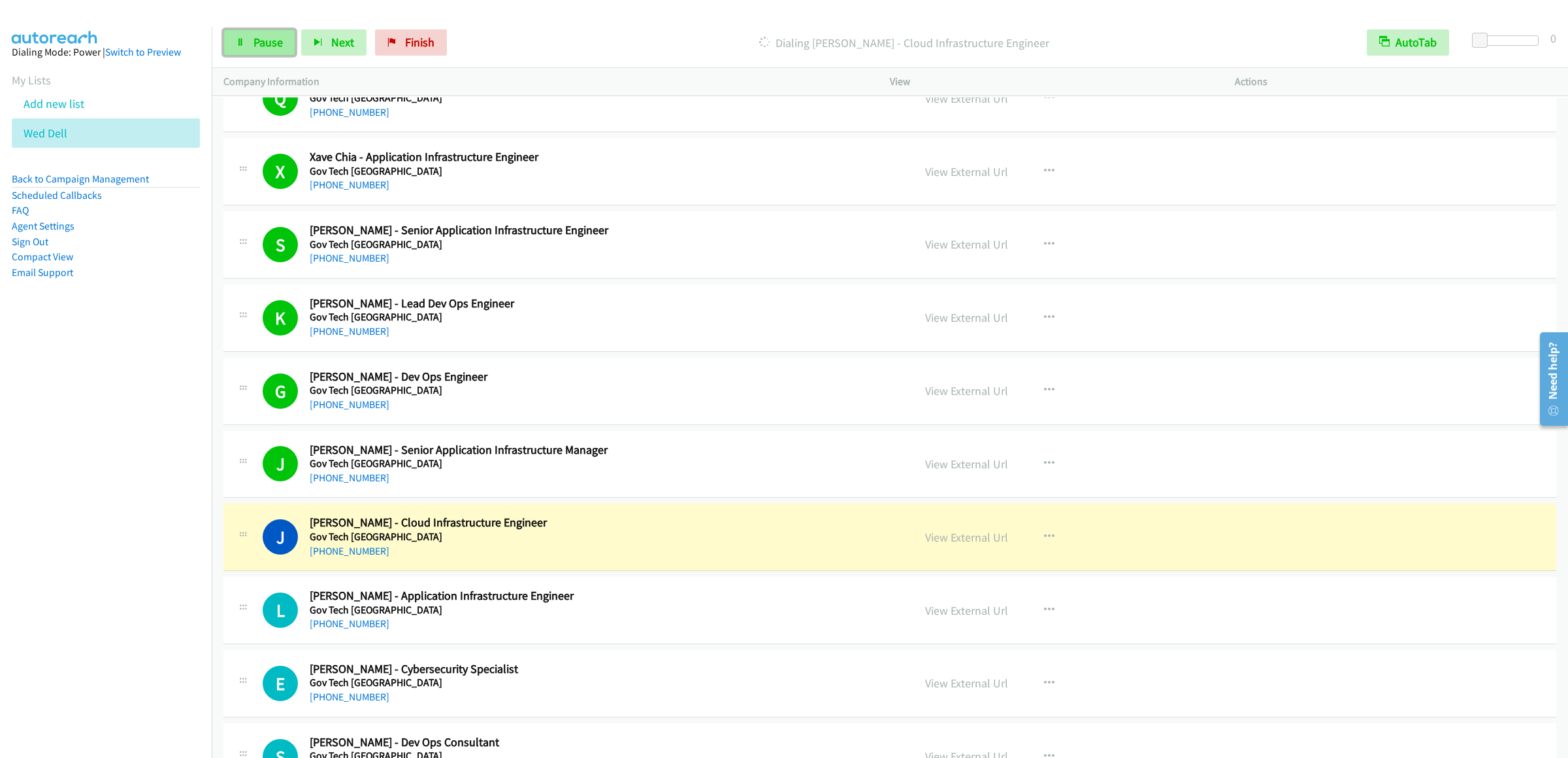
click at [227, 37] on link "Pause" at bounding box center [259, 42] width 72 height 26
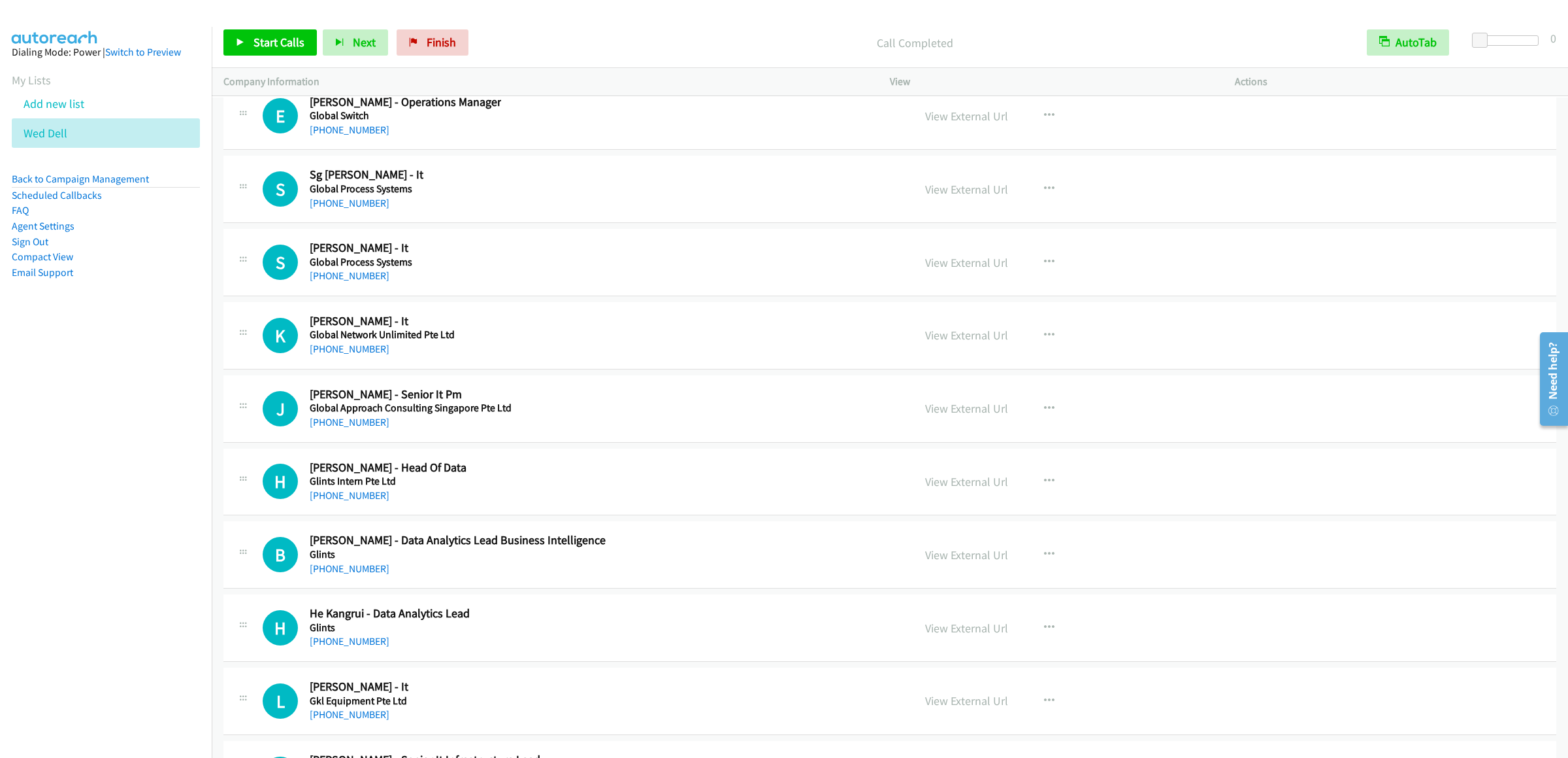
scroll to position [22884, 0]
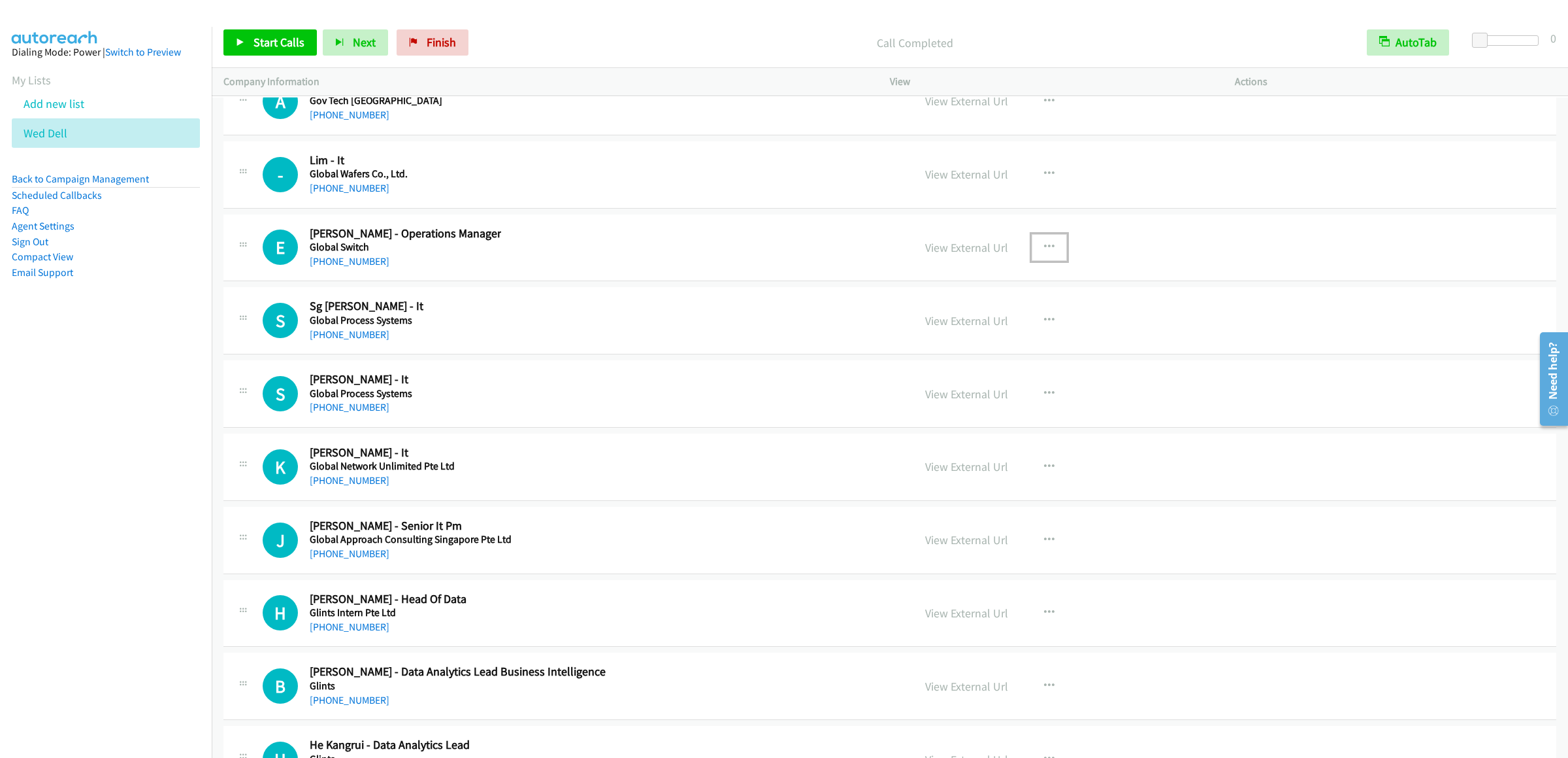
click at [1044, 252] on icon "button" at bounding box center [1049, 247] width 10 height 10
click at [963, 346] on link "Start Calls Here" at bounding box center [979, 332] width 173 height 26
click at [257, 39] on span "Start Calls" at bounding box center [279, 42] width 51 height 15
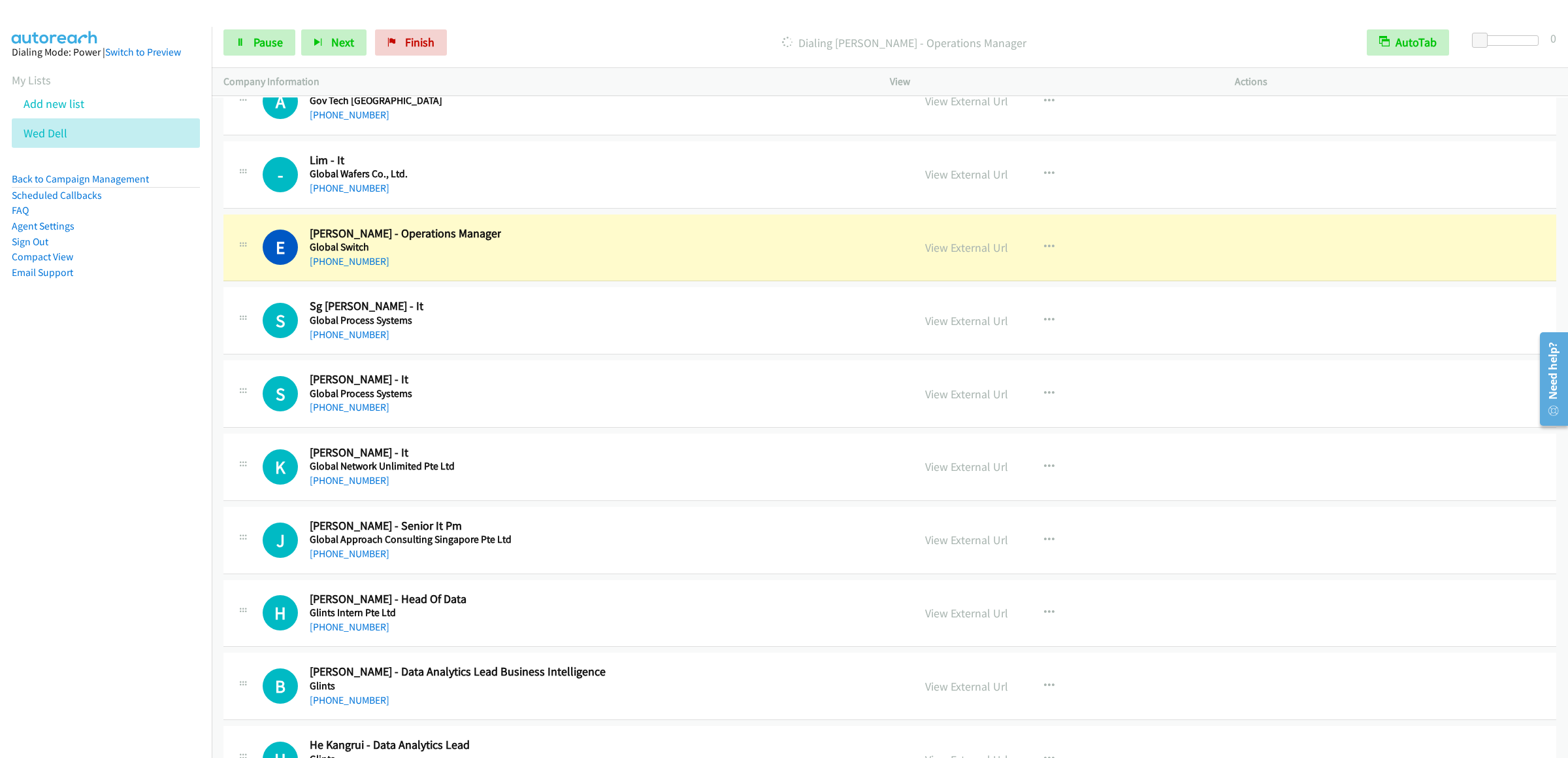
click at [253, 28] on div "Start Calls Pause Next Finish [PERSON_NAME] - Operations Manager AutoTab AutoTa…" at bounding box center [890, 42] width 1356 height 50
drag, startPoint x: 254, startPoint y: 36, endPoint x: 319, endPoint y: 6, distance: 71.6
click at [254, 36] on span "Pause" at bounding box center [268, 42] width 29 height 15
click at [234, 30] on link "Start Calls" at bounding box center [270, 42] width 93 height 26
click at [243, 41] on icon at bounding box center [240, 43] width 9 height 9
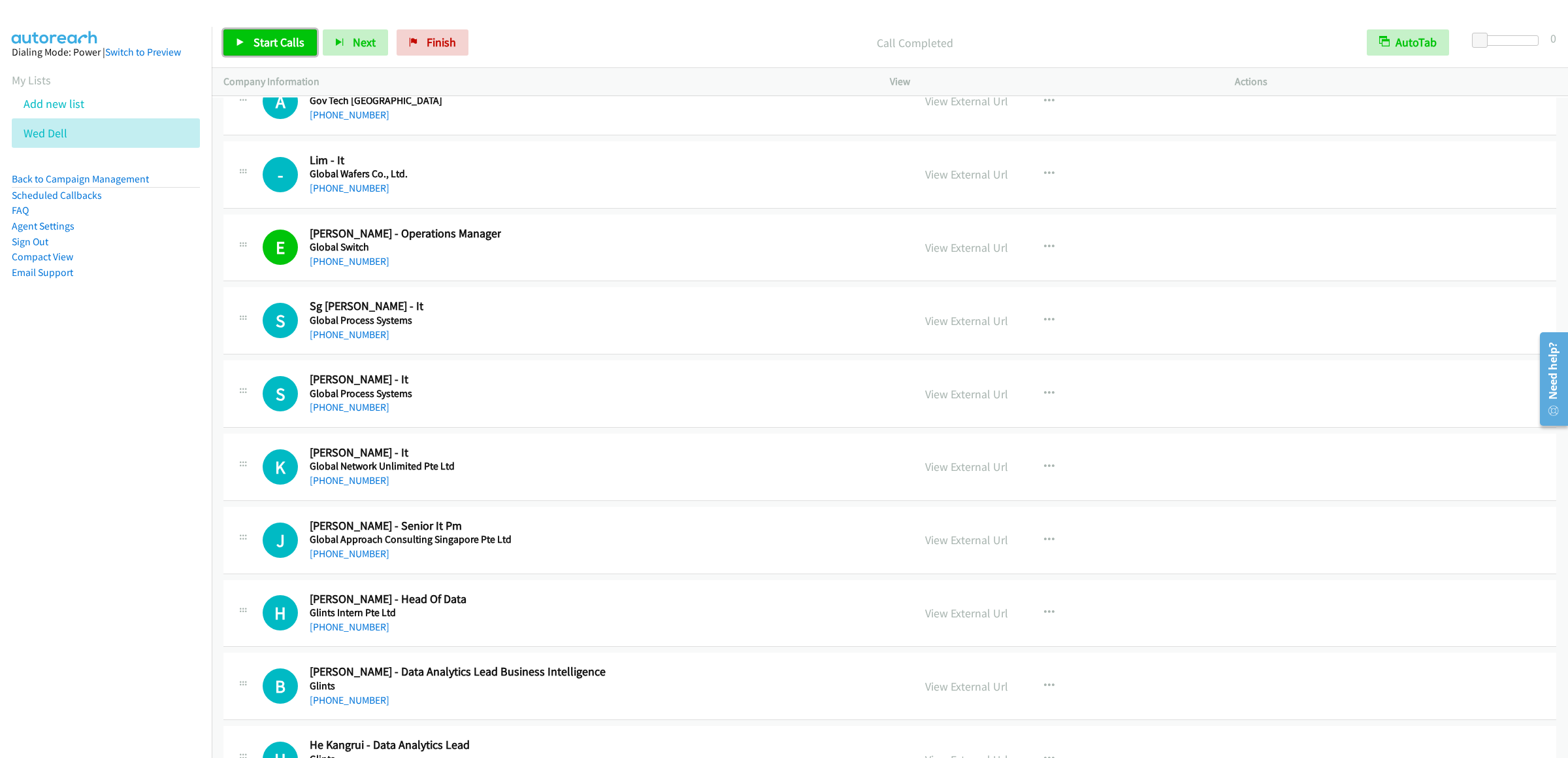
click at [288, 31] on link "Start Calls" at bounding box center [270, 42] width 93 height 26
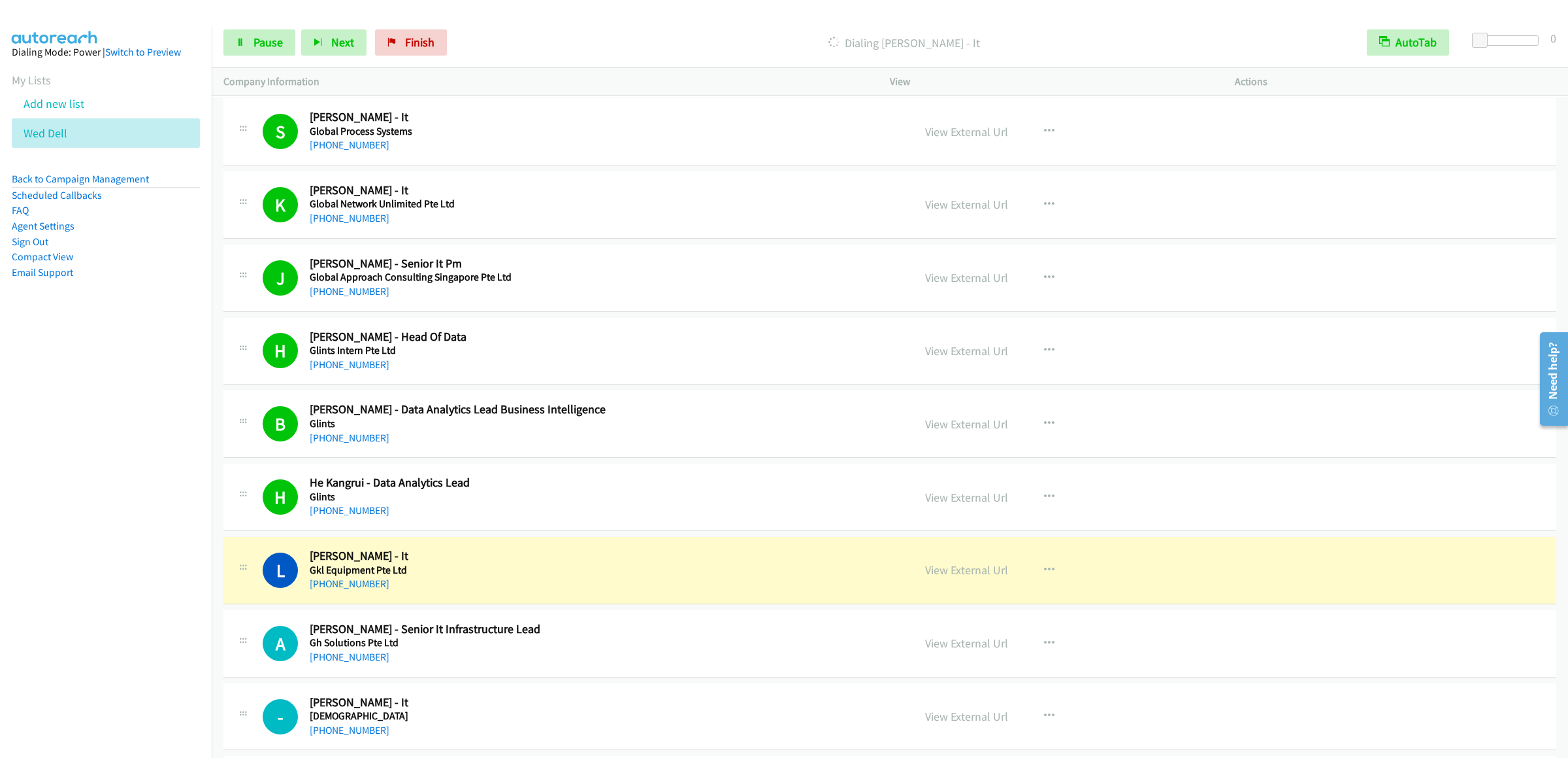
scroll to position [23669, 0]
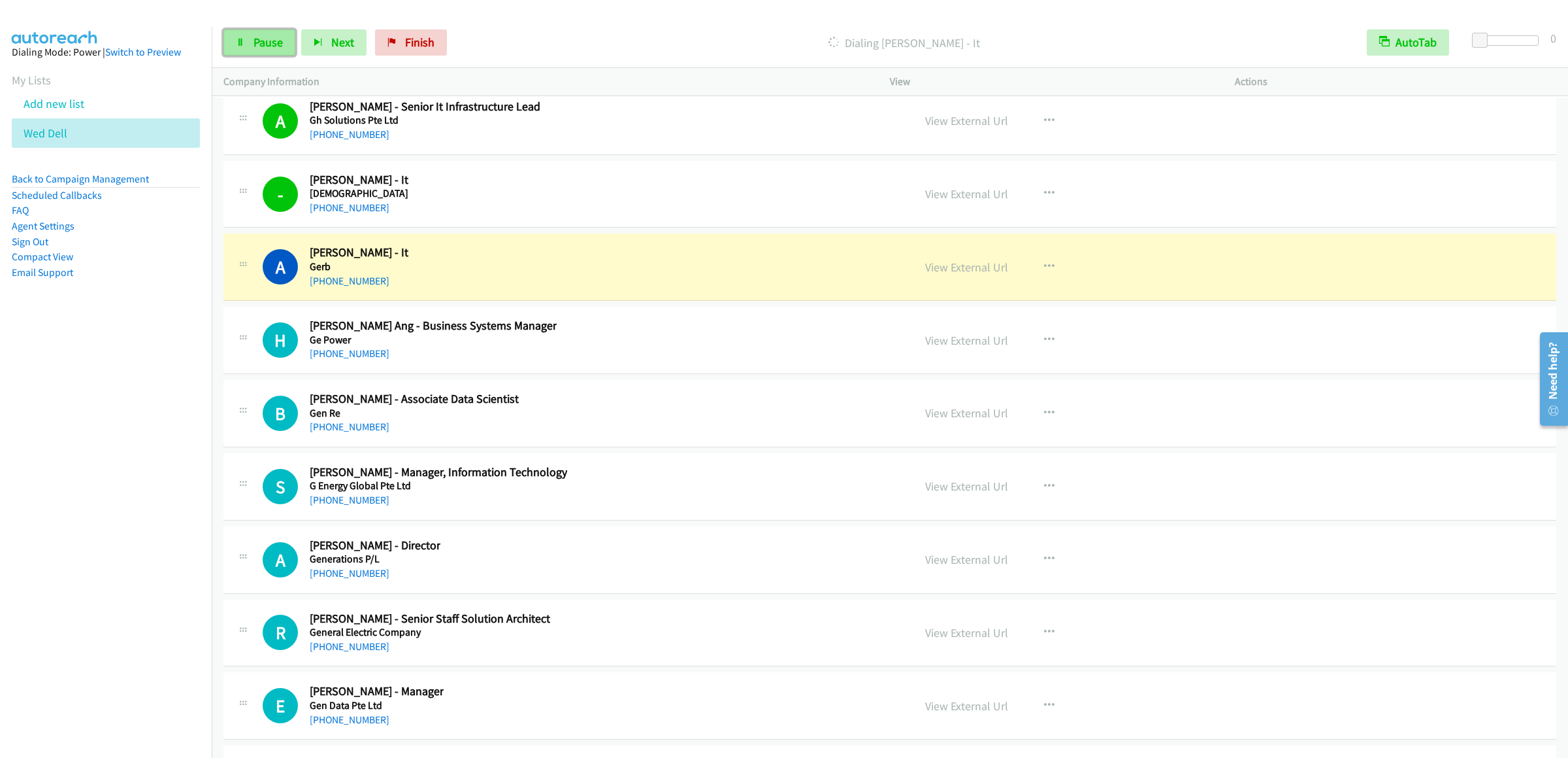
click at [265, 54] on link "Pause" at bounding box center [259, 42] width 72 height 26
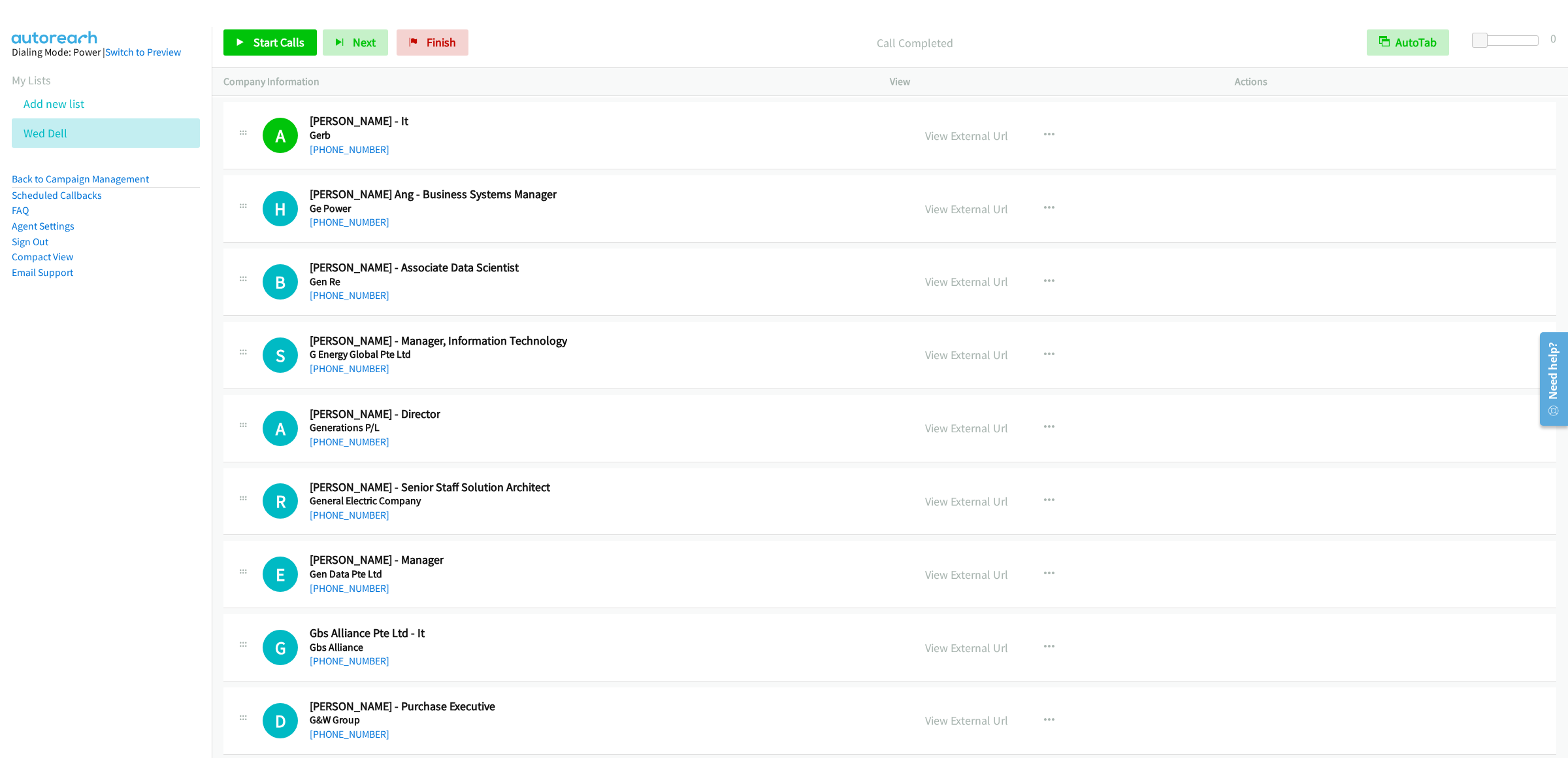
scroll to position [23931, 0]
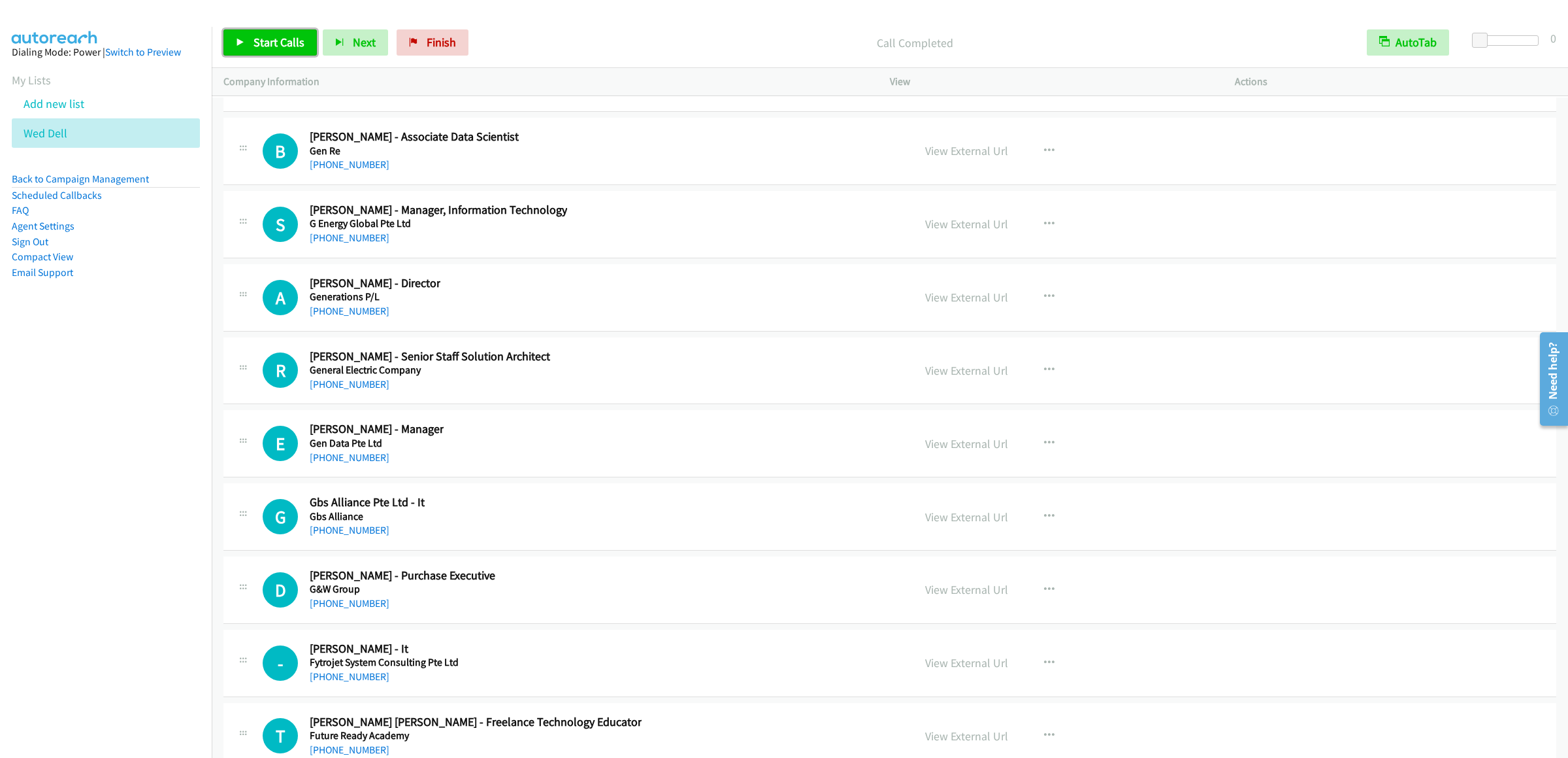
click at [273, 47] on span "Start Calls" at bounding box center [279, 42] width 51 height 15
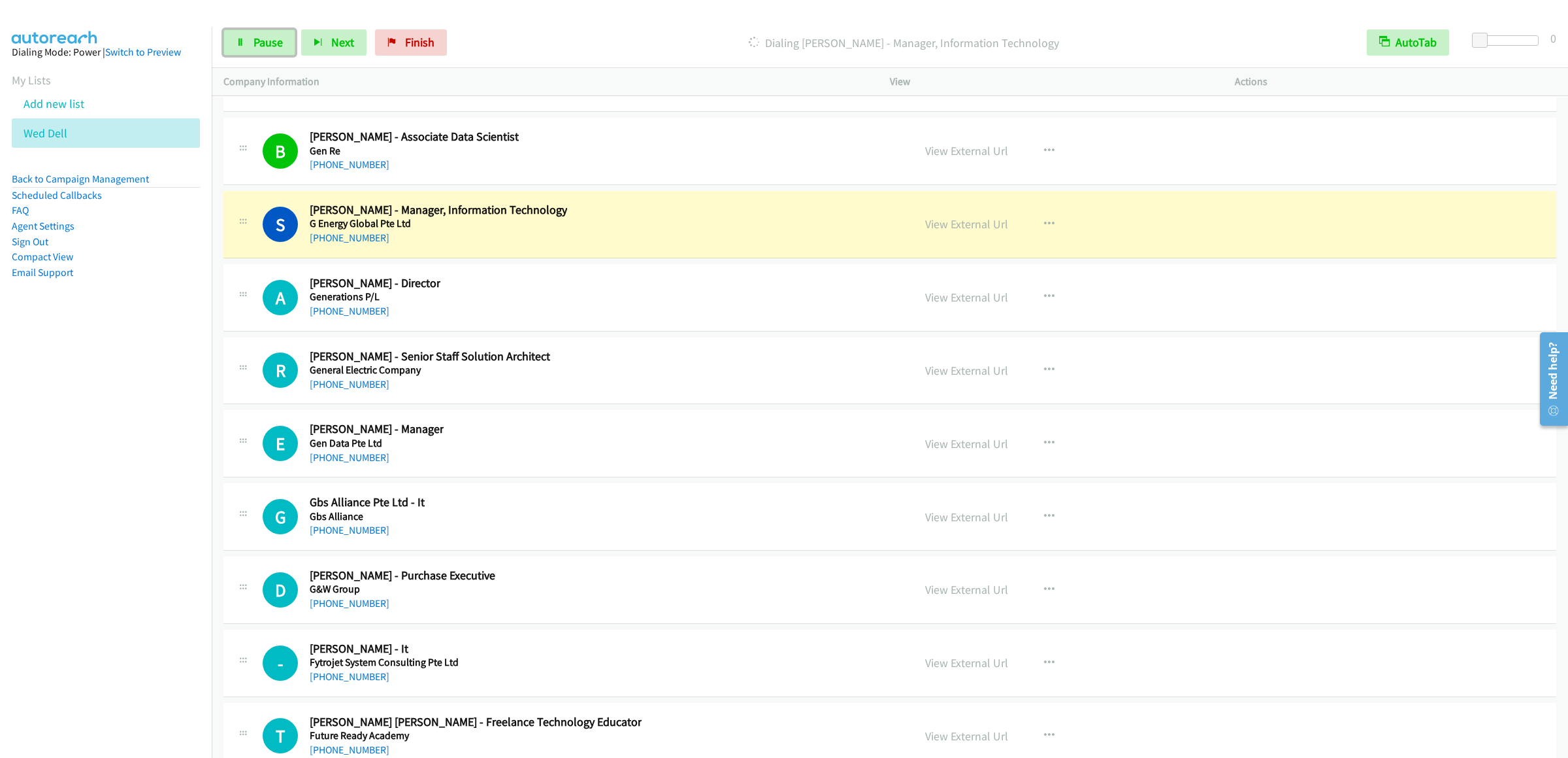
drag, startPoint x: 267, startPoint y: 47, endPoint x: 1508, endPoint y: 116, distance: 1242.9
click at [267, 47] on span "Pause" at bounding box center [268, 42] width 29 height 15
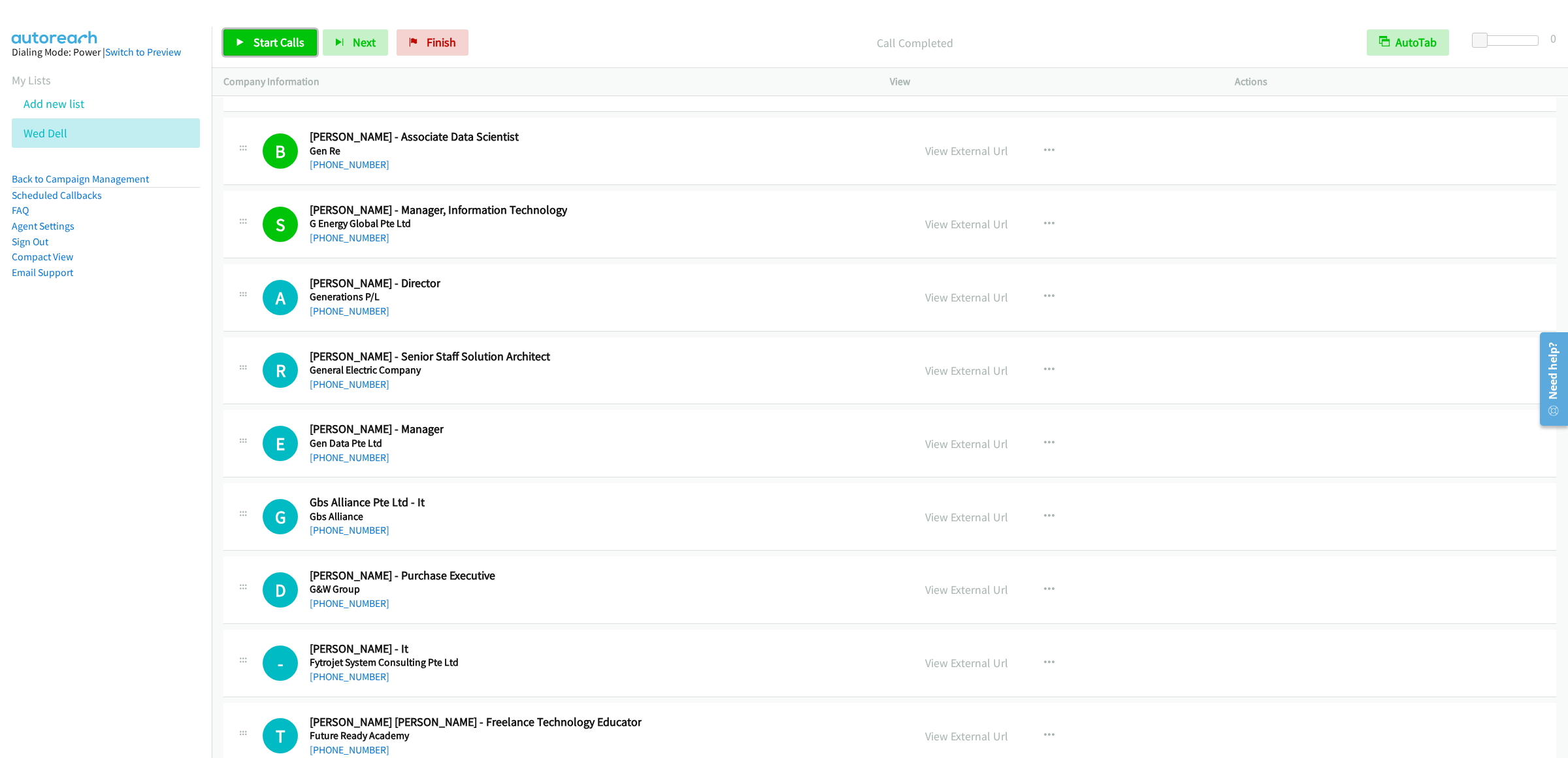
click at [261, 56] on link "Start Calls" at bounding box center [270, 42] width 93 height 26
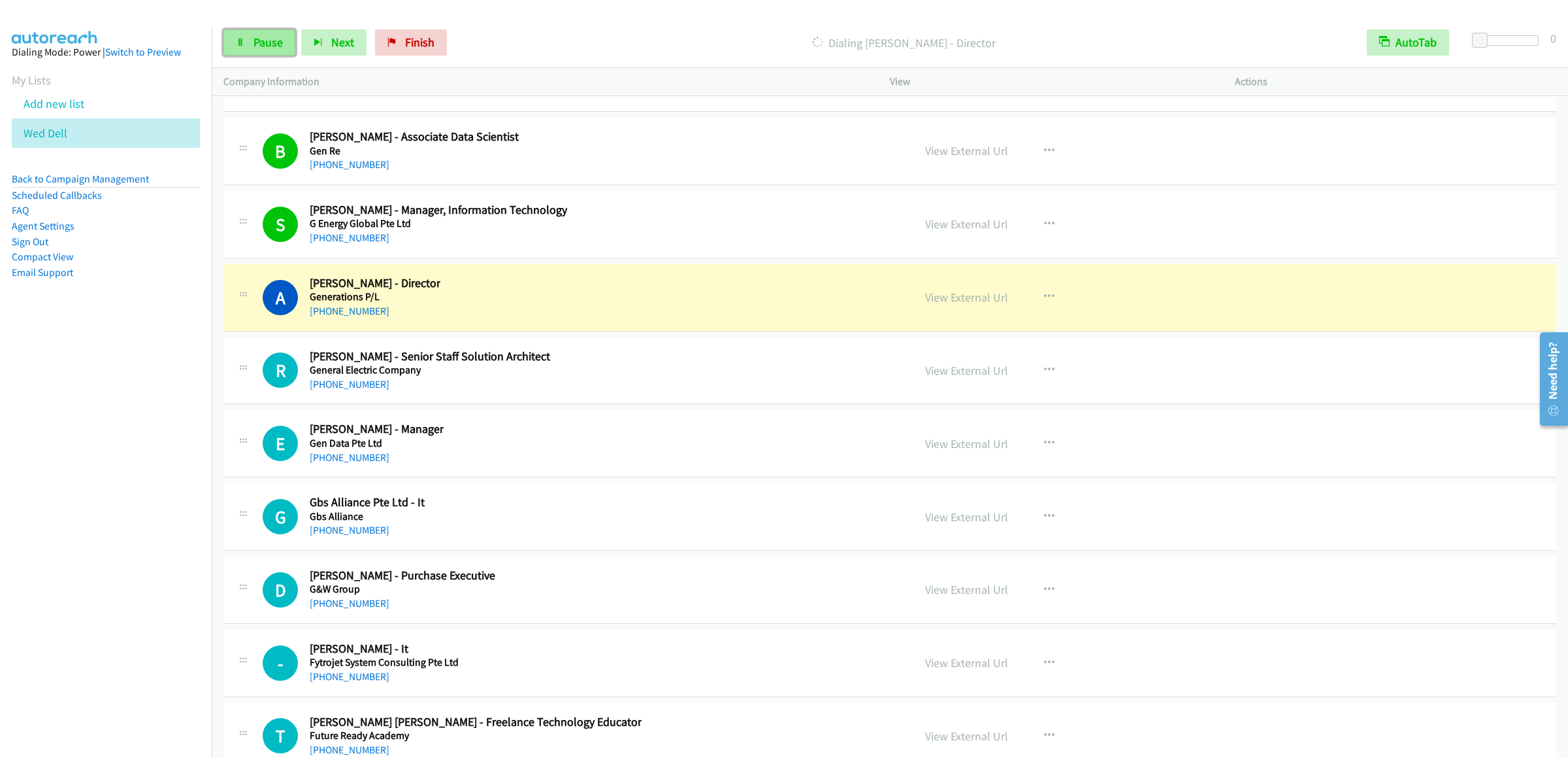
click at [261, 49] on link "Pause" at bounding box center [259, 42] width 72 height 26
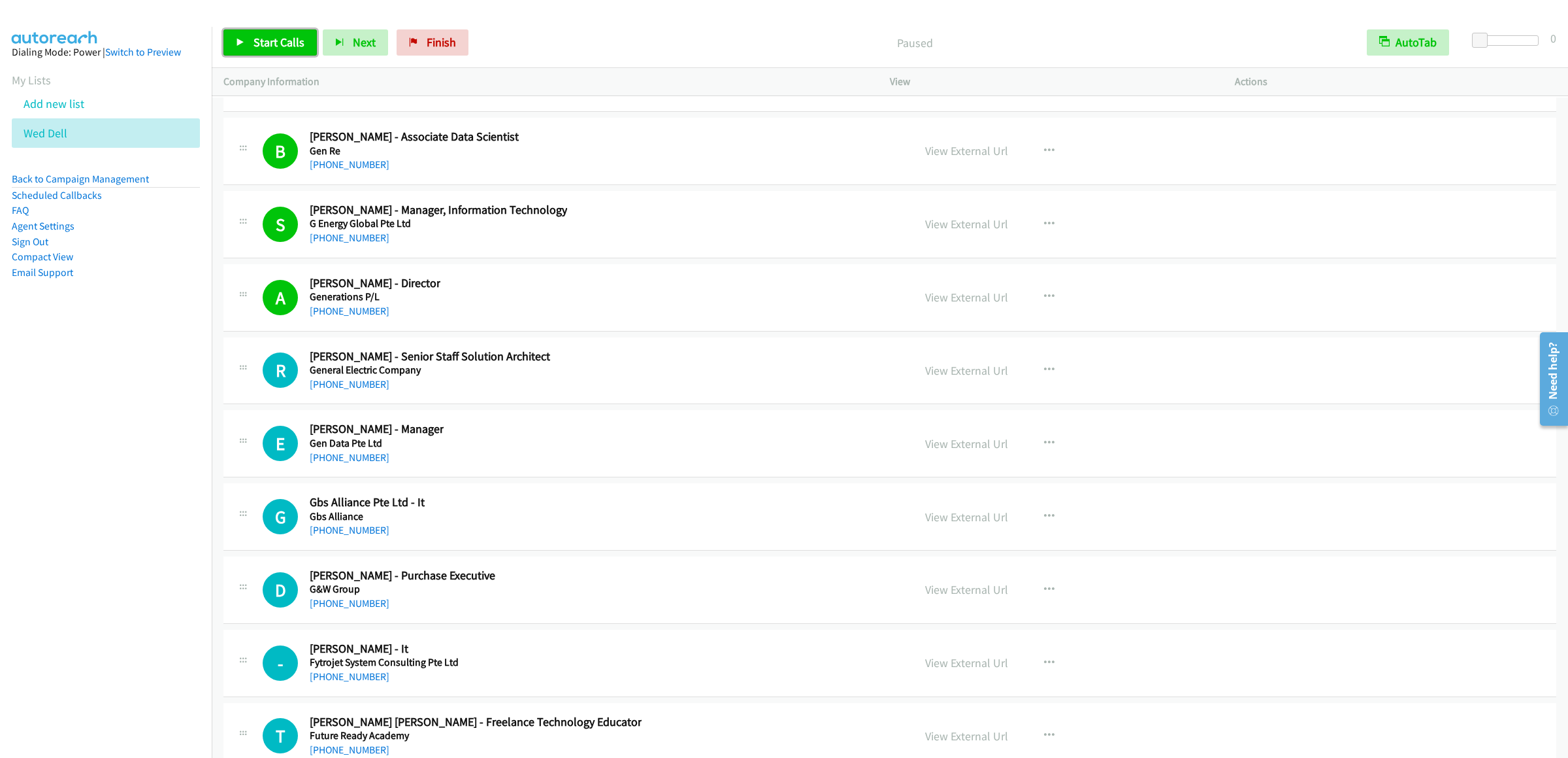
click at [259, 55] on link "Start Calls" at bounding box center [270, 42] width 93 height 26
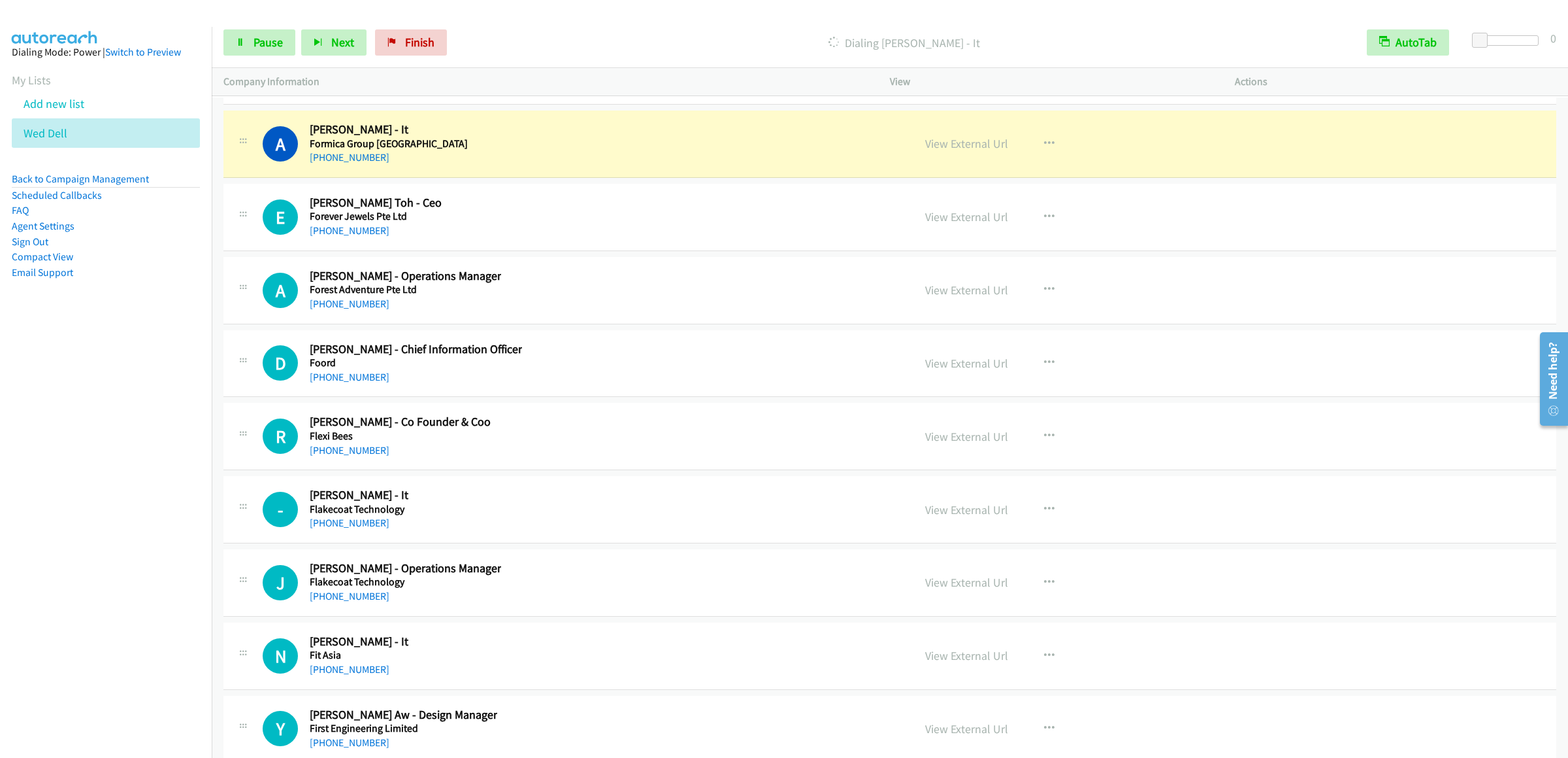
scroll to position [25238, 0]
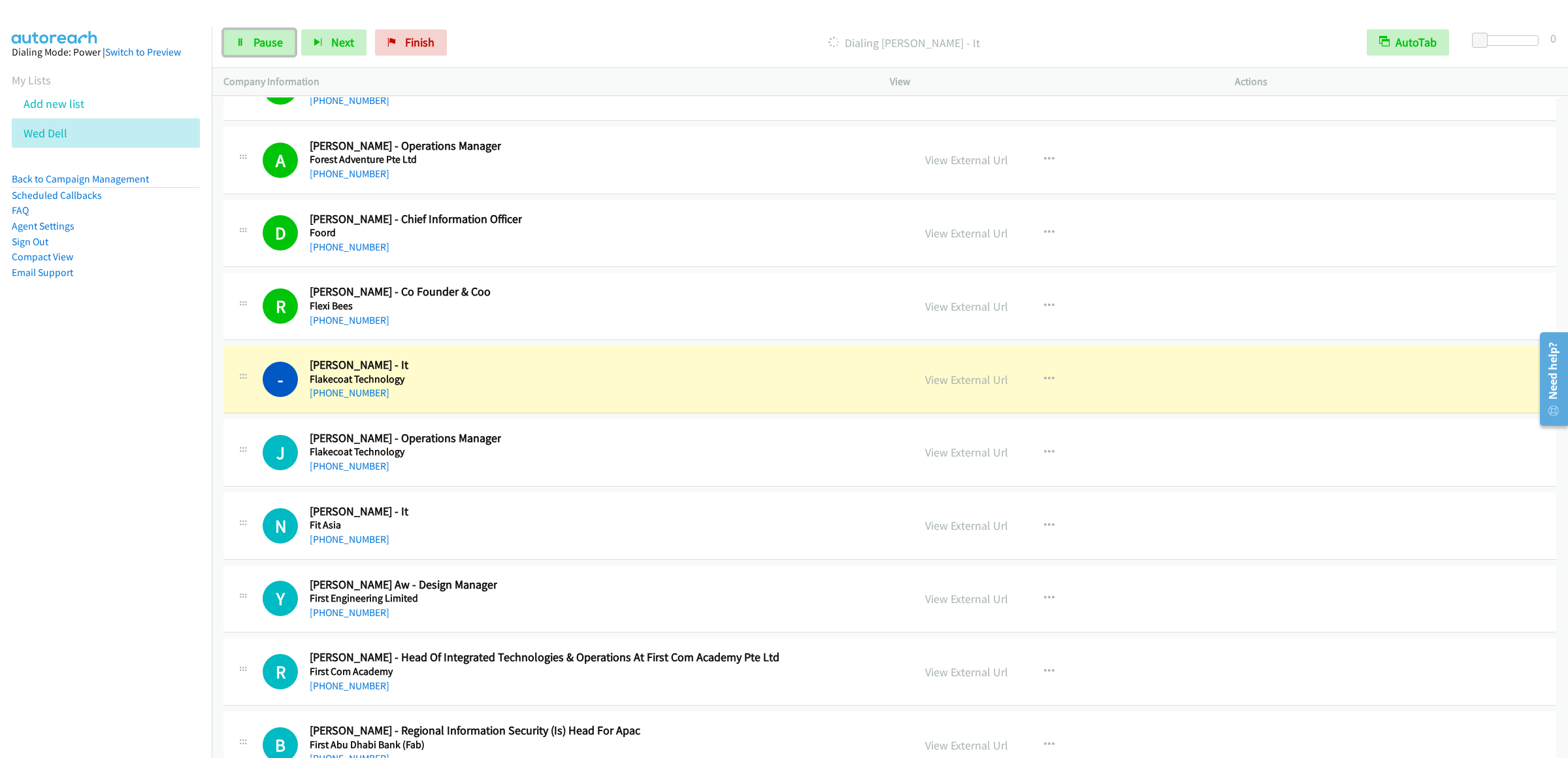
drag, startPoint x: 251, startPoint y: 47, endPoint x: 1525, endPoint y: 330, distance: 1305.1
click at [251, 47] on link "Pause" at bounding box center [259, 42] width 72 height 26
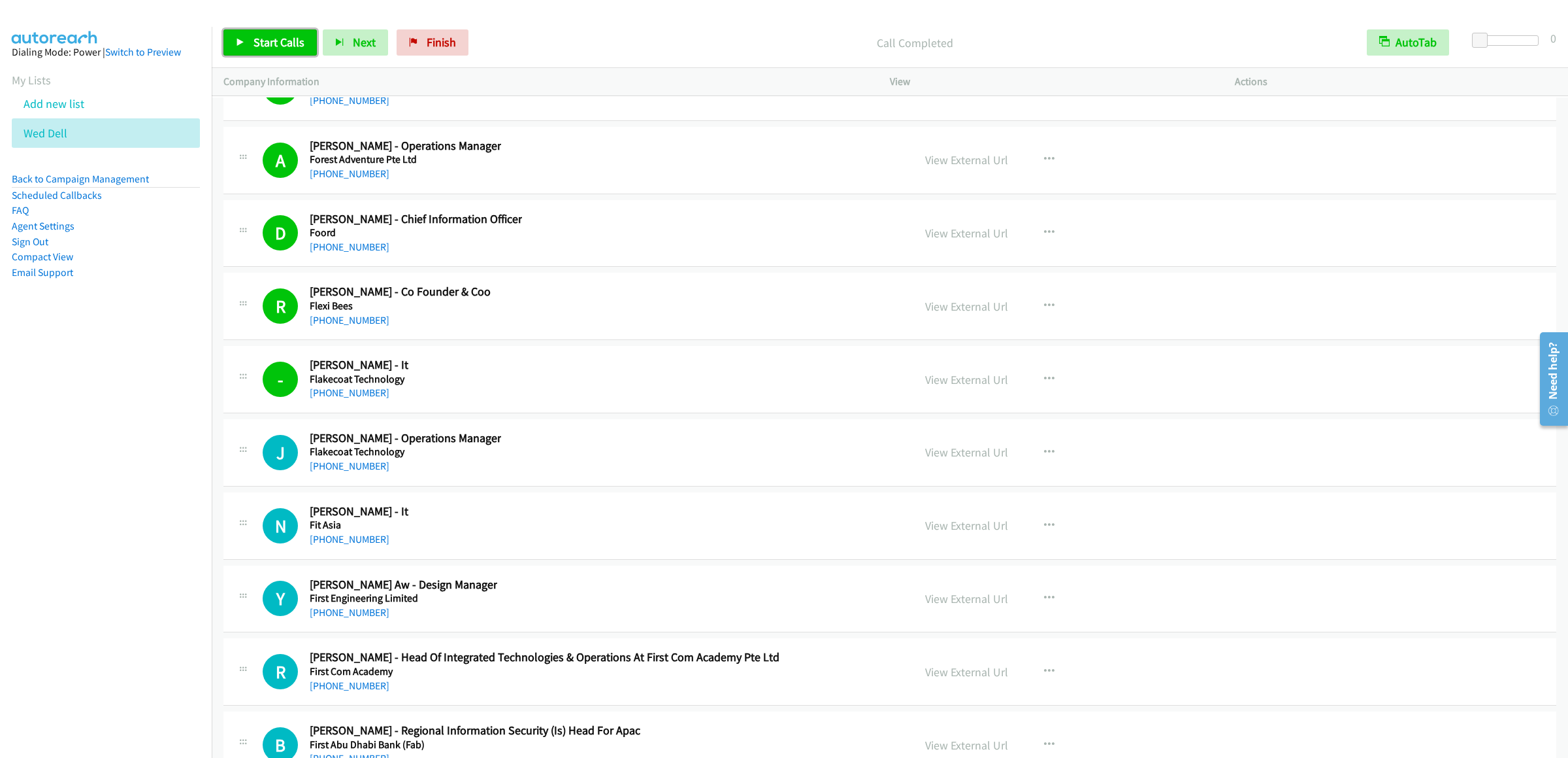
click at [267, 51] on link "Start Calls" at bounding box center [270, 42] width 93 height 26
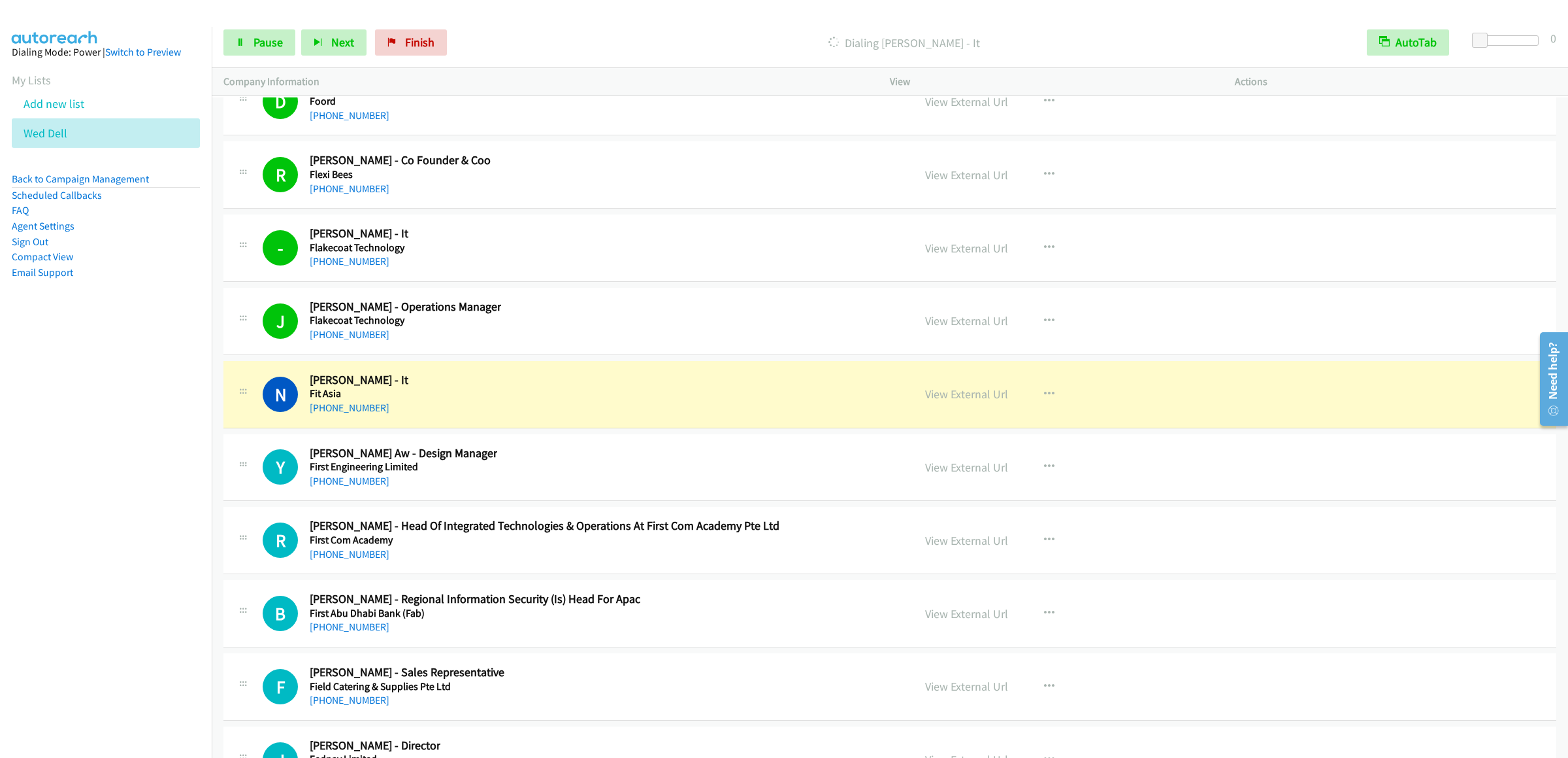
scroll to position [25630, 0]
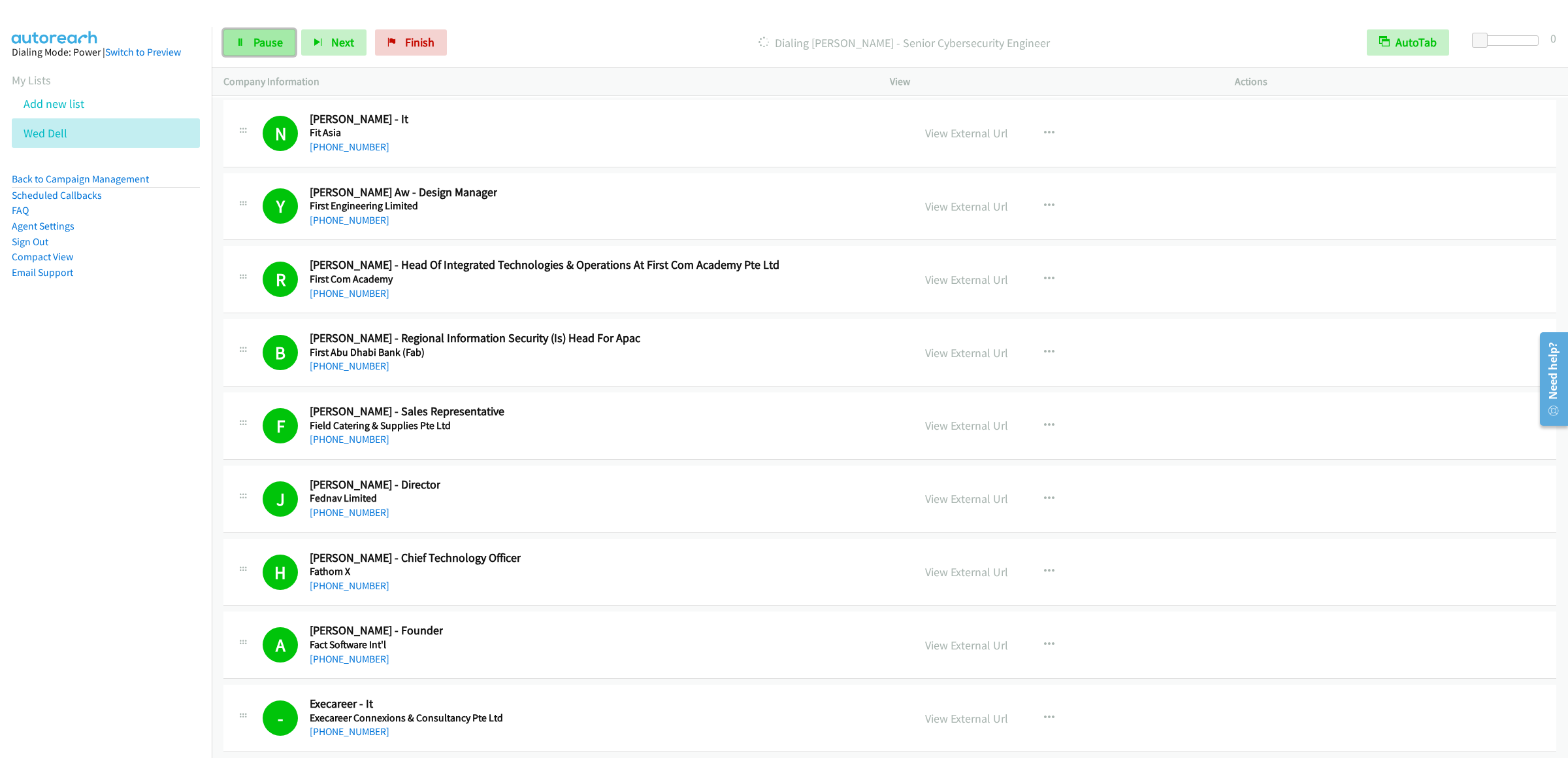
click at [235, 52] on link "Pause" at bounding box center [259, 42] width 72 height 26
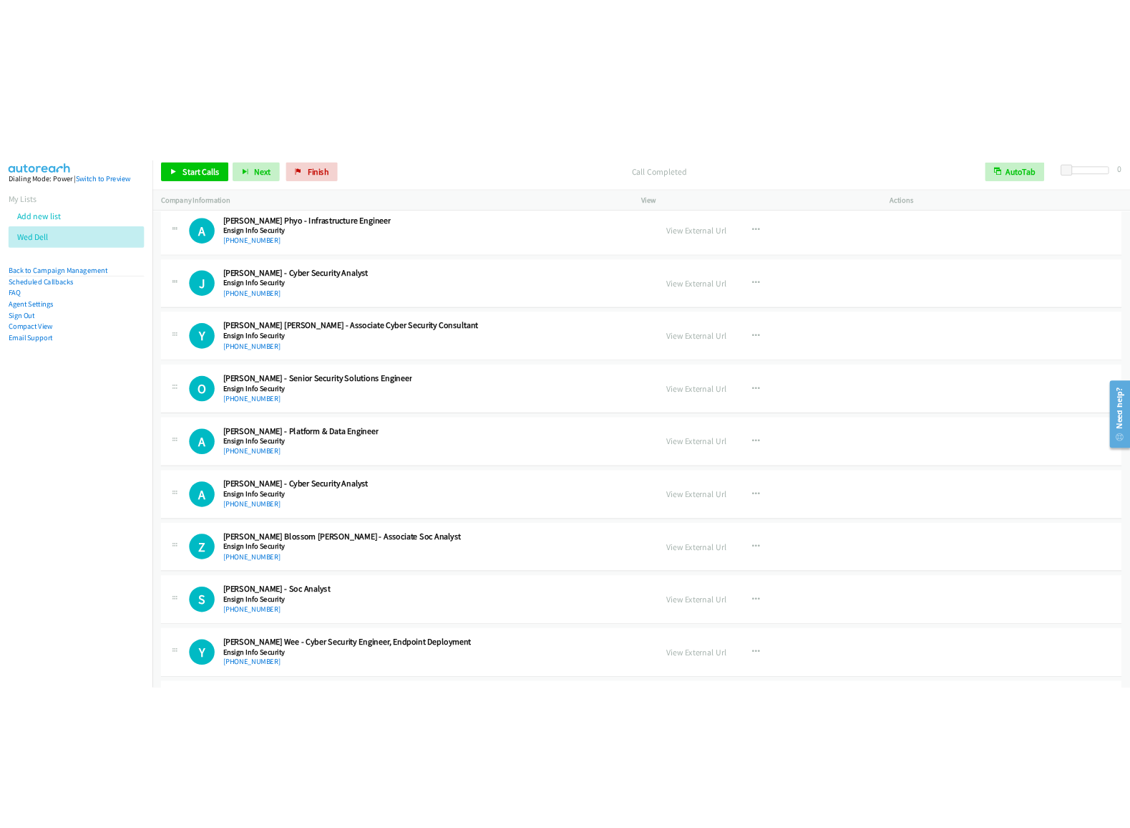
scroll to position [33936, 0]
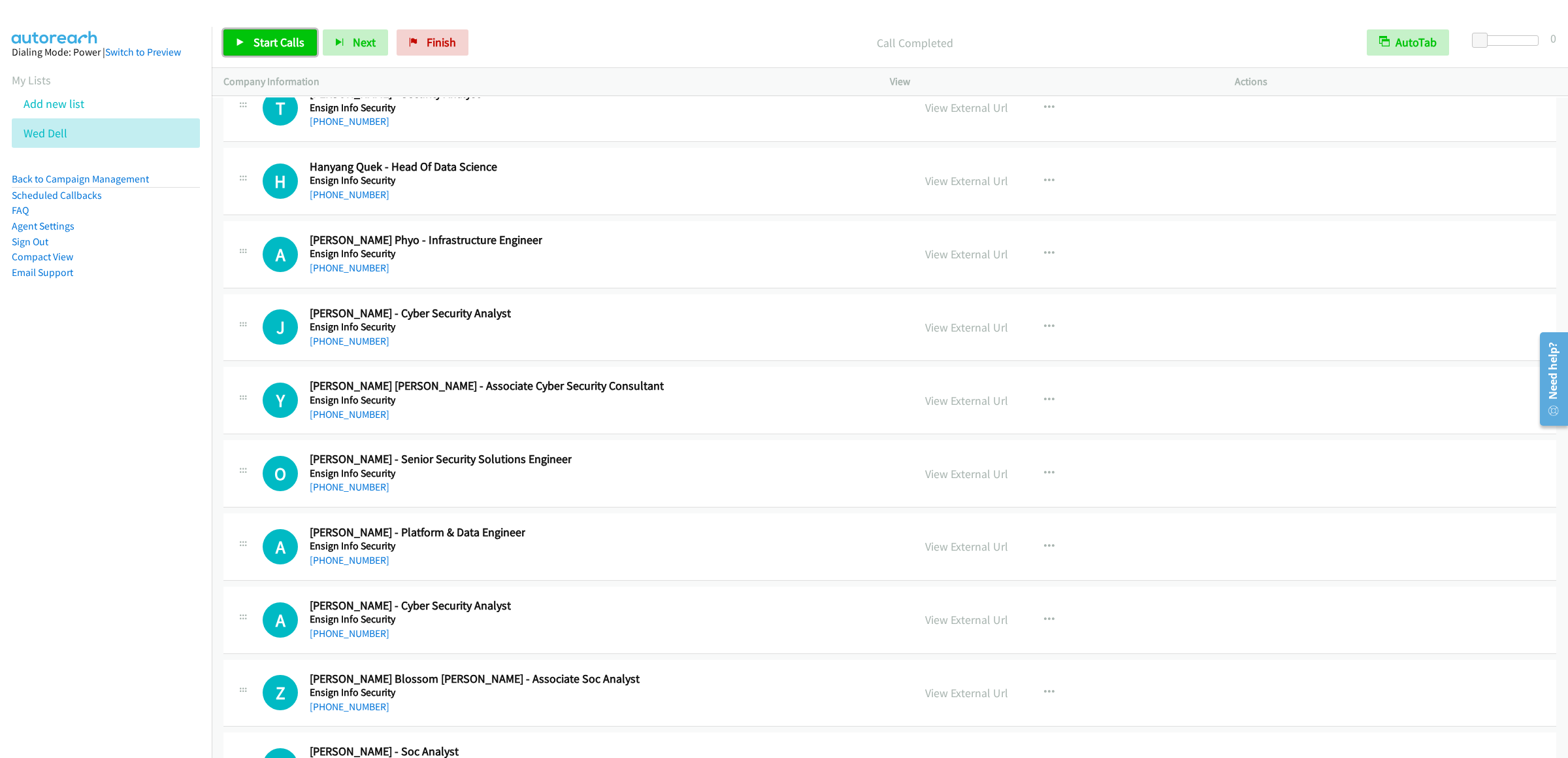
click at [277, 41] on span "Start Calls" at bounding box center [279, 42] width 51 height 15
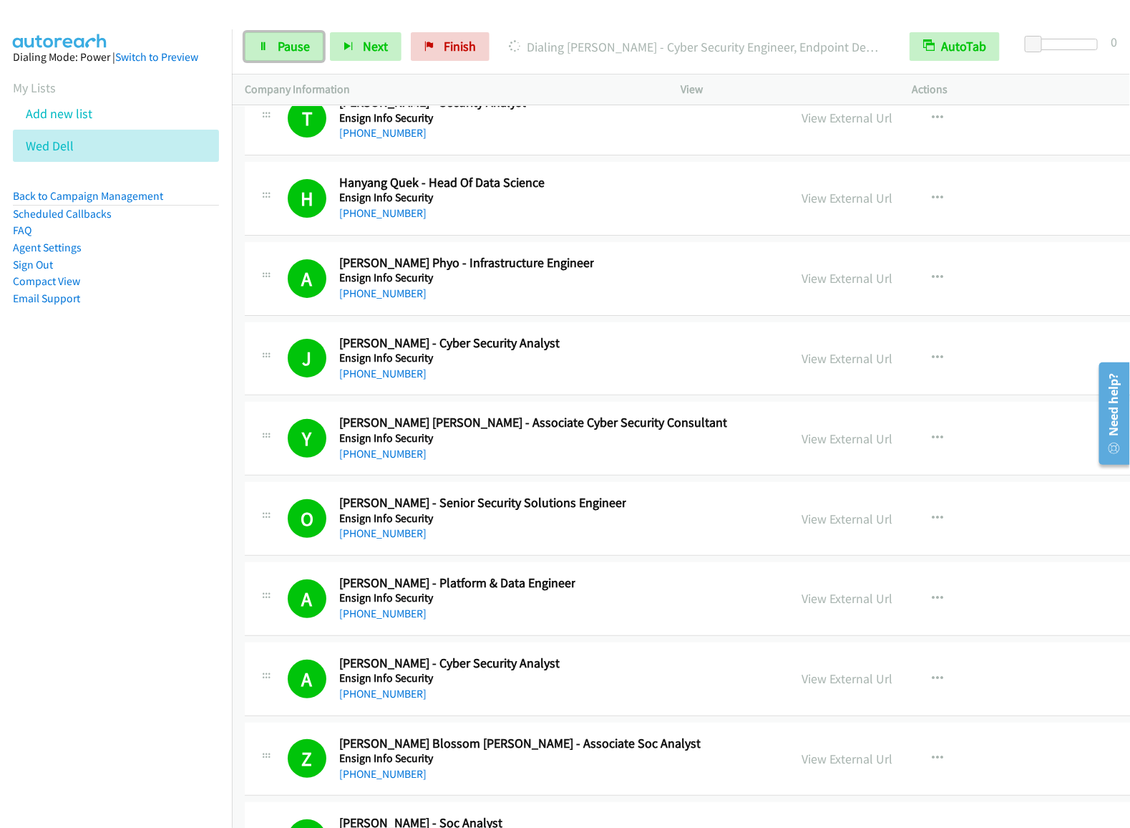
click at [290, 39] on span "Pause" at bounding box center [294, 46] width 32 height 16
